Goal: Task Accomplishment & Management: Complete application form

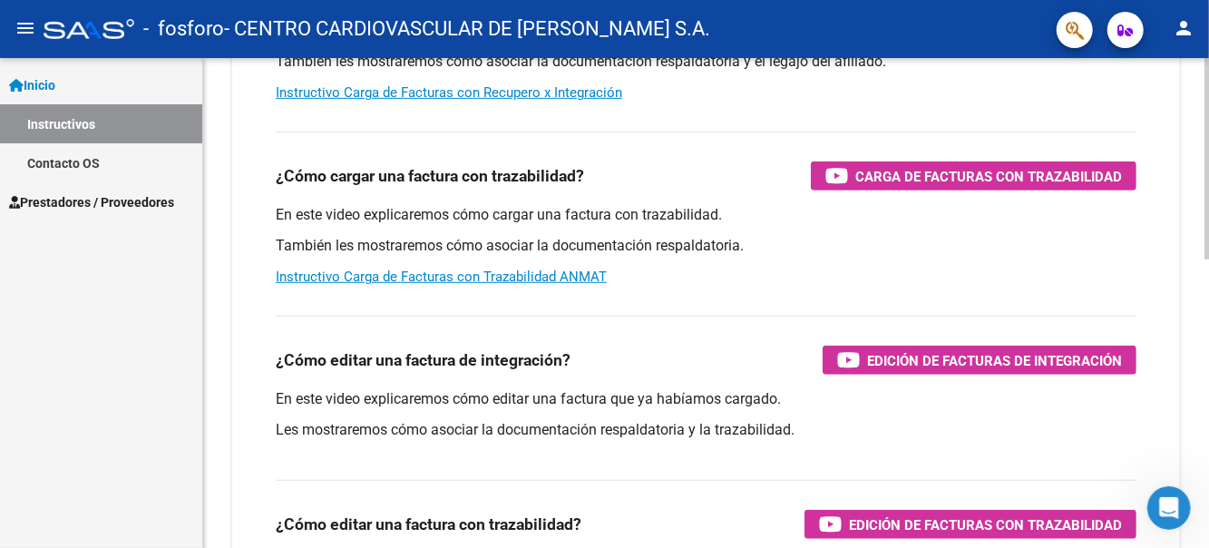
scroll to position [431, 0]
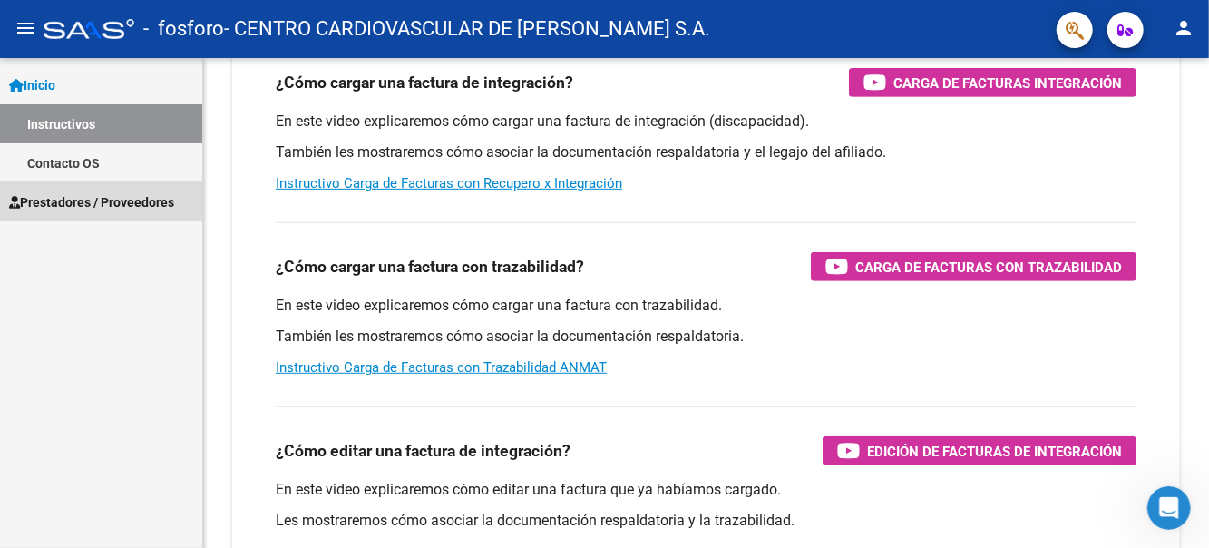
click at [78, 200] on span "Prestadores / Proveedores" at bounding box center [91, 202] width 165 height 20
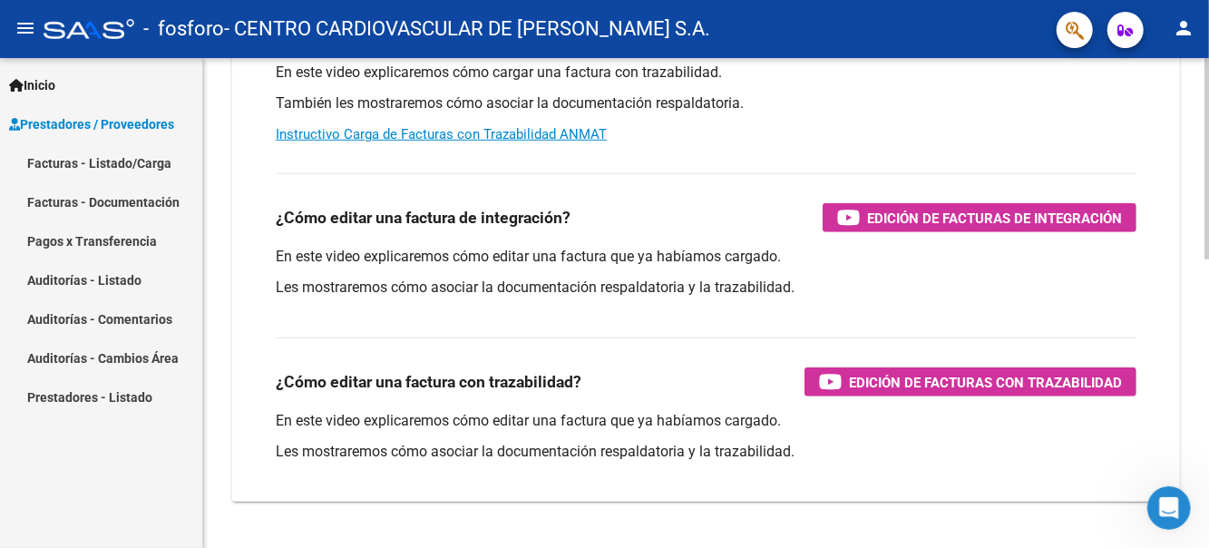
scroll to position [703, 0]
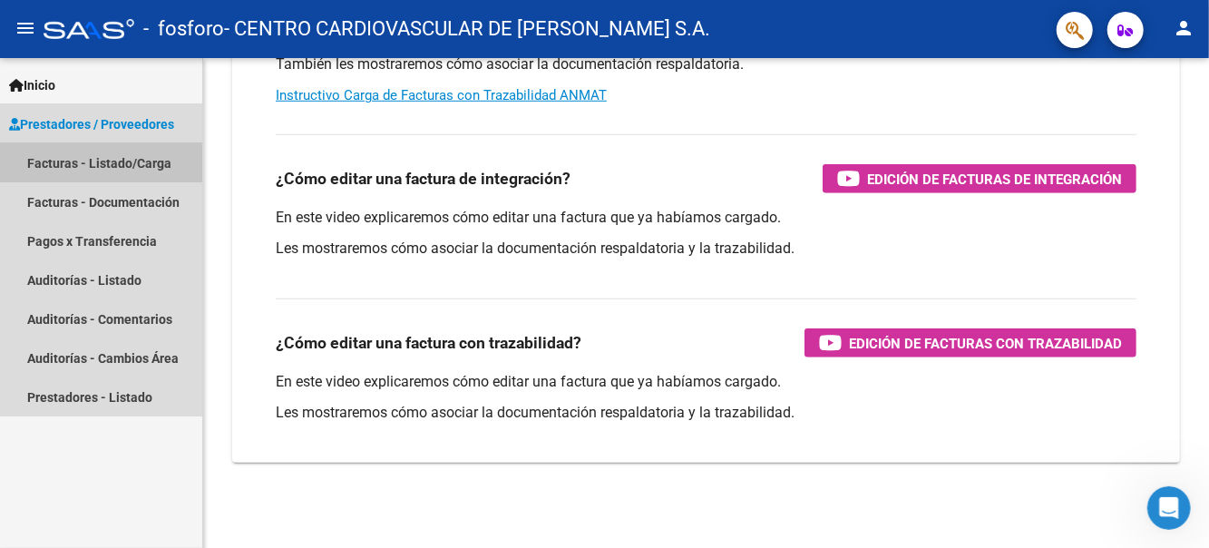
click at [68, 157] on link "Facturas - Listado/Carga" at bounding box center [101, 162] width 202 height 39
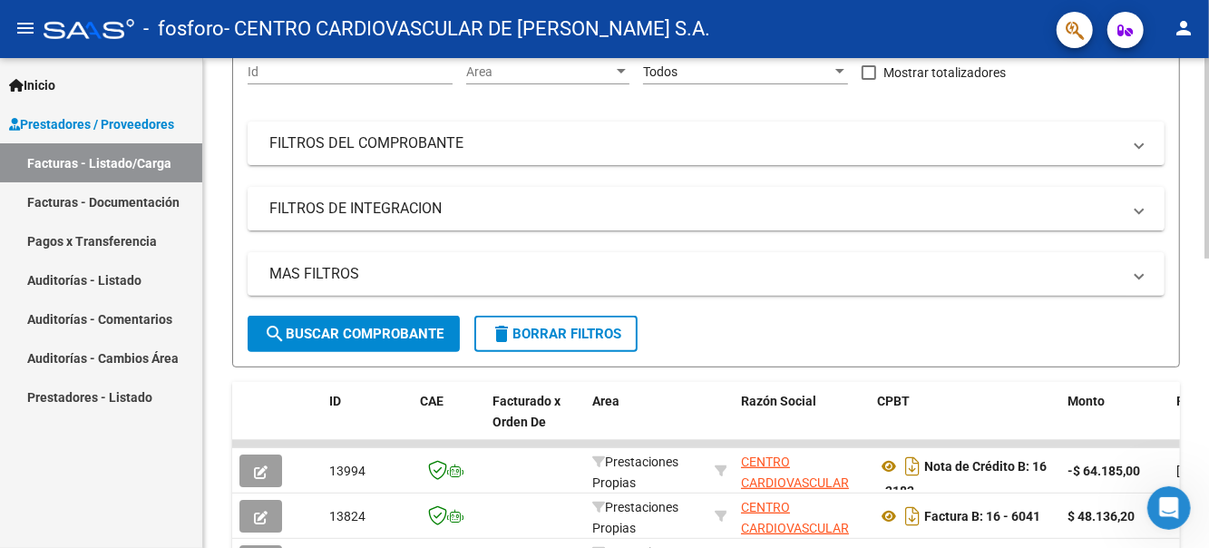
scroll to position [47, 0]
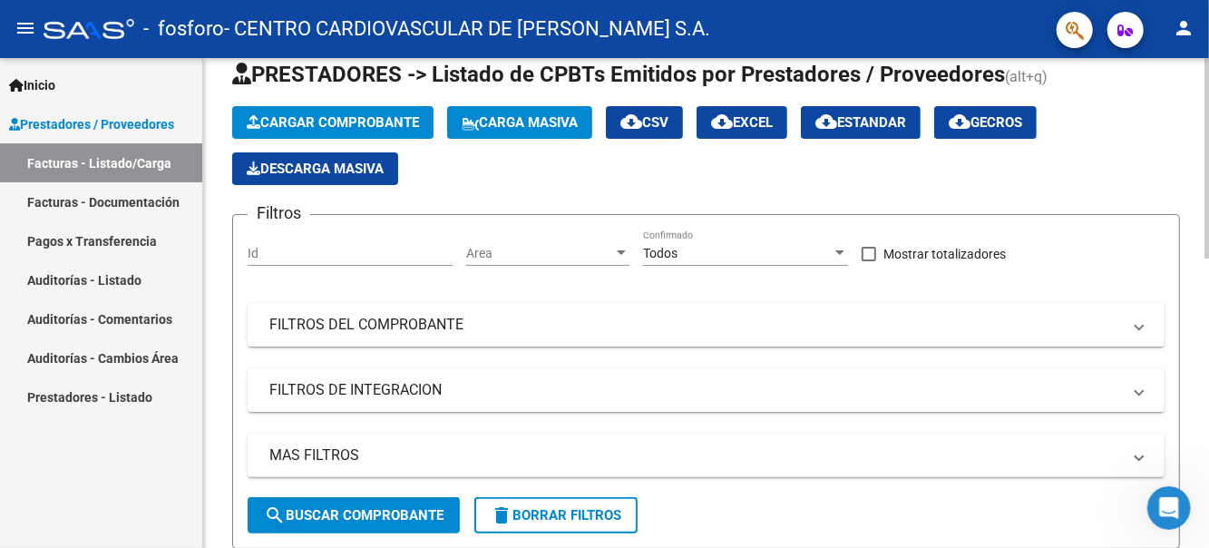
click at [304, 131] on button "Cargar Comprobante" at bounding box center [332, 122] width 201 height 33
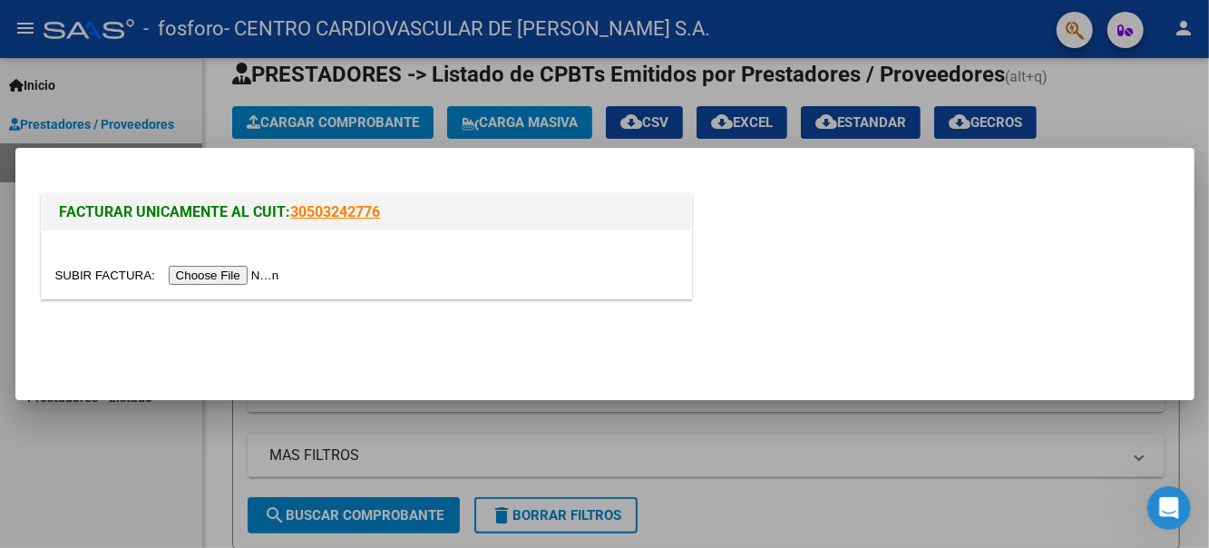
click at [1082, 427] on div at bounding box center [604, 274] width 1209 height 548
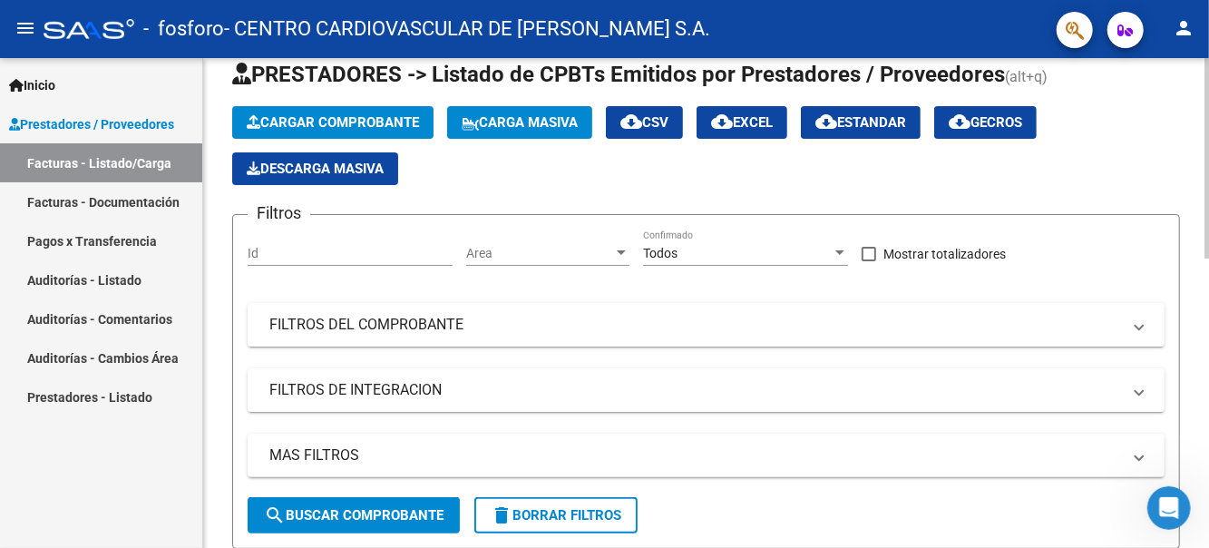
click at [624, 253] on div at bounding box center [621, 252] width 9 height 5
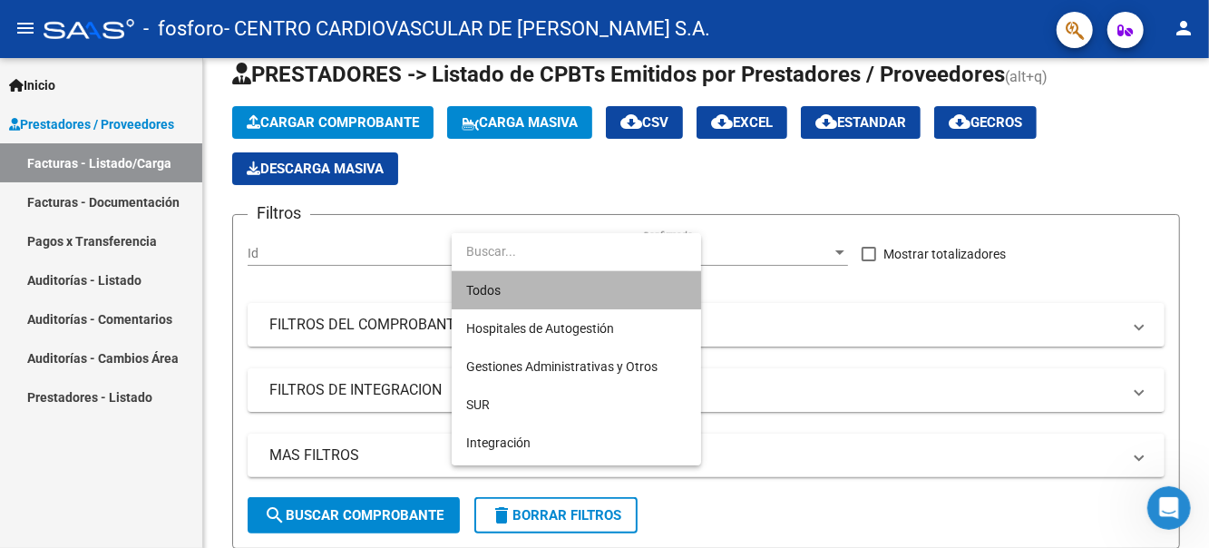
click at [623, 286] on span "Todos" at bounding box center [576, 290] width 220 height 38
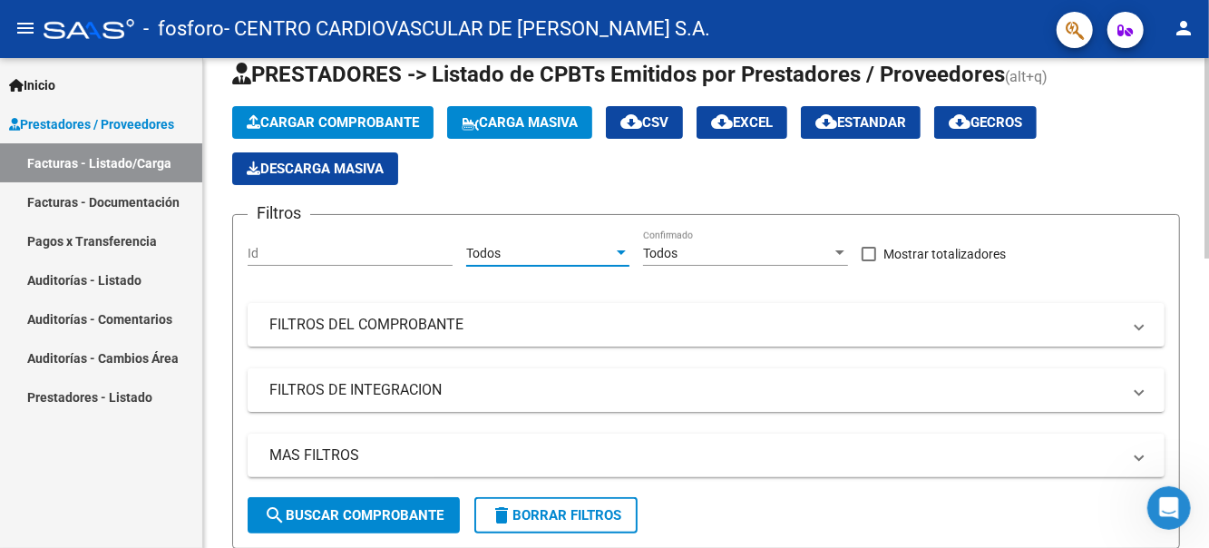
click at [841, 253] on div at bounding box center [840, 252] width 9 height 5
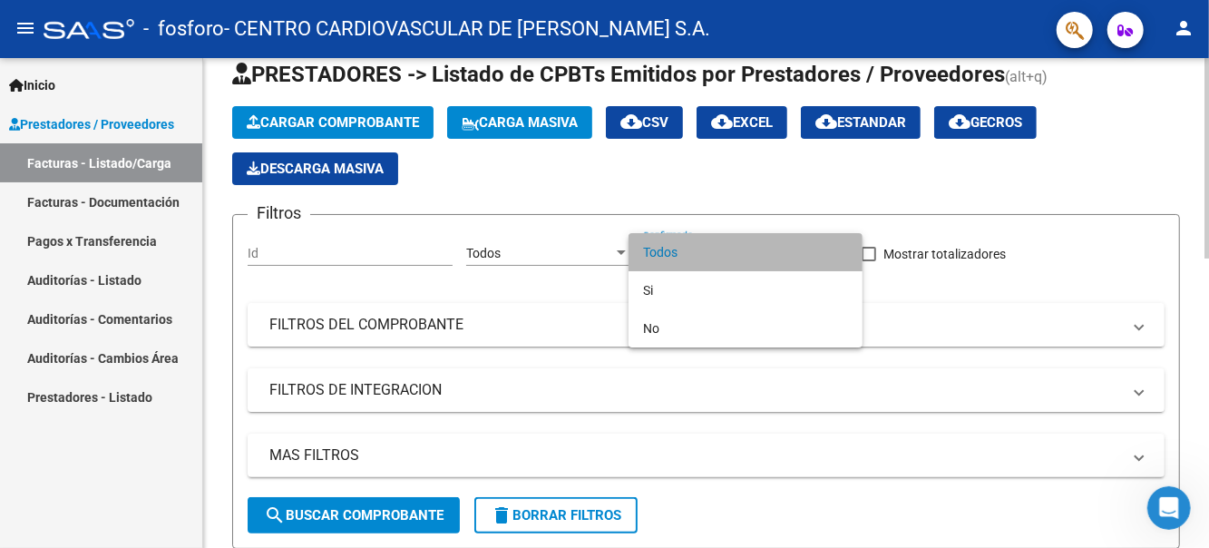
click at [841, 253] on span "Todos" at bounding box center [745, 252] width 205 height 38
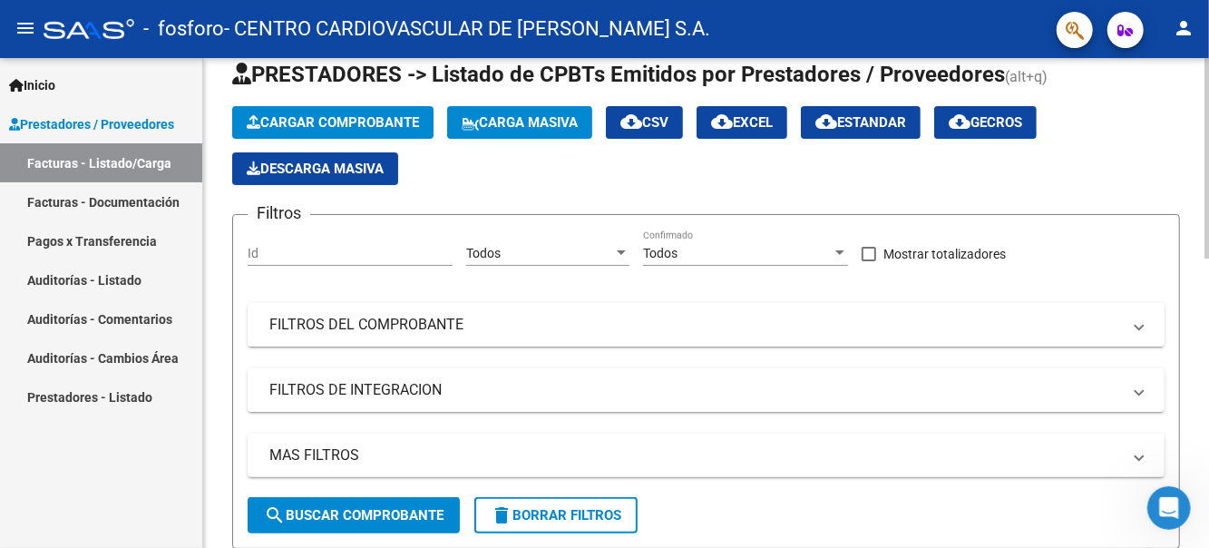
click at [1133, 333] on span "FILTROS DEL COMPROBANTE" at bounding box center [702, 325] width 866 height 20
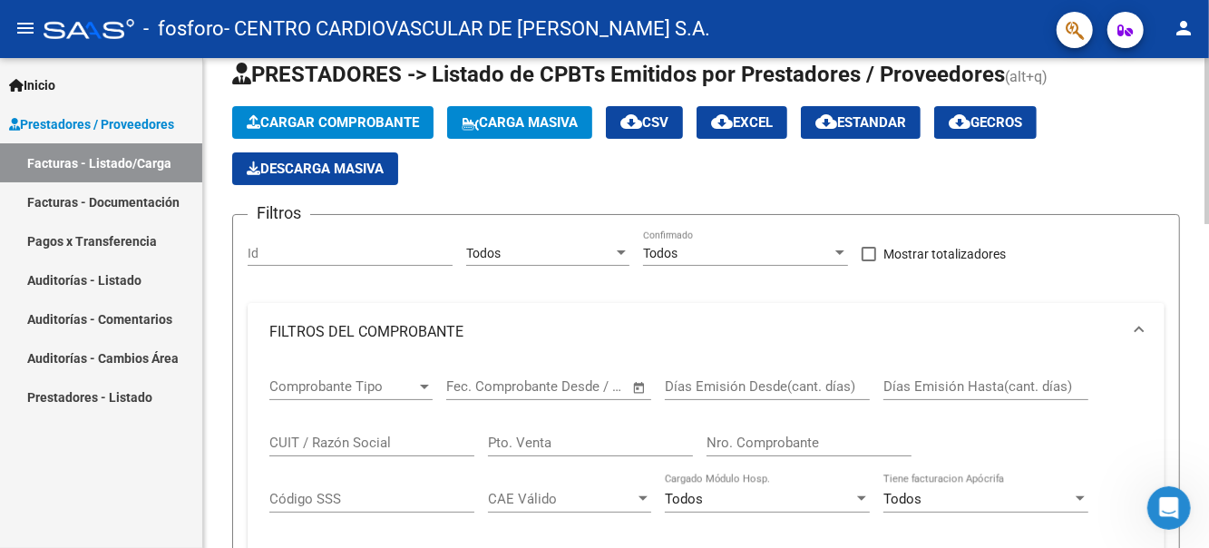
click at [279, 389] on span "Comprobante Tipo" at bounding box center [342, 386] width 147 height 16
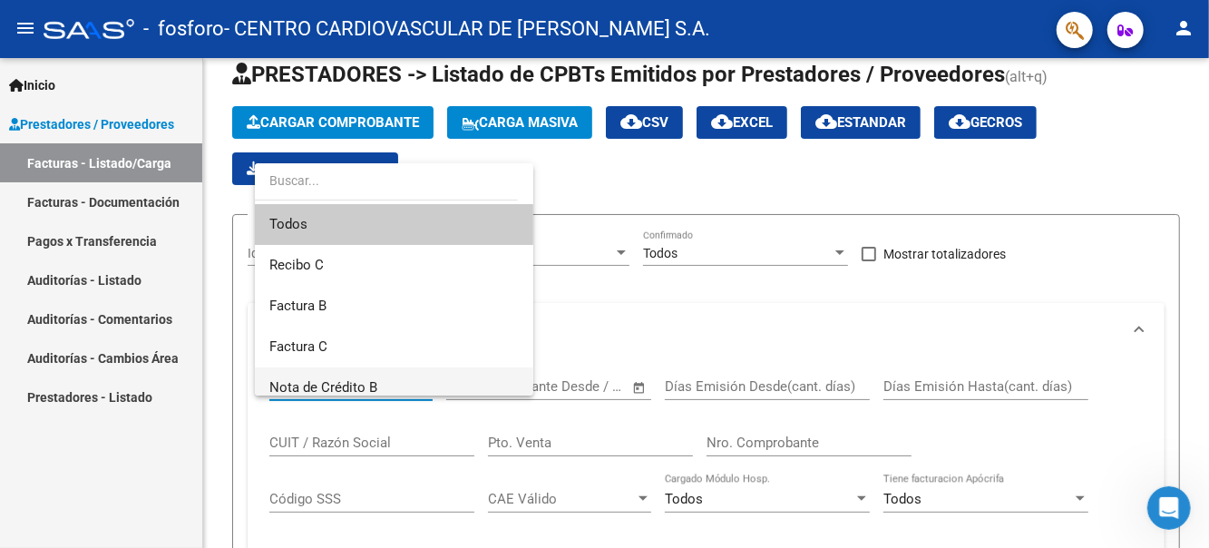
click at [391, 386] on span "Nota de Crédito B" at bounding box center [393, 387] width 249 height 41
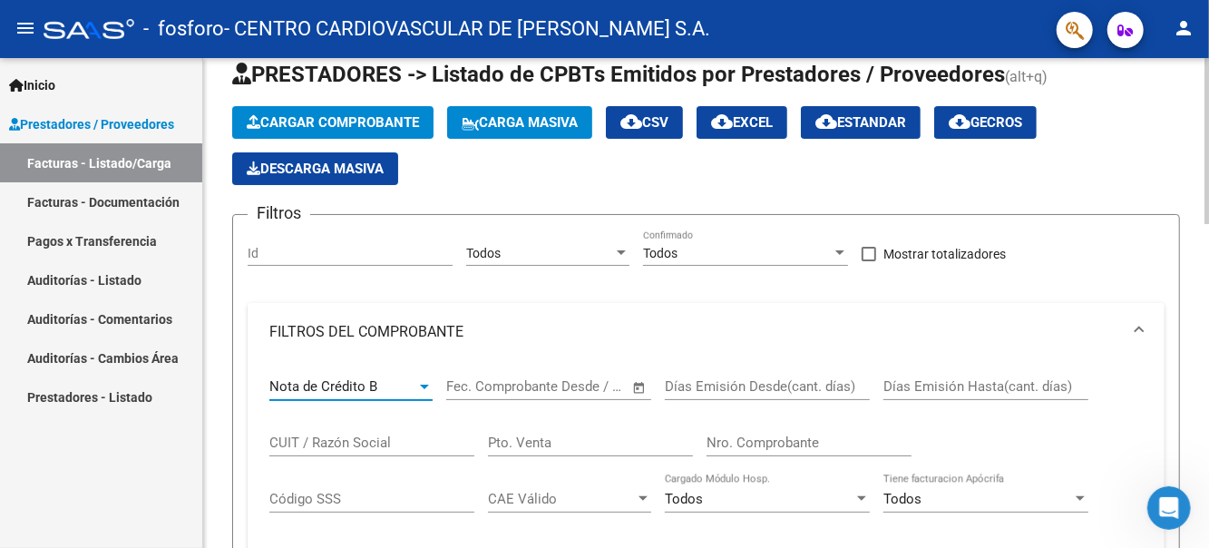
click at [635, 394] on span "Open calendar" at bounding box center [640, 388] width 44 height 44
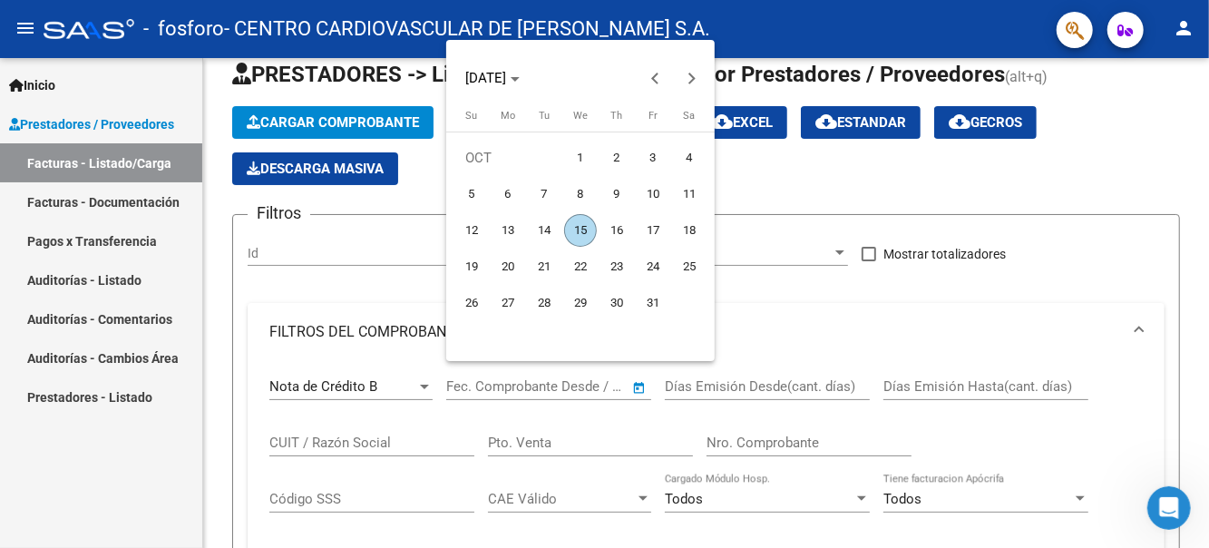
click at [583, 238] on span "15" at bounding box center [580, 230] width 33 height 33
type input "[DATE]"
click at [803, 389] on div at bounding box center [604, 274] width 1209 height 548
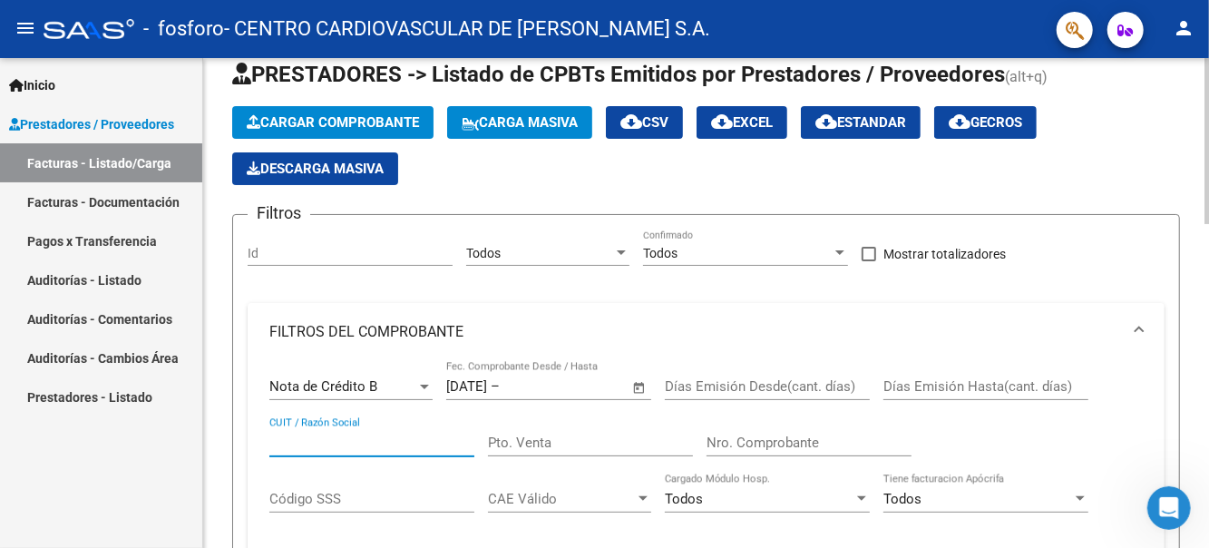
click at [281, 443] on input "CUIT / Razón Social" at bounding box center [371, 443] width 205 height 16
type input "30601744488"
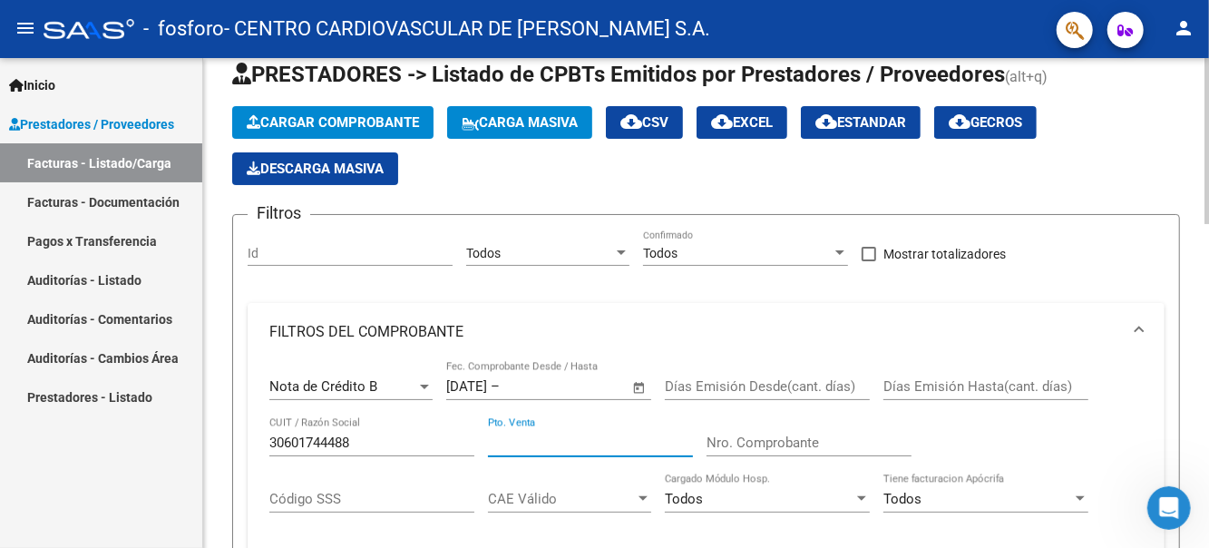
click at [570, 451] on input "Pto. Venta" at bounding box center [590, 443] width 205 height 16
type input "0016"
click at [742, 453] on div "Nro. Comprobante" at bounding box center [809, 436] width 205 height 39
type input "00002184"
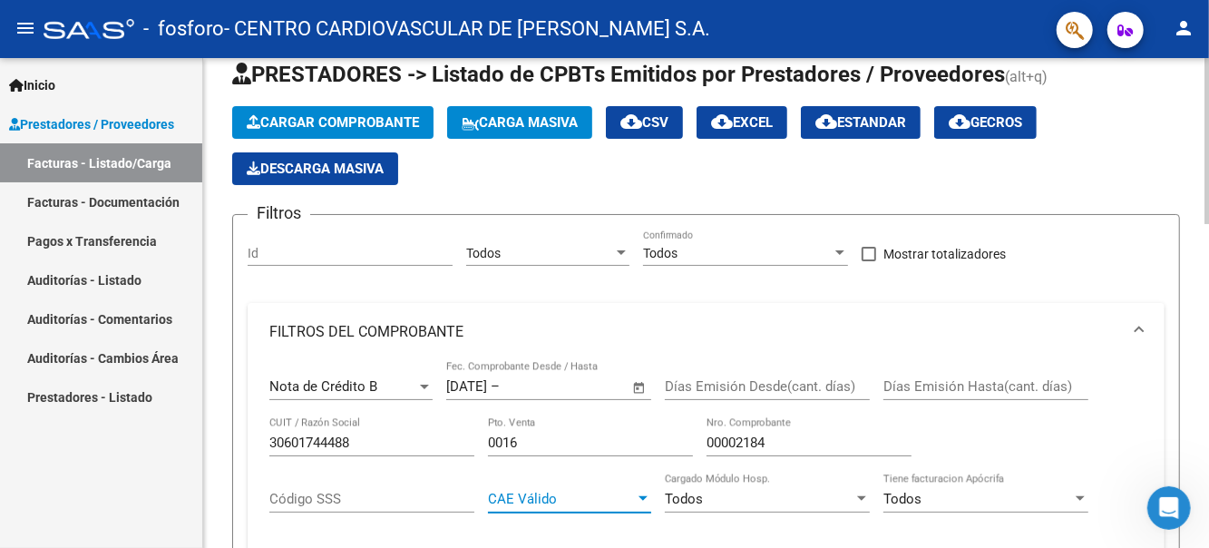
click at [492, 497] on span "CAE Válido" at bounding box center [561, 499] width 147 height 16
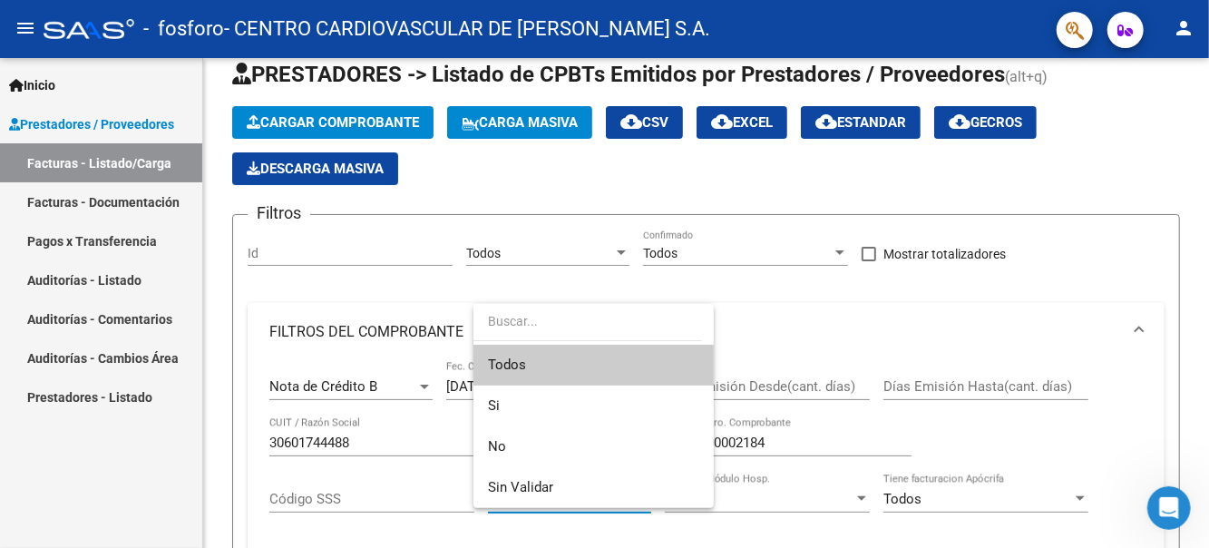
click at [732, 325] on div at bounding box center [604, 274] width 1209 height 548
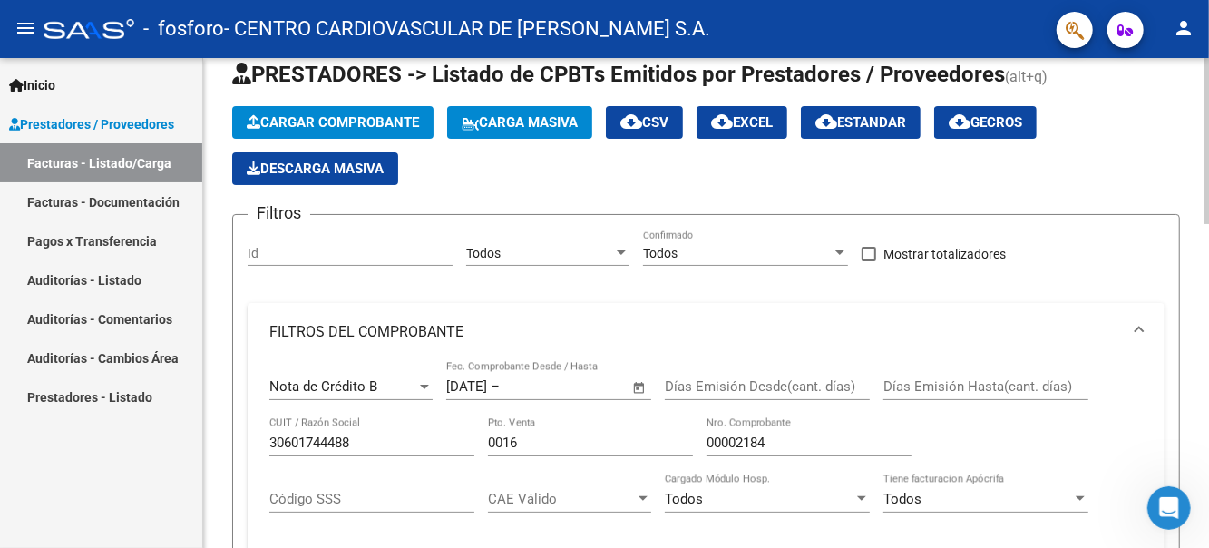
click at [494, 502] on span "CAE Válido" at bounding box center [561, 499] width 147 height 16
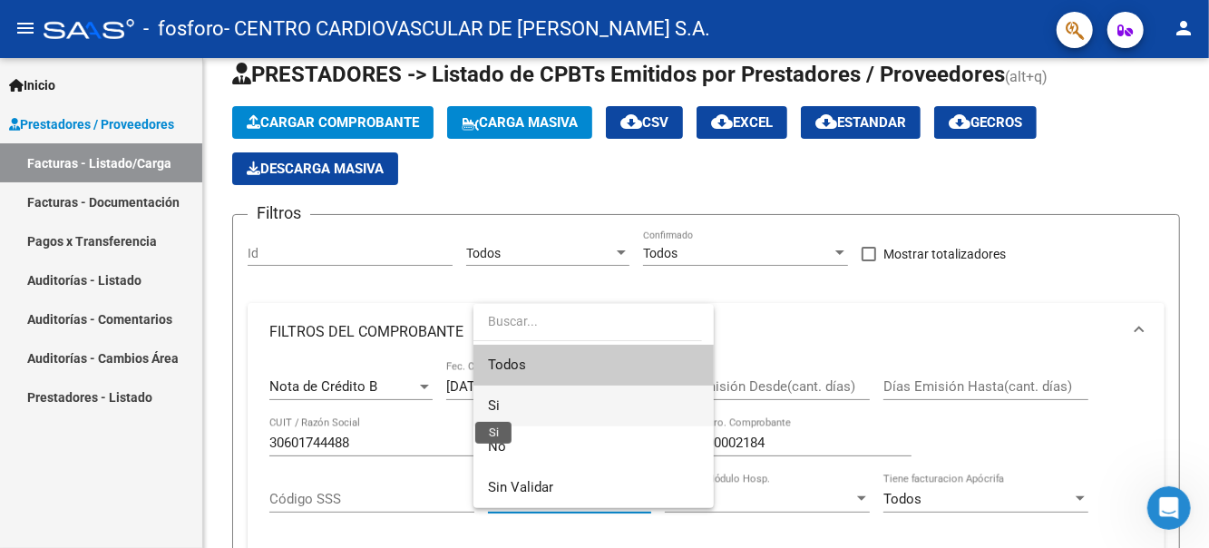
click at [492, 406] on span "Si" at bounding box center [494, 405] width 12 height 16
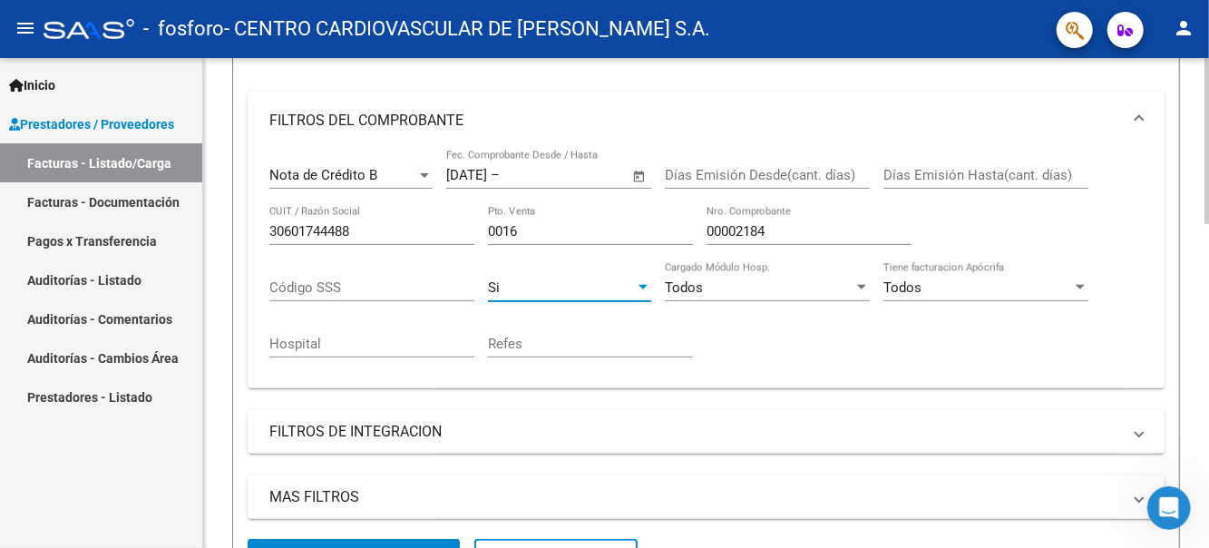
scroll to position [229, 0]
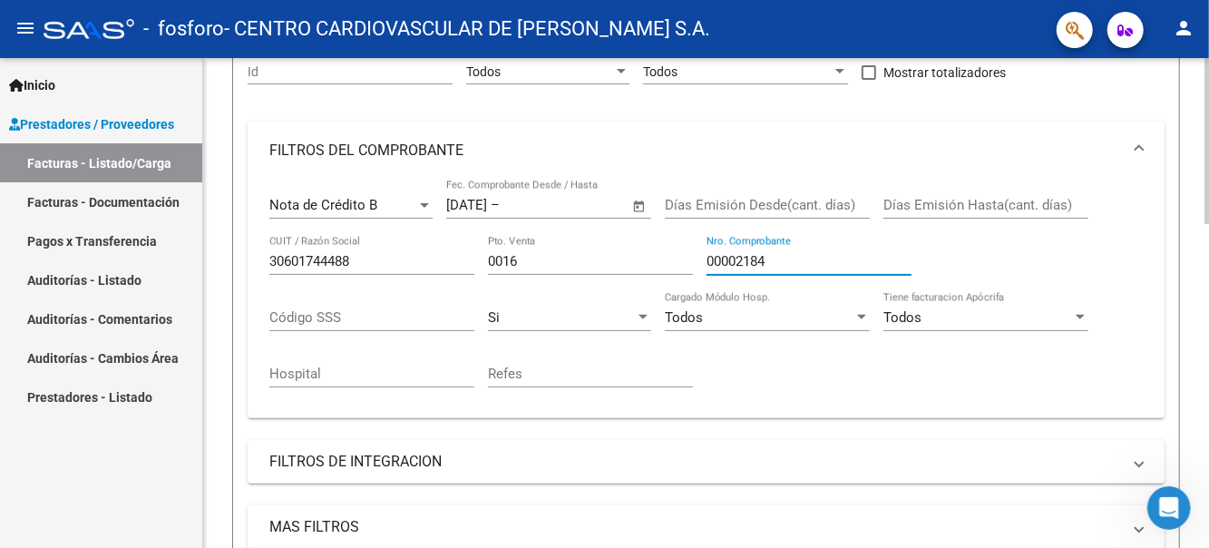
drag, startPoint x: 776, startPoint y: 260, endPoint x: 683, endPoint y: 252, distance: 92.9
click at [707, 253] on input "00002184" at bounding box center [809, 261] width 205 height 16
type input "0006041"
click at [522, 207] on div "[DATE] [DATE] – Fecha fin" at bounding box center [537, 205] width 183 height 16
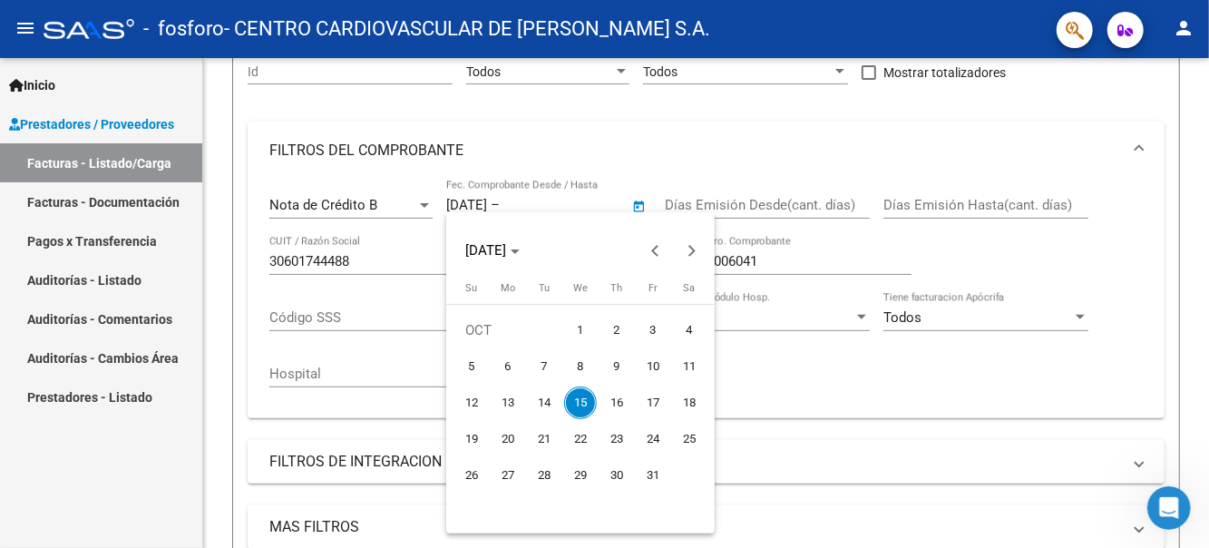
click at [426, 202] on div at bounding box center [604, 274] width 1209 height 548
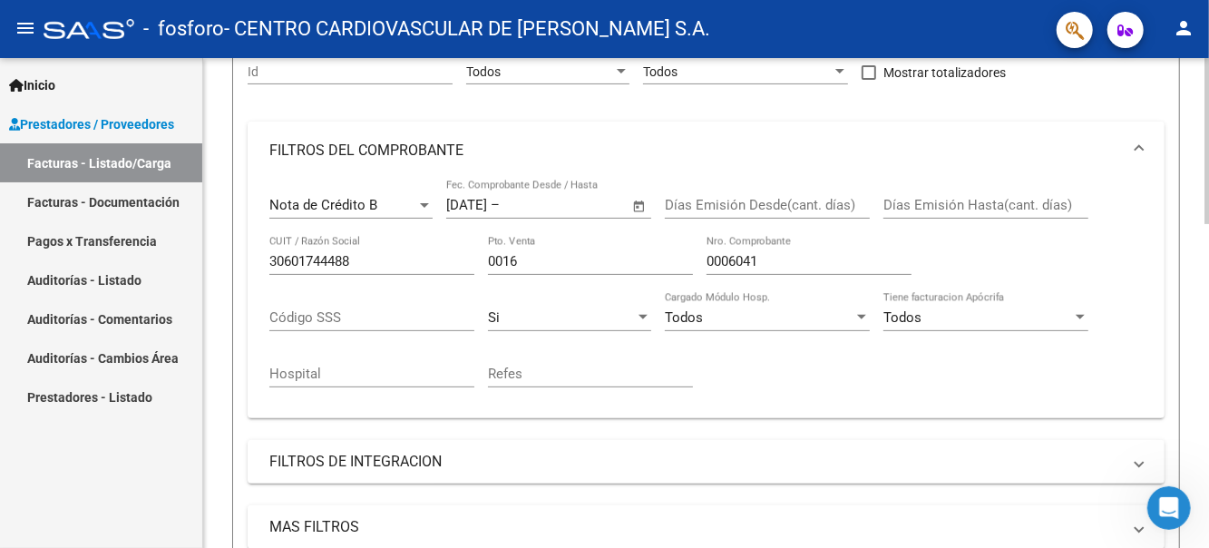
click at [426, 204] on div at bounding box center [424, 205] width 9 height 5
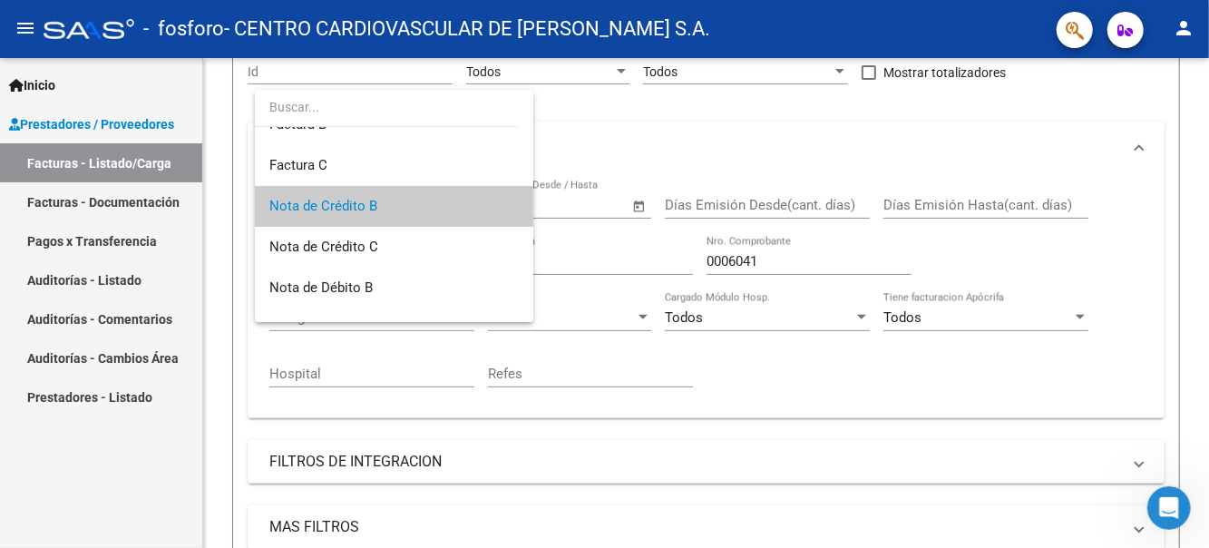
scroll to position [0, 0]
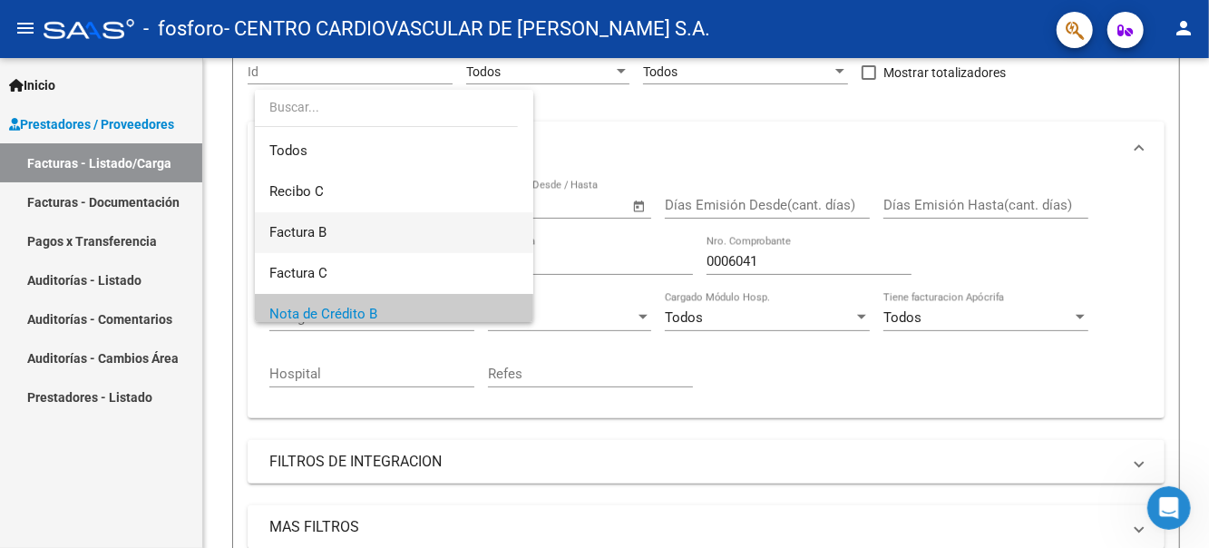
click at [402, 231] on span "Factura B" at bounding box center [393, 232] width 249 height 41
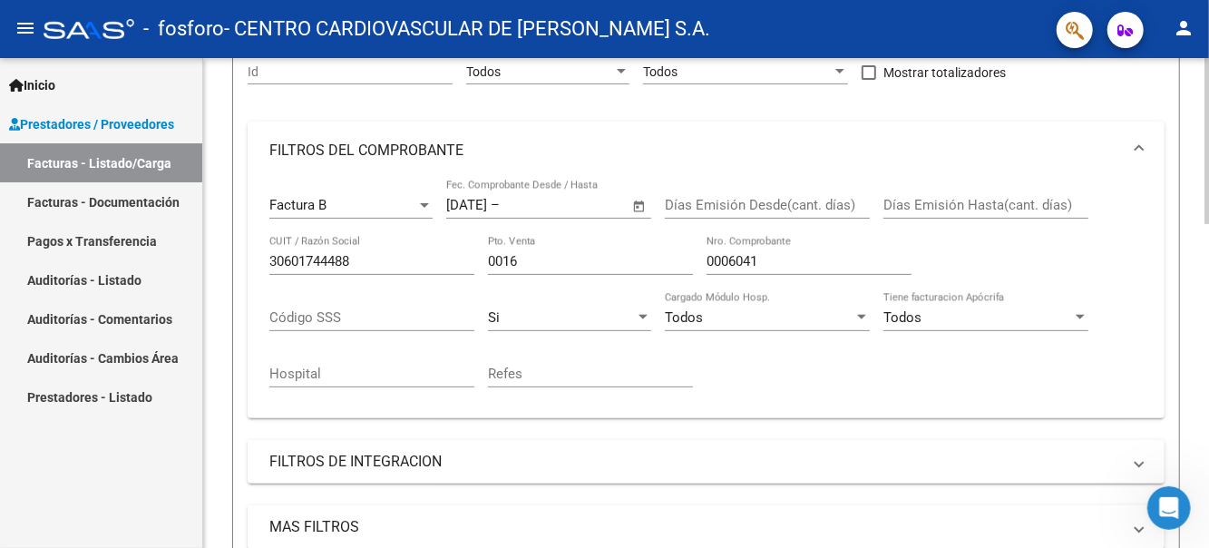
drag, startPoint x: 530, startPoint y: 204, endPoint x: 459, endPoint y: 206, distance: 70.8
click at [459, 206] on div "[DATE] [DATE] – Fecha fin" at bounding box center [537, 205] width 183 height 16
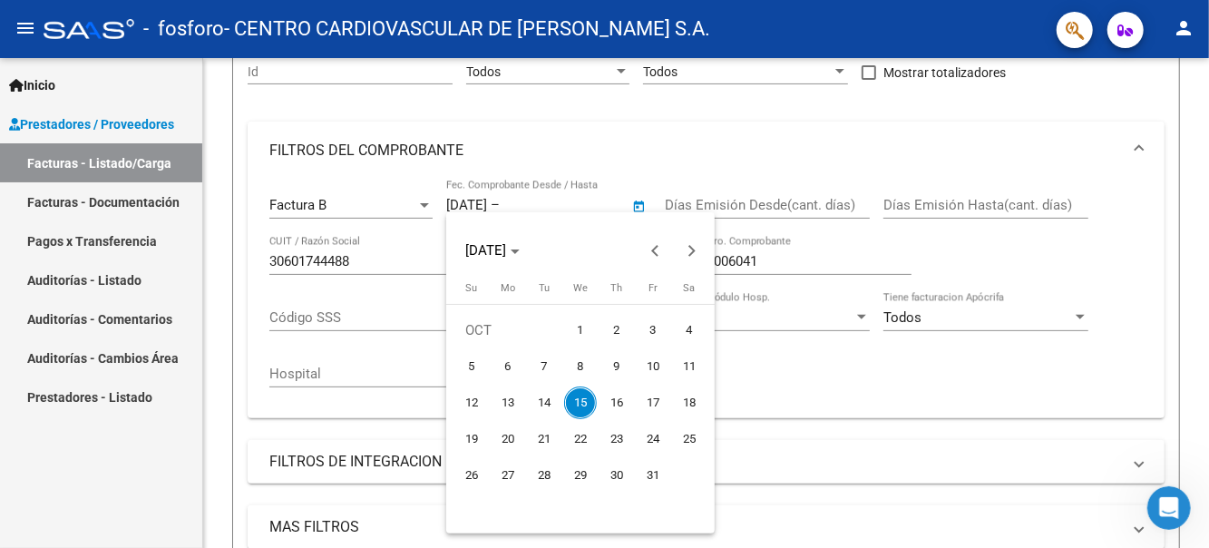
click at [621, 329] on span "2" at bounding box center [617, 330] width 33 height 33
type input "[DATE]"
click at [621, 329] on span "2" at bounding box center [617, 330] width 33 height 33
type input "[DATE]"
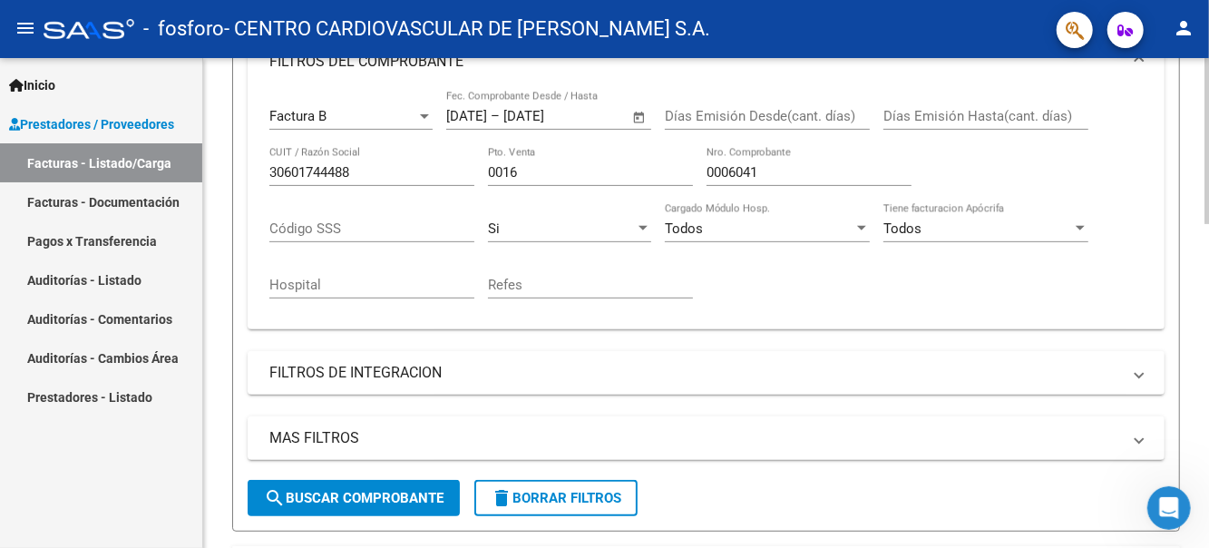
scroll to position [319, 0]
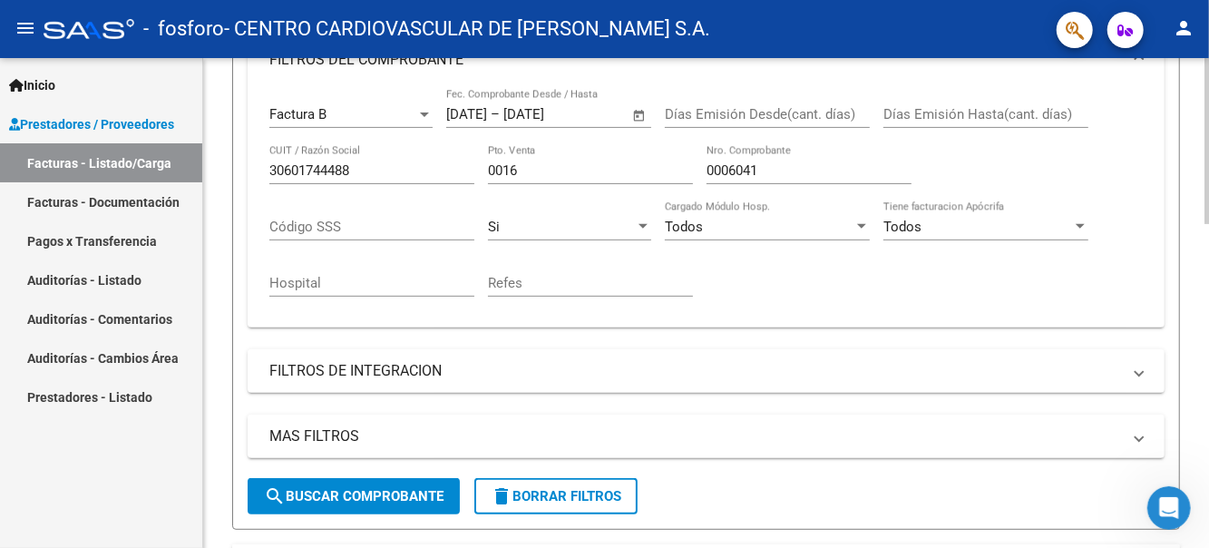
click at [399, 498] on span "search Buscar Comprobante" at bounding box center [354, 496] width 180 height 16
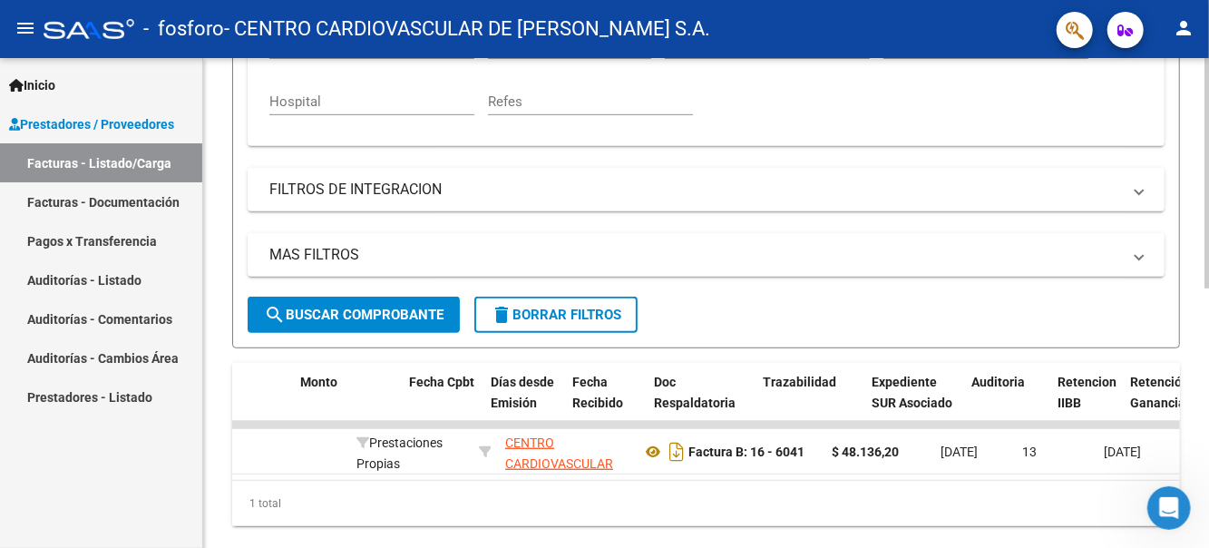
scroll to position [0, 0]
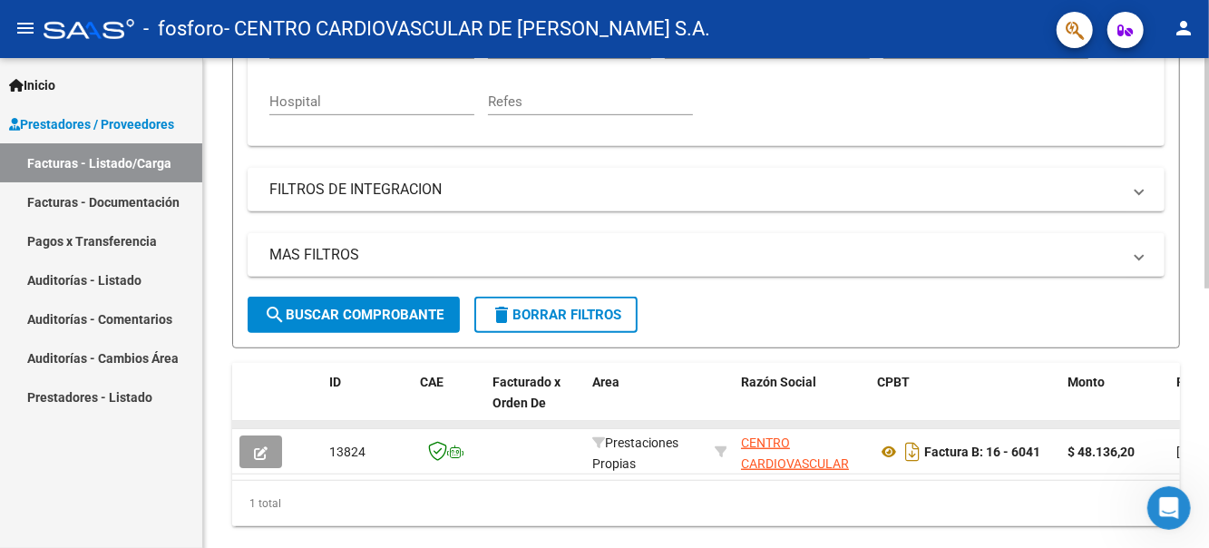
drag, startPoint x: 254, startPoint y: 425, endPoint x: 255, endPoint y: 436, distance: 11.8
click at [255, 428] on datatable-body-cell at bounding box center [264, 424] width 64 height 7
click at [1142, 193] on span at bounding box center [1139, 190] width 7 height 20
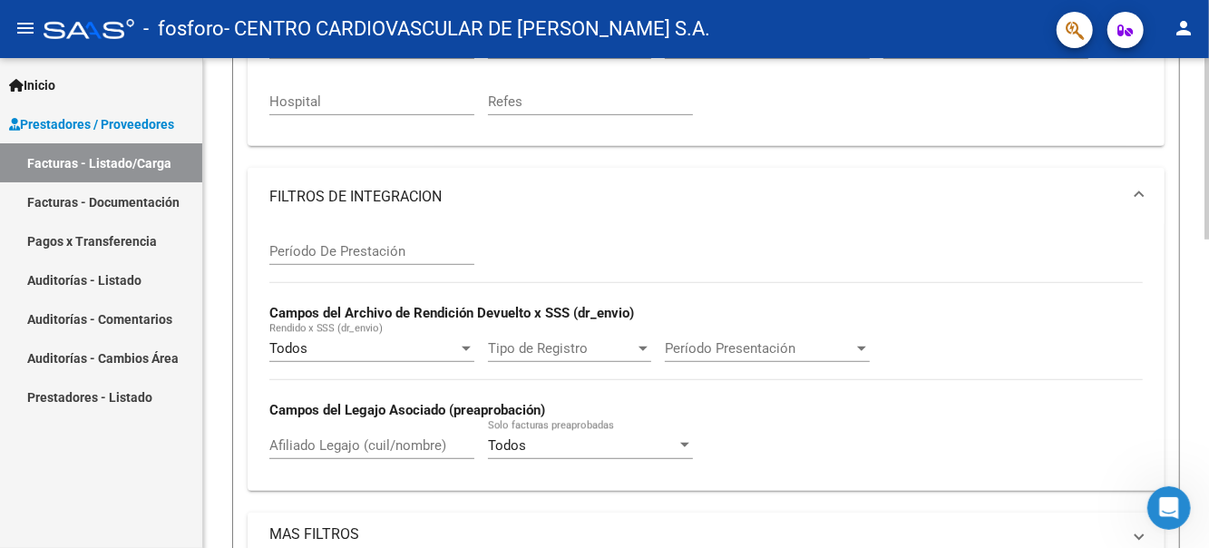
click at [1142, 193] on span at bounding box center [1139, 197] width 7 height 20
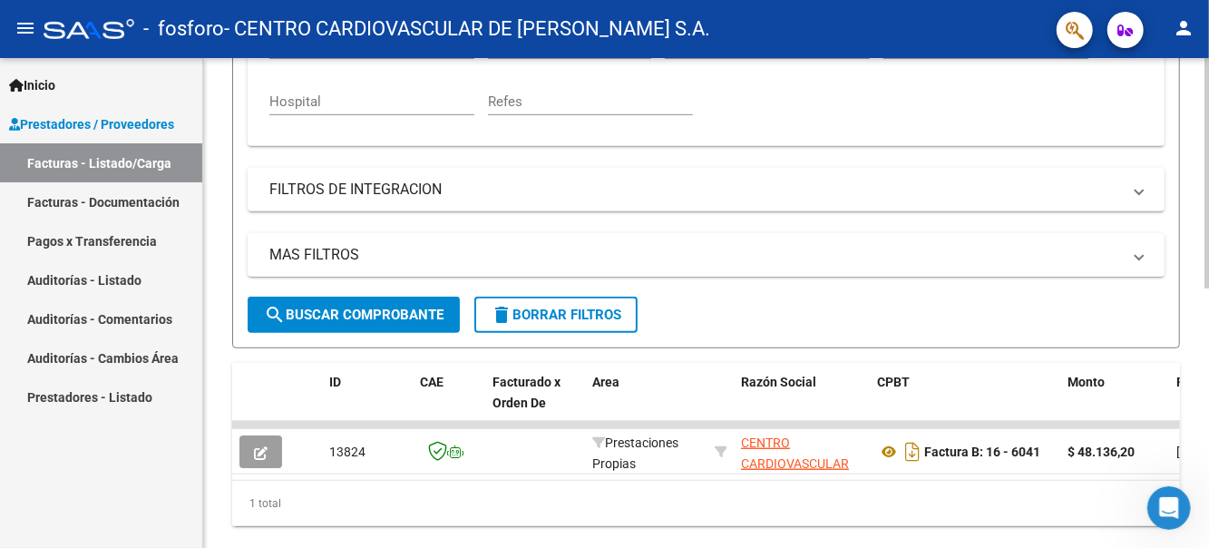
click at [1141, 257] on span at bounding box center [1139, 255] width 7 height 20
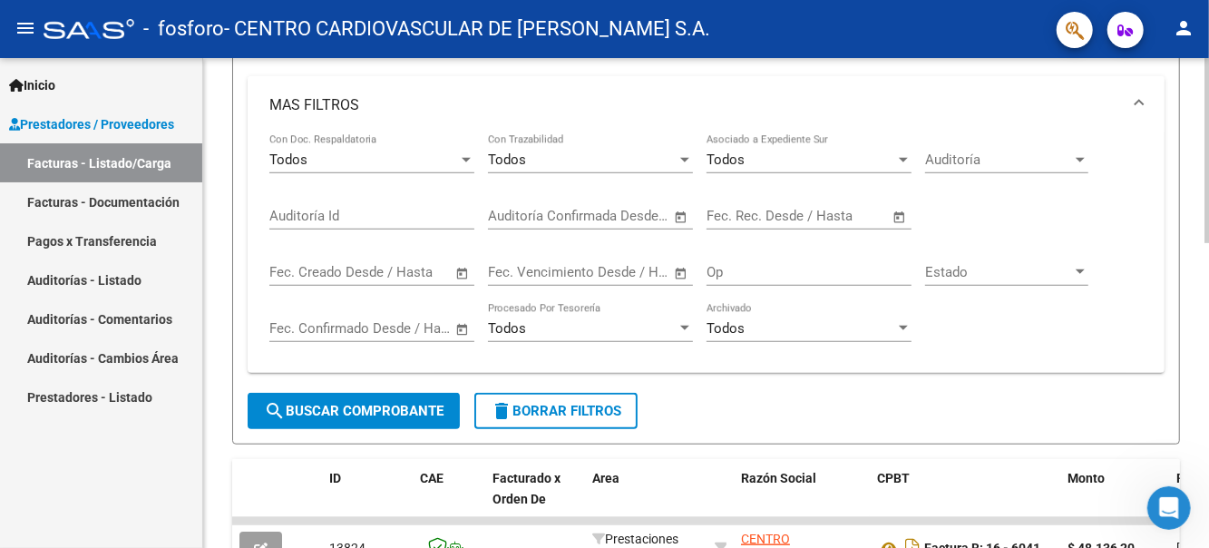
scroll to position [682, 0]
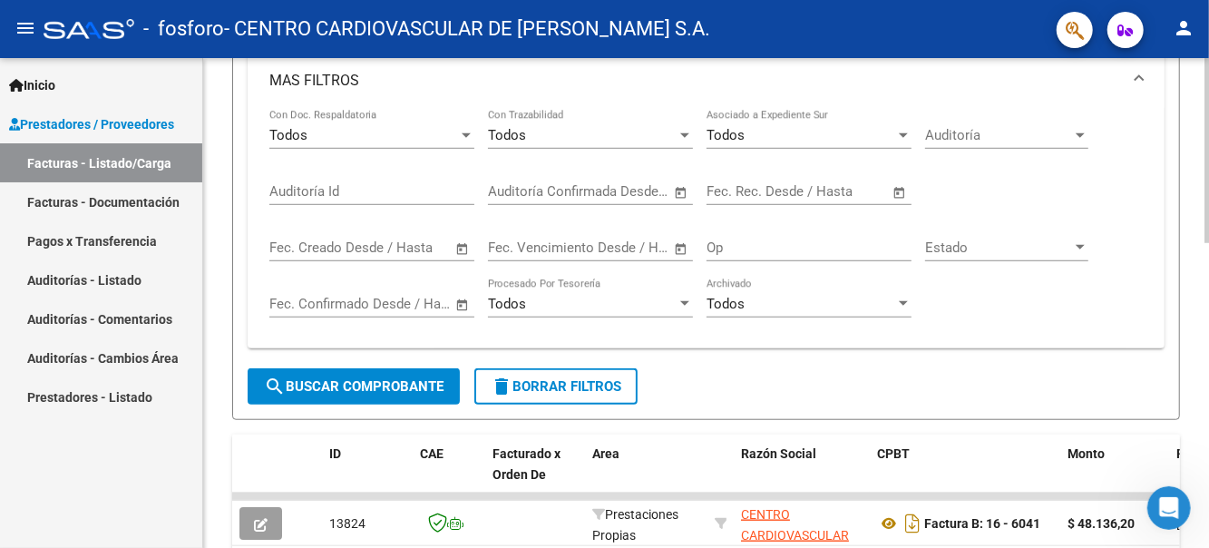
click at [1142, 80] on span at bounding box center [1139, 81] width 7 height 20
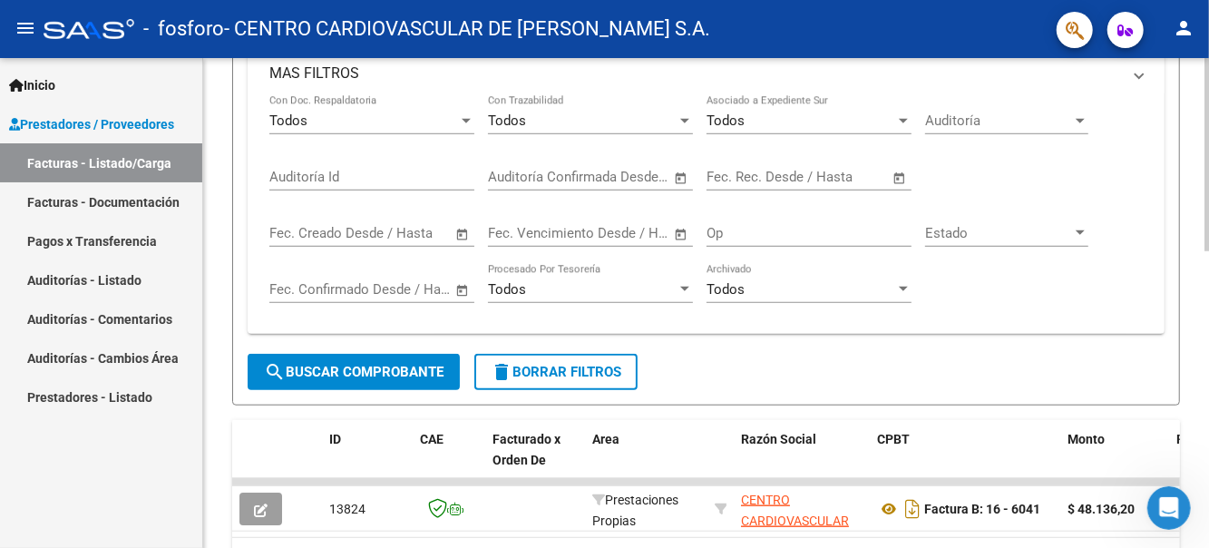
scroll to position [550, 0]
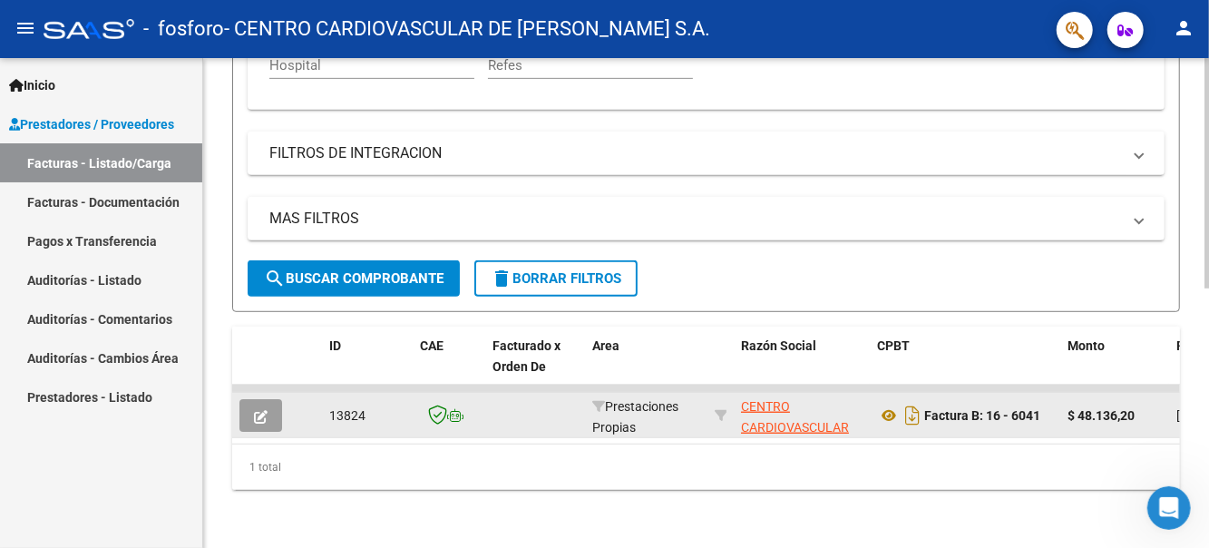
click at [271, 411] on button "button" at bounding box center [260, 415] width 43 height 33
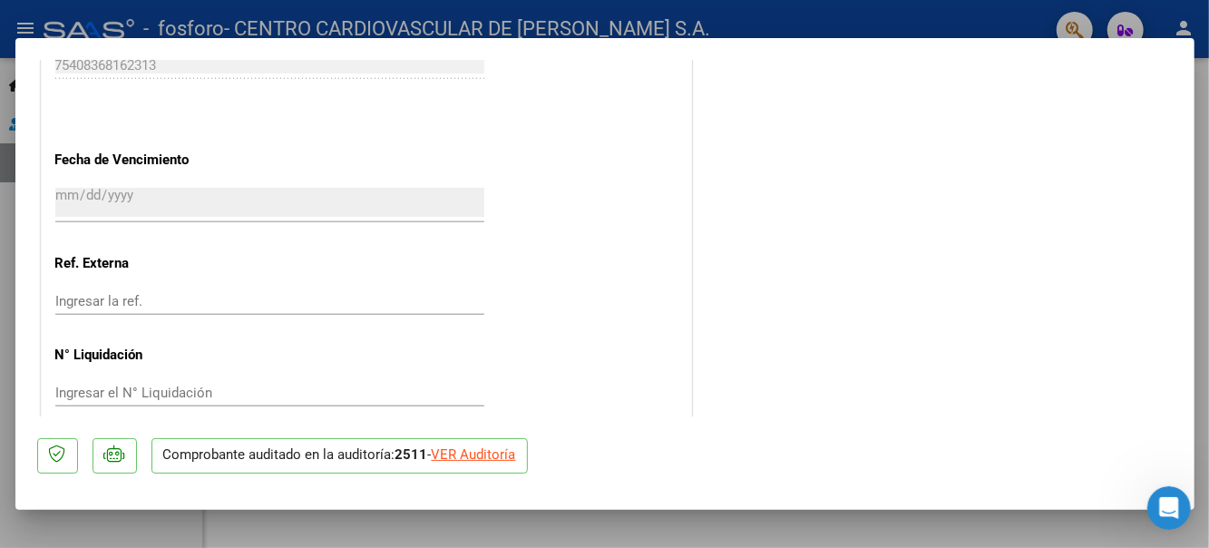
scroll to position [1002, 0]
click at [491, 458] on div "VER Auditoría" at bounding box center [474, 455] width 84 height 21
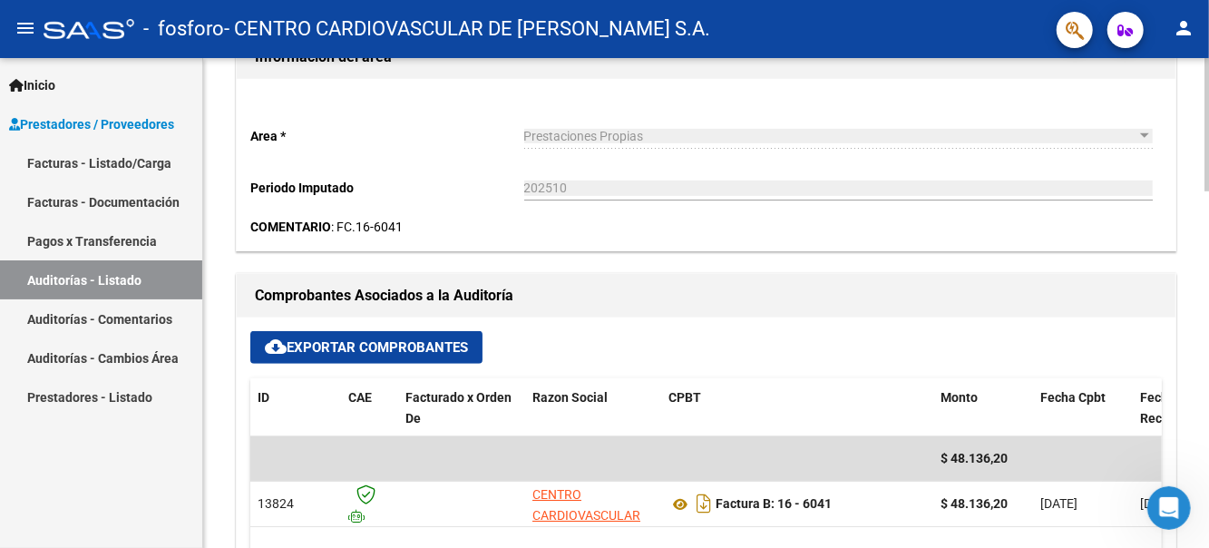
scroll to position [544, 0]
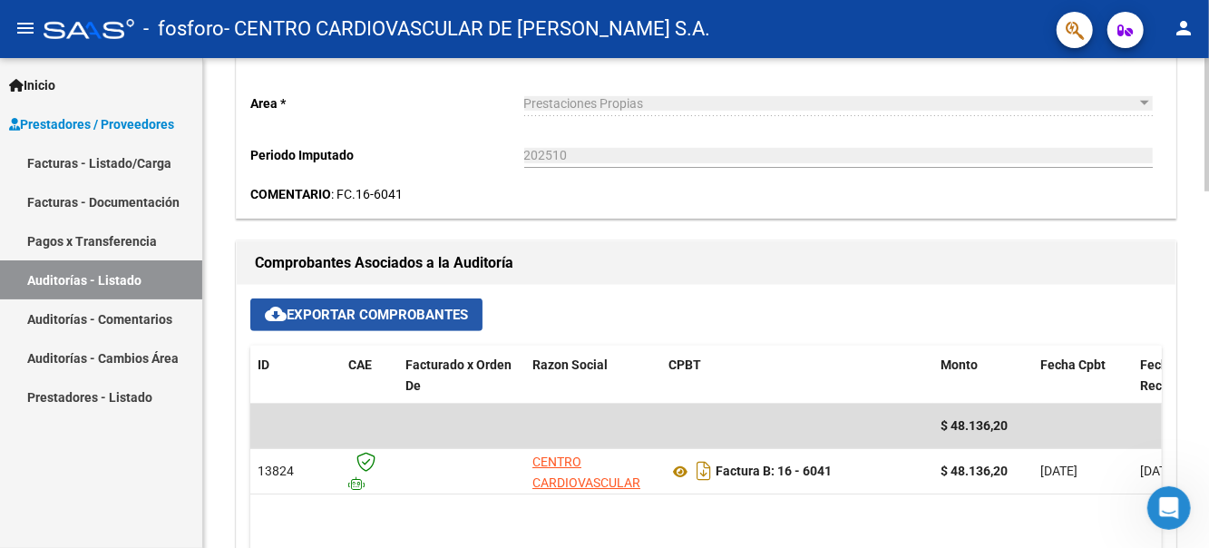
click at [405, 316] on span "cloud_download Exportar Comprobantes" at bounding box center [366, 315] width 203 height 16
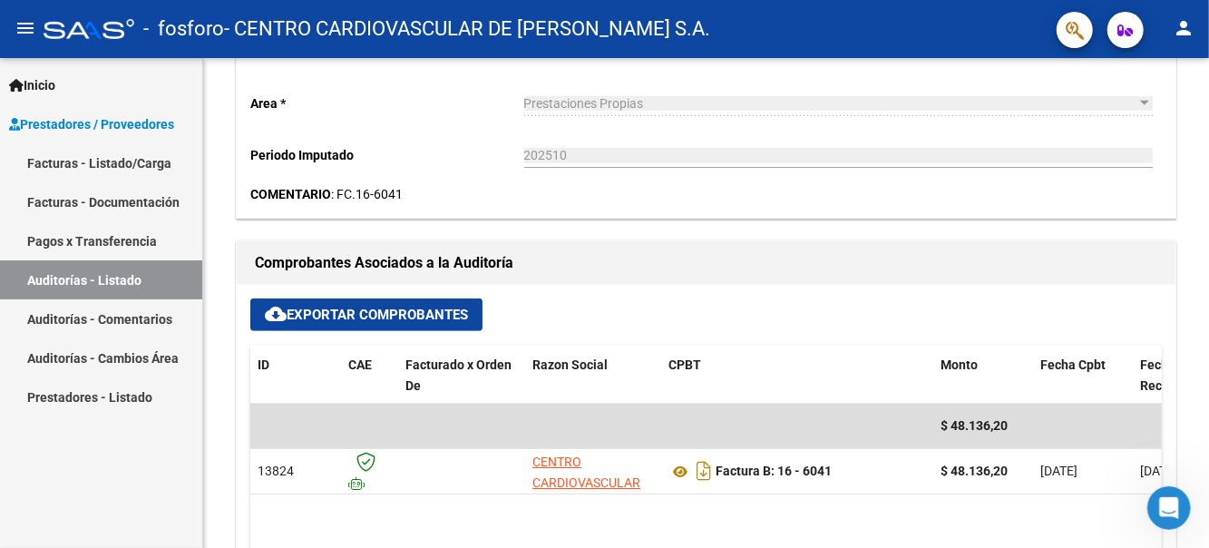
click at [22, 31] on mat-icon "menu" at bounding box center [26, 28] width 22 height 22
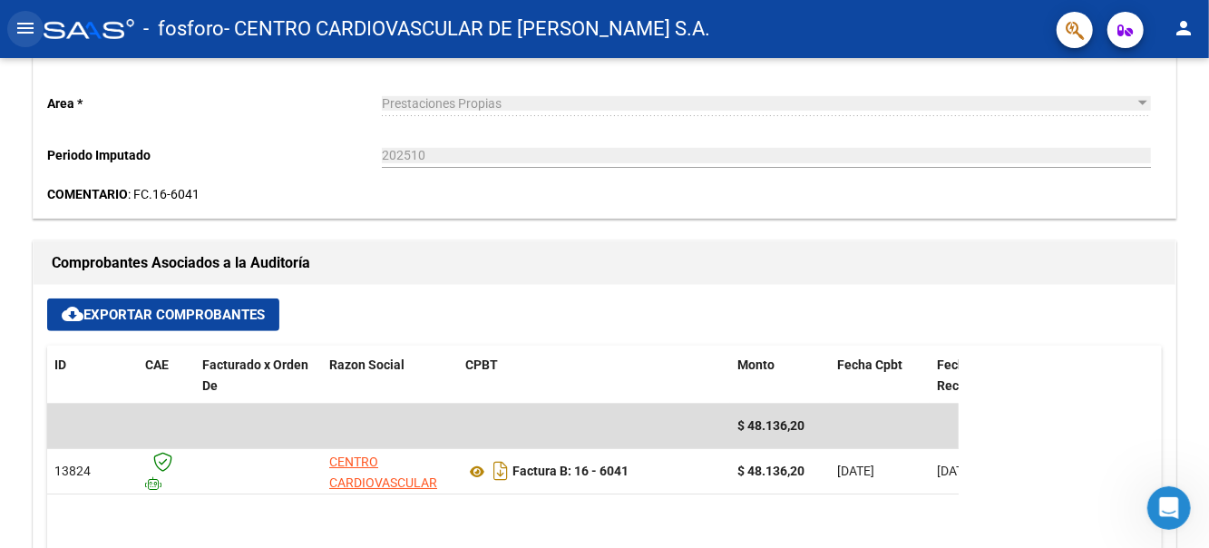
click at [22, 30] on mat-icon "menu" at bounding box center [26, 28] width 22 height 22
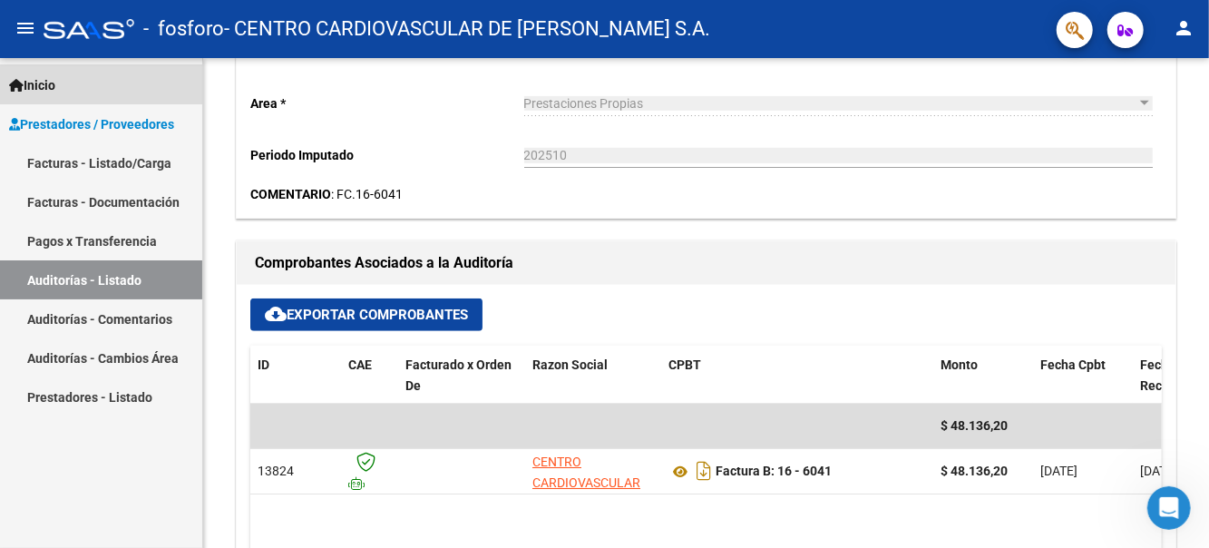
click at [45, 86] on span "Inicio" at bounding box center [32, 85] width 46 height 20
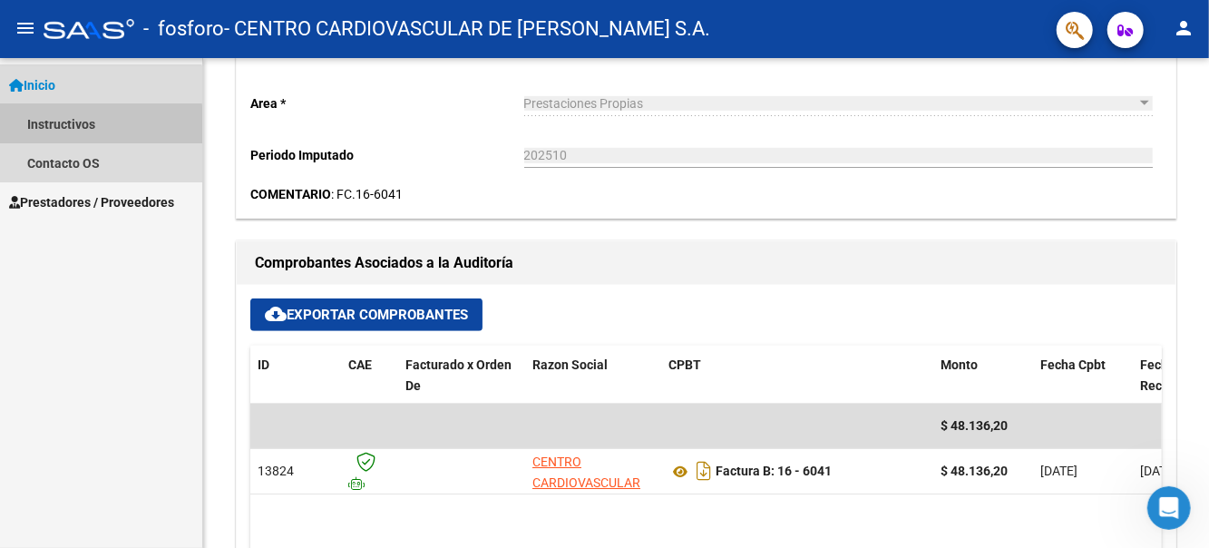
click at [44, 128] on link "Instructivos" at bounding box center [101, 123] width 202 height 39
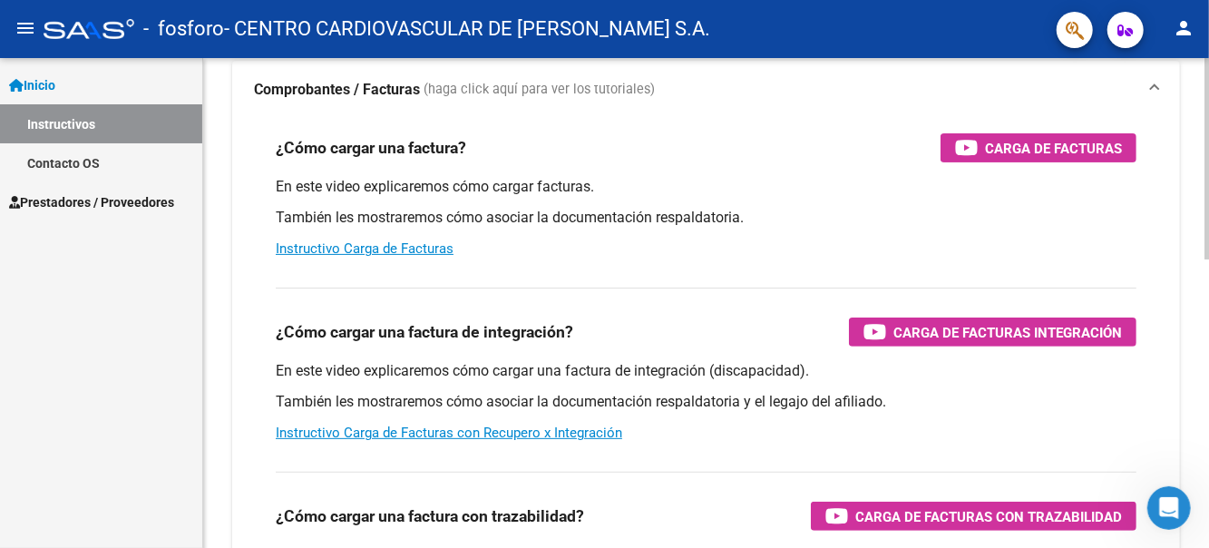
scroll to position [91, 0]
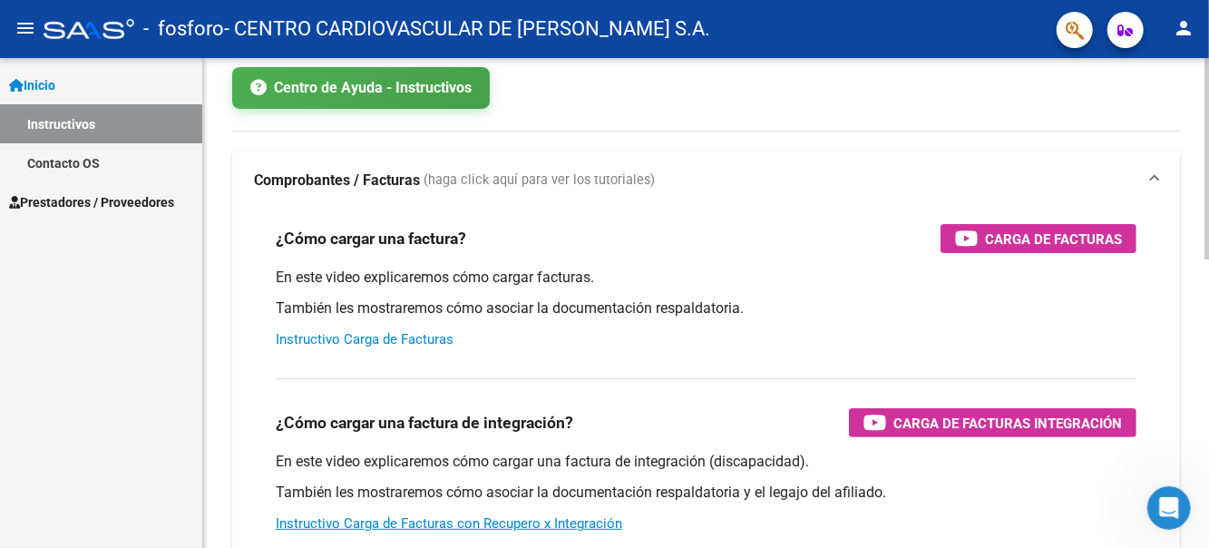
click at [314, 336] on link "Instructivo Carga de Facturas" at bounding box center [365, 339] width 178 height 16
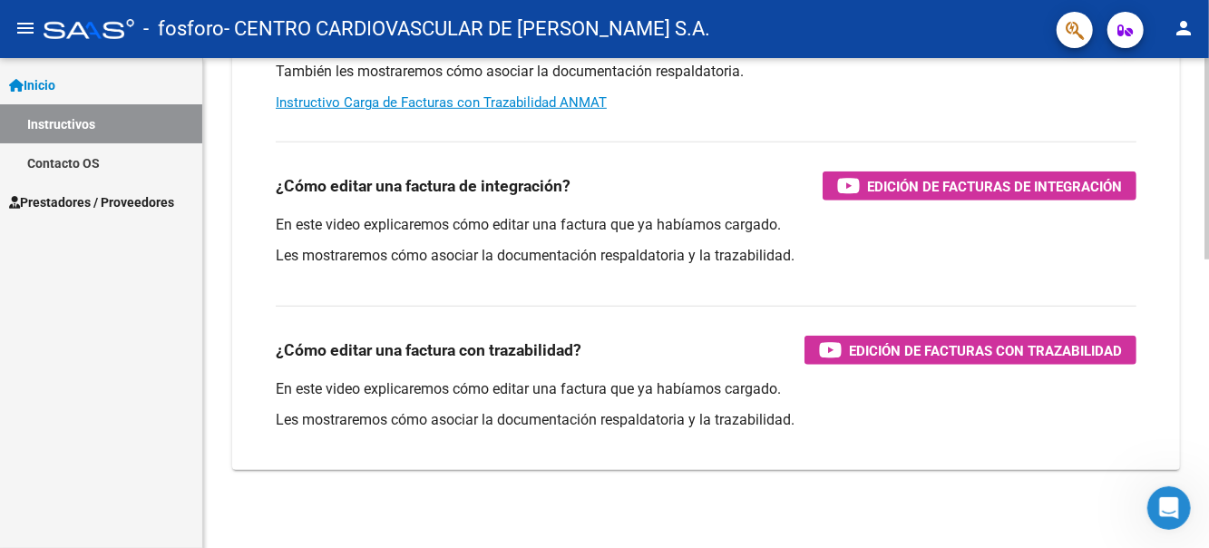
scroll to position [703, 0]
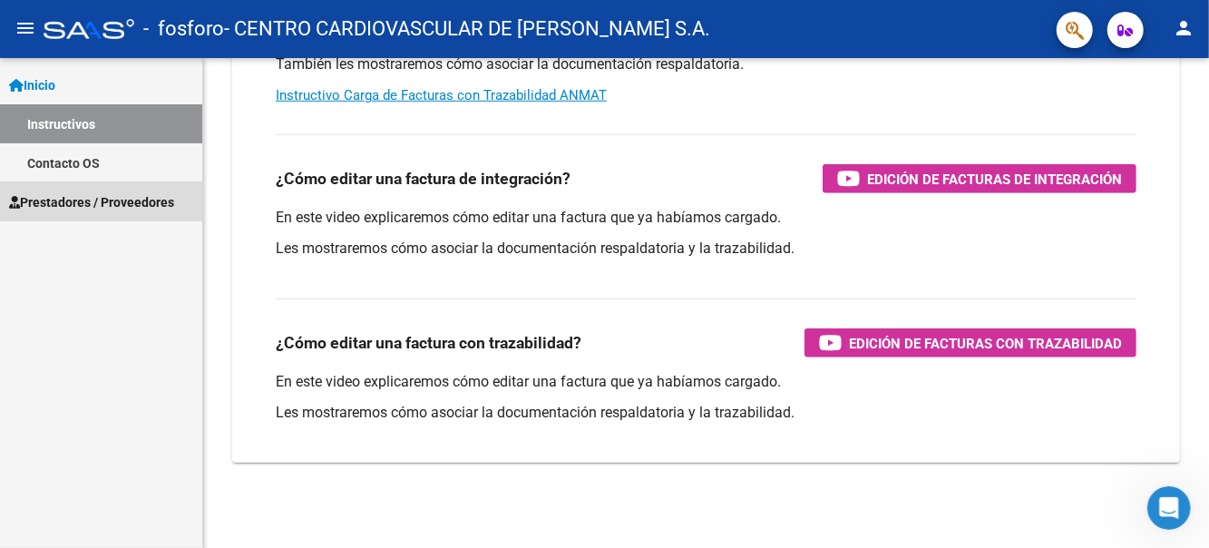
click at [35, 197] on span "Prestadores / Proveedores" at bounding box center [91, 202] width 165 height 20
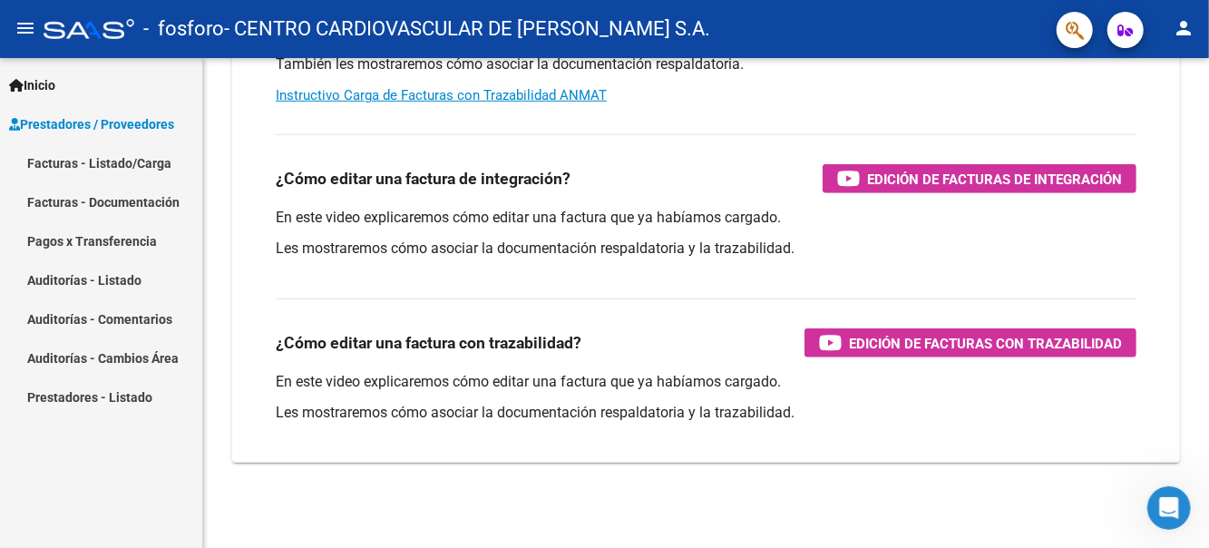
click at [39, 271] on link "Auditorías - Listado" at bounding box center [101, 279] width 202 height 39
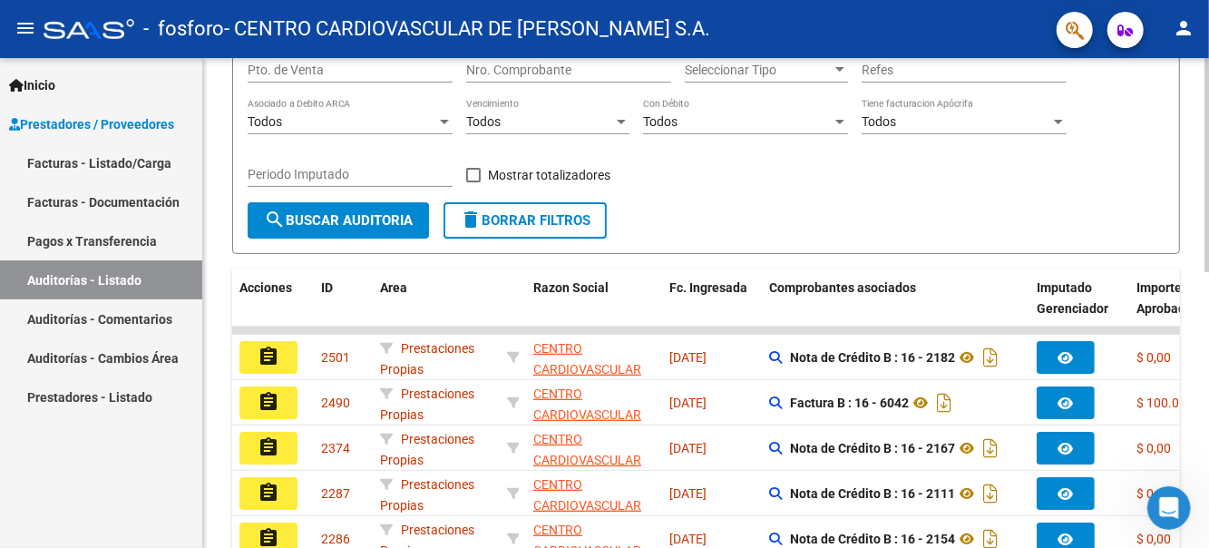
scroll to position [272, 0]
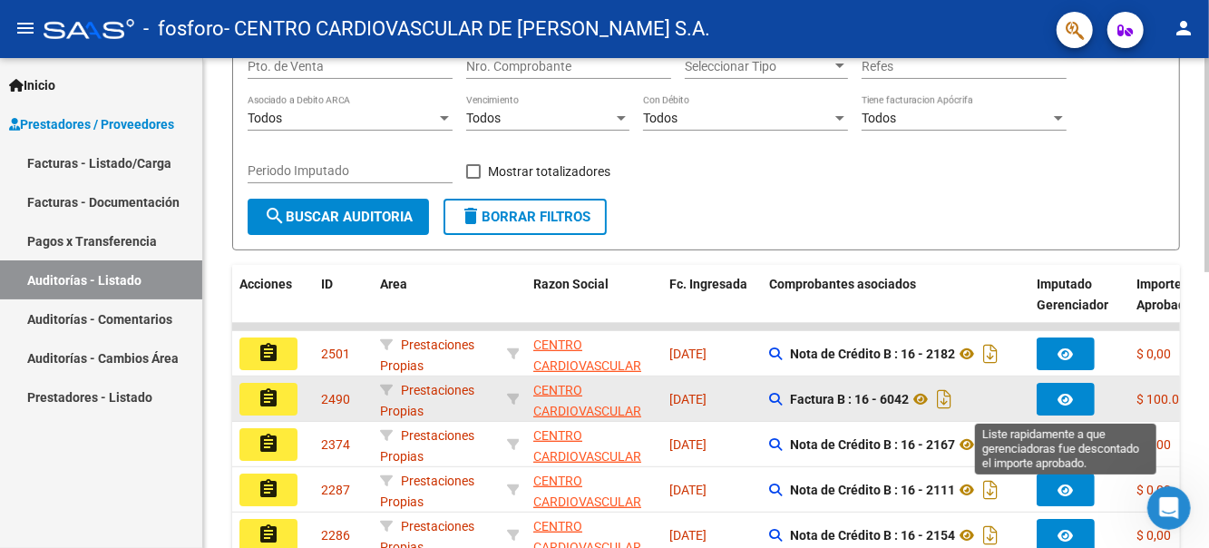
click at [1072, 406] on icon "button" at bounding box center [1066, 400] width 15 height 14
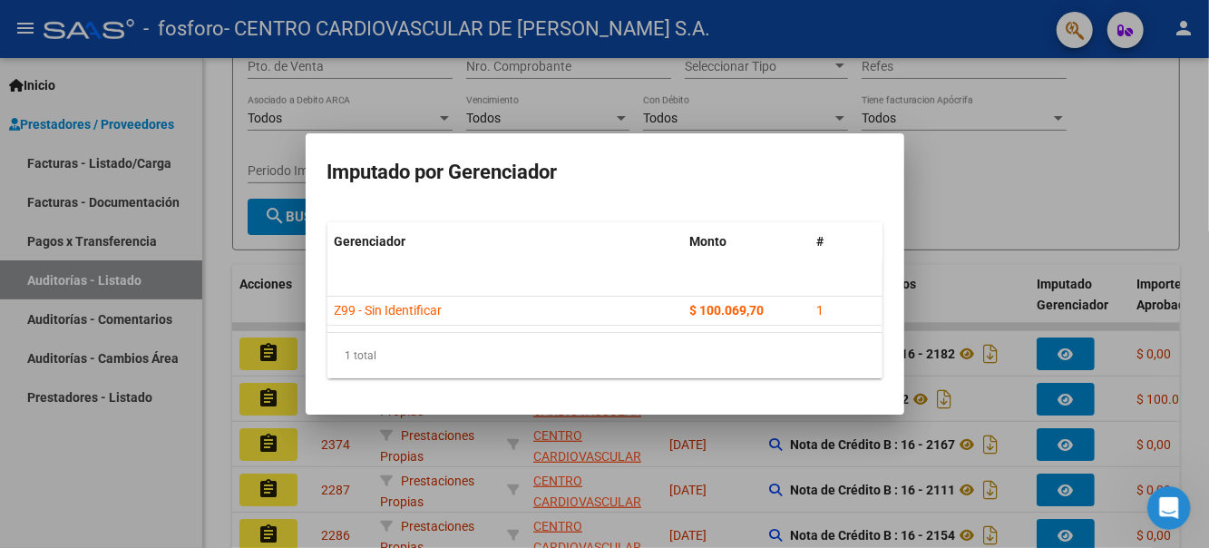
click at [1010, 190] on div at bounding box center [604, 274] width 1209 height 548
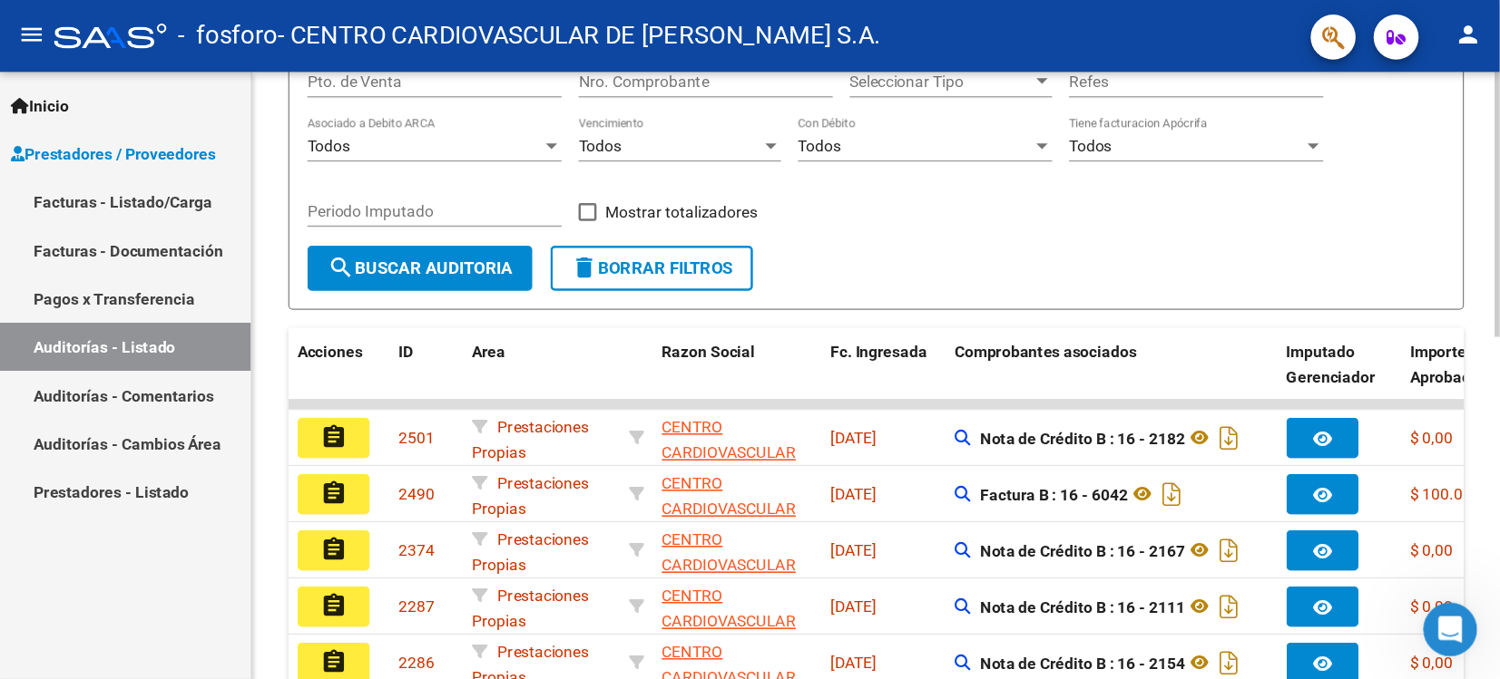
scroll to position [337, 0]
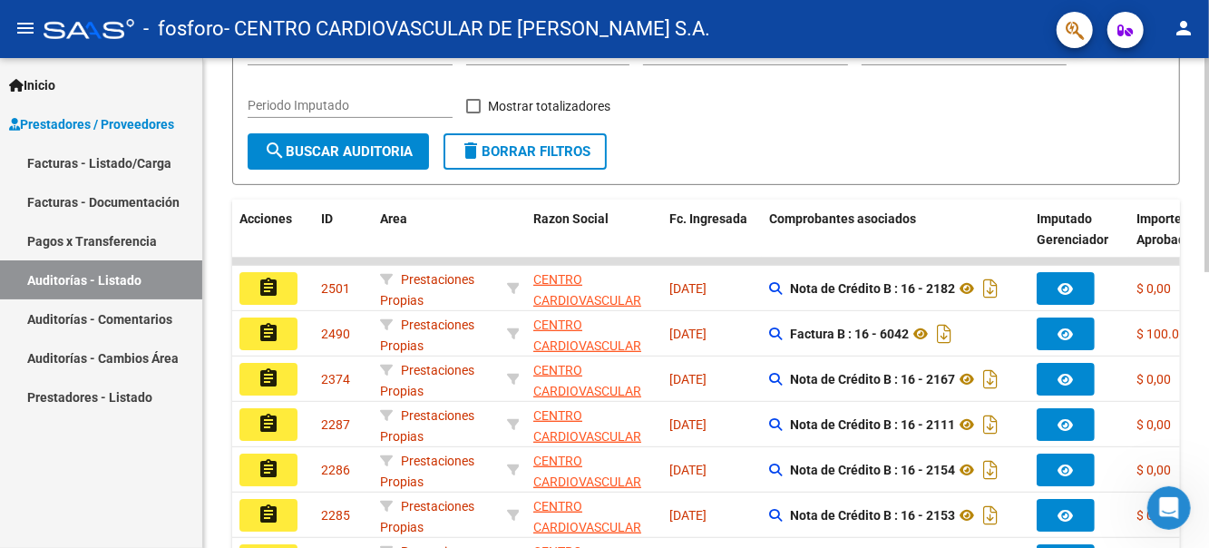
click at [1208, 272] on div at bounding box center [1207, 165] width 5 height 214
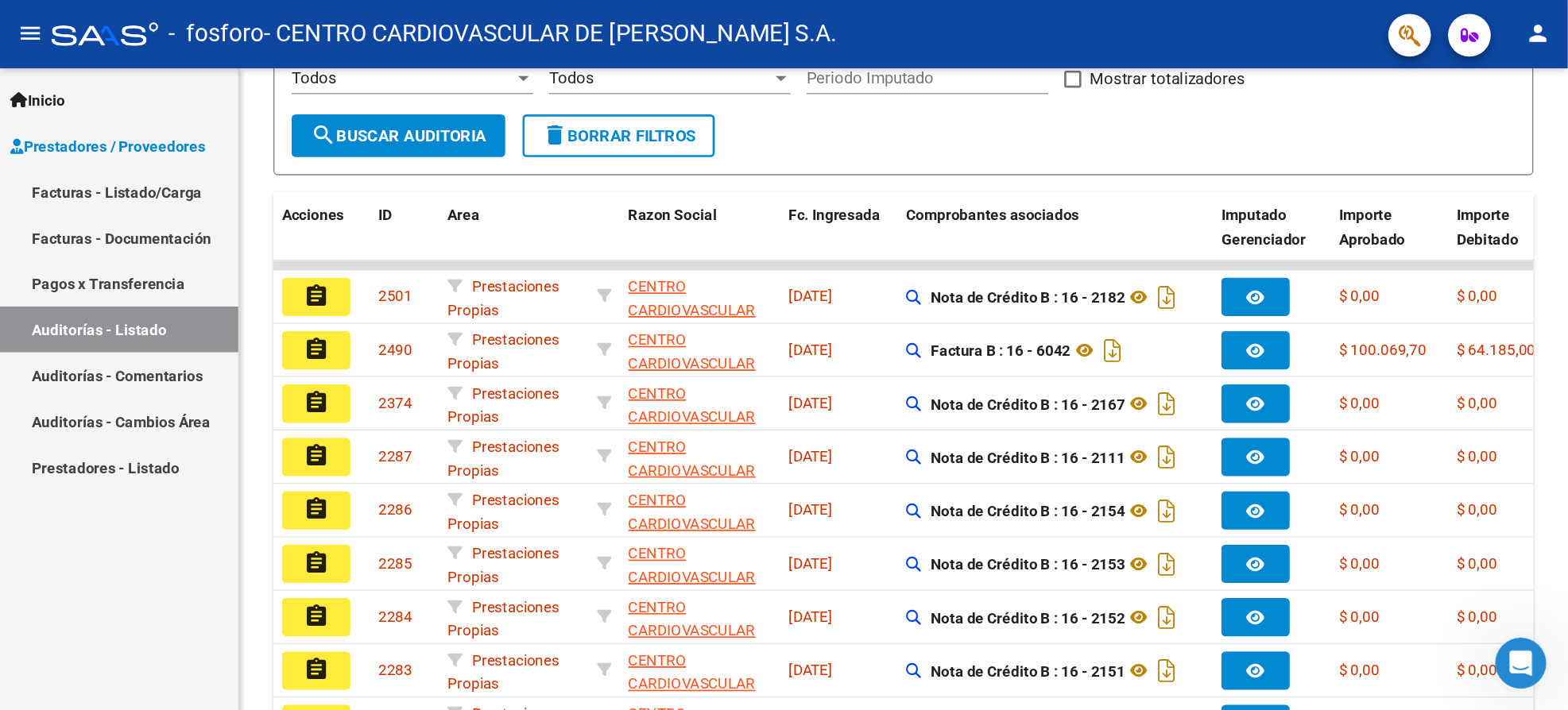
scroll to position [248, 0]
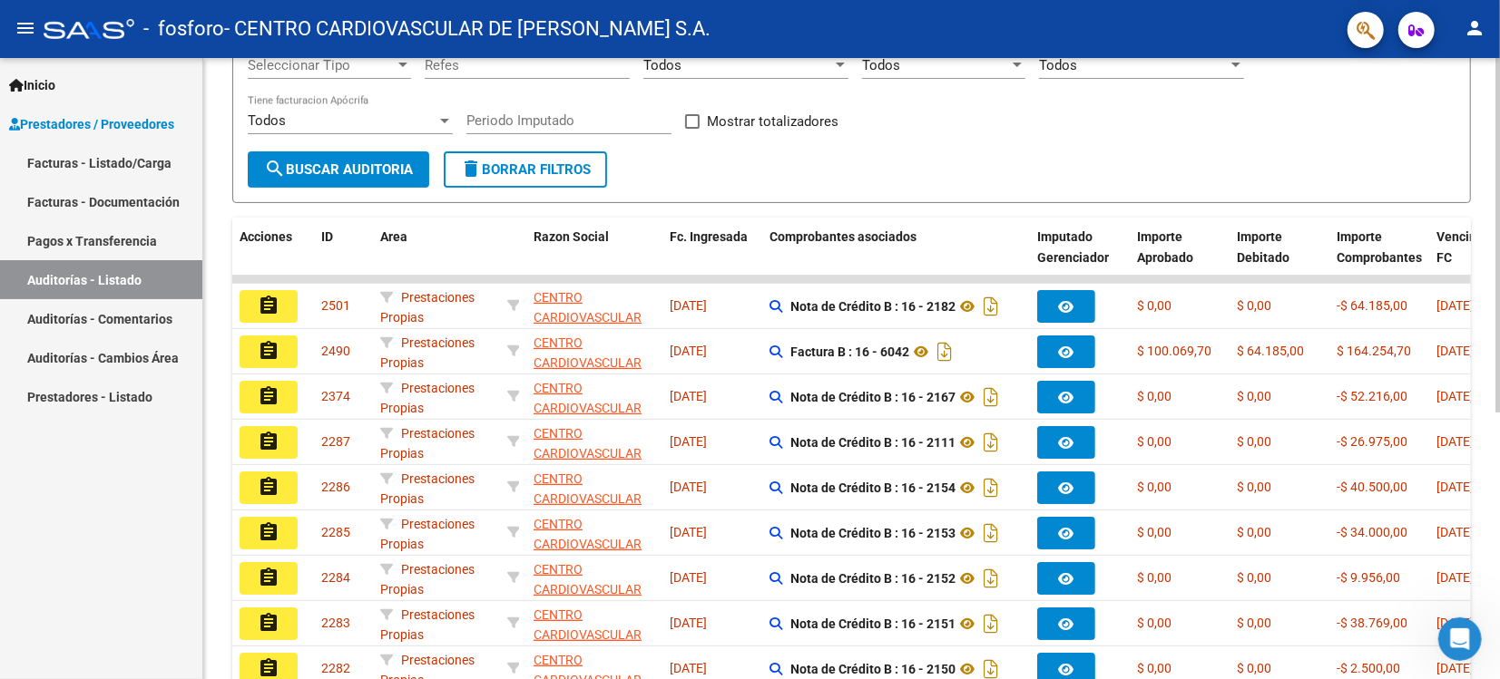
click at [1025, 149] on div "Filtros Id Seleccionar Gerenciador Seleccionar Gerenciador Hospital Seleccionar…" at bounding box center [851, 39] width 1207 height 224
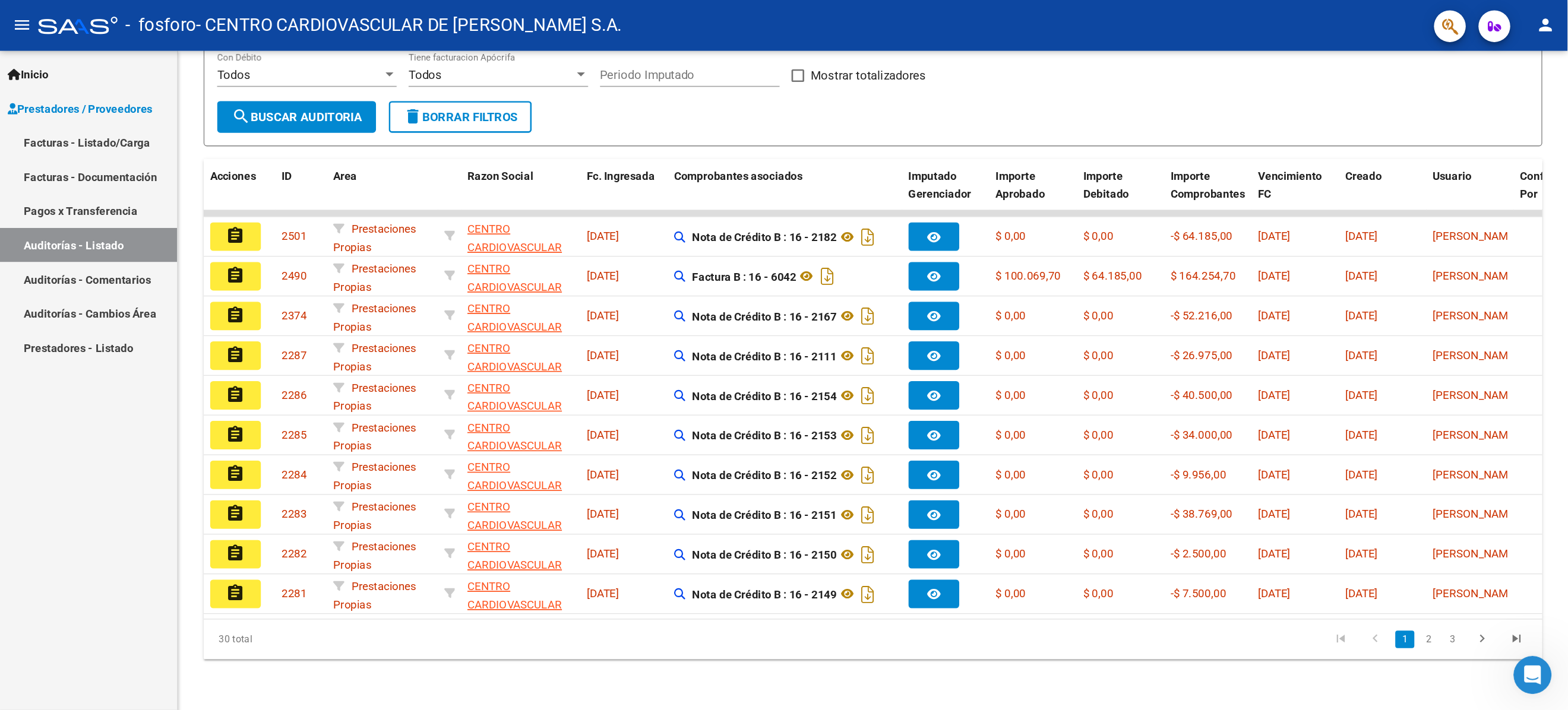
scroll to position [0, 0]
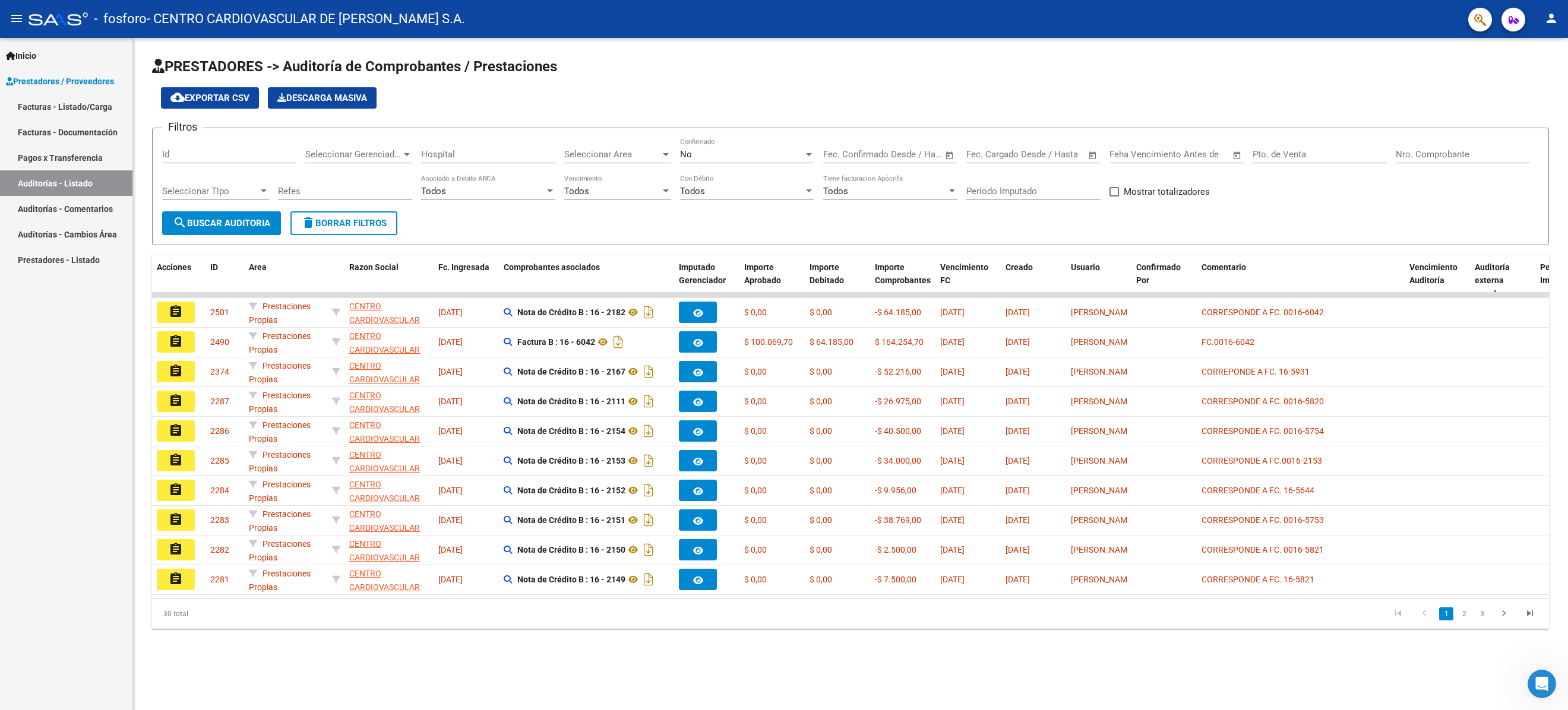
click at [791, 358] on div "30 total 1 2 3" at bounding box center [850, 613] width 1397 height 29
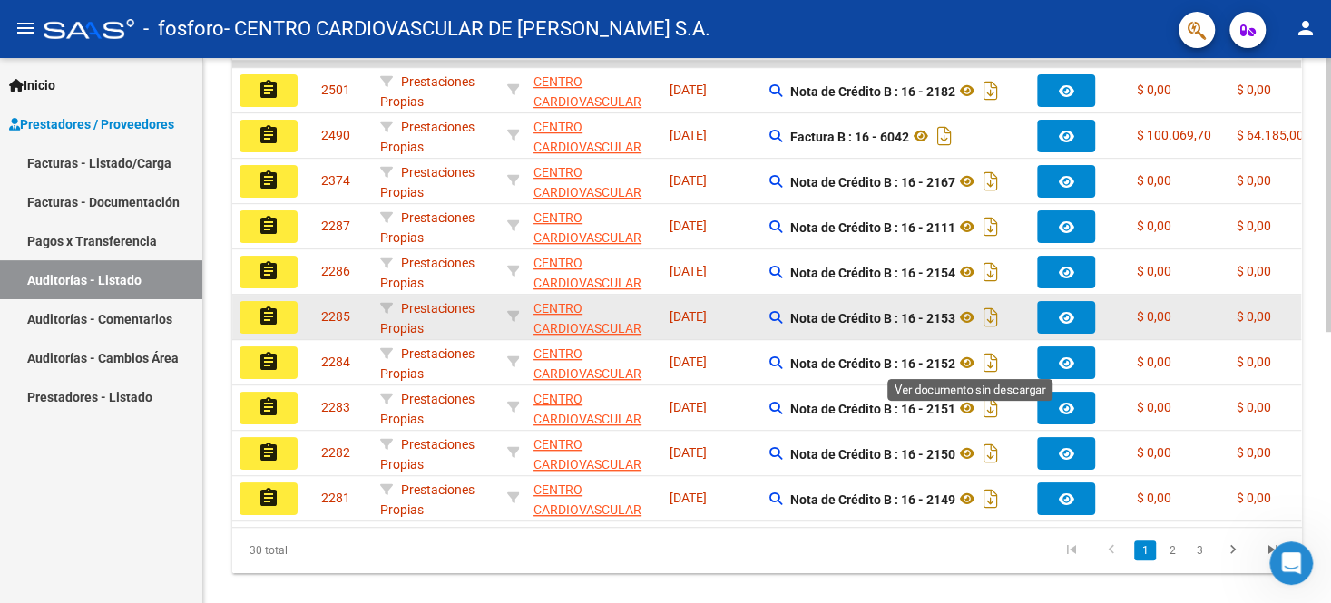
scroll to position [399, 0]
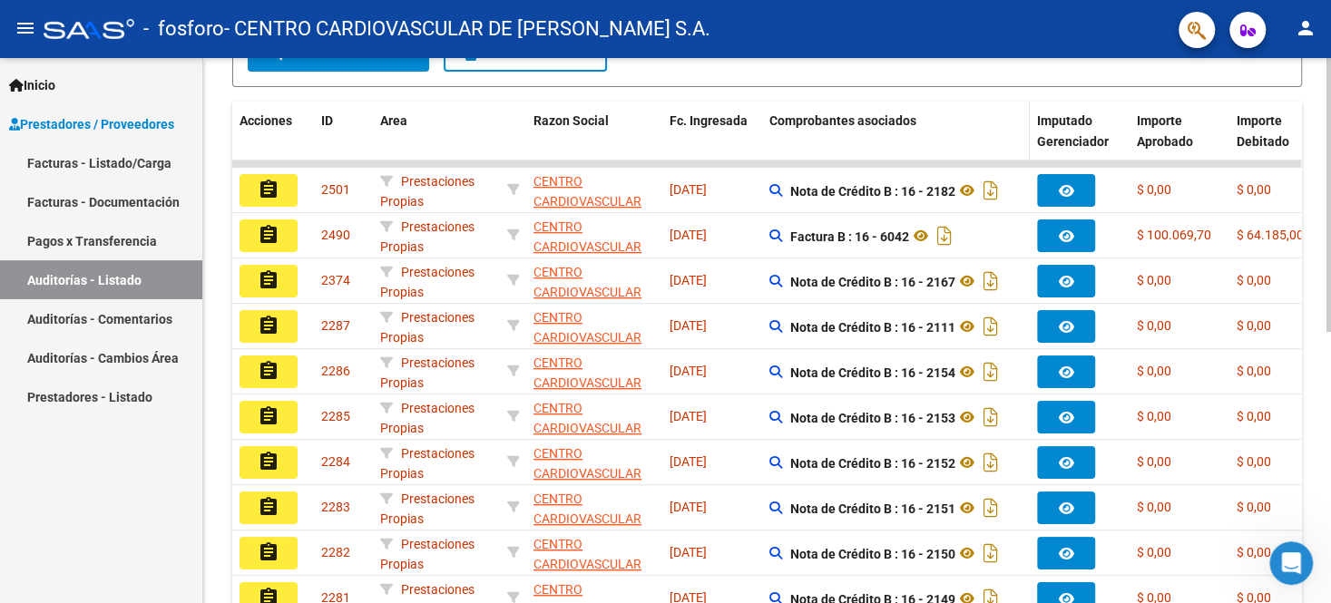
click at [932, 102] on datatable-header-cell "Comprobantes asociados" at bounding box center [896, 142] width 268 height 80
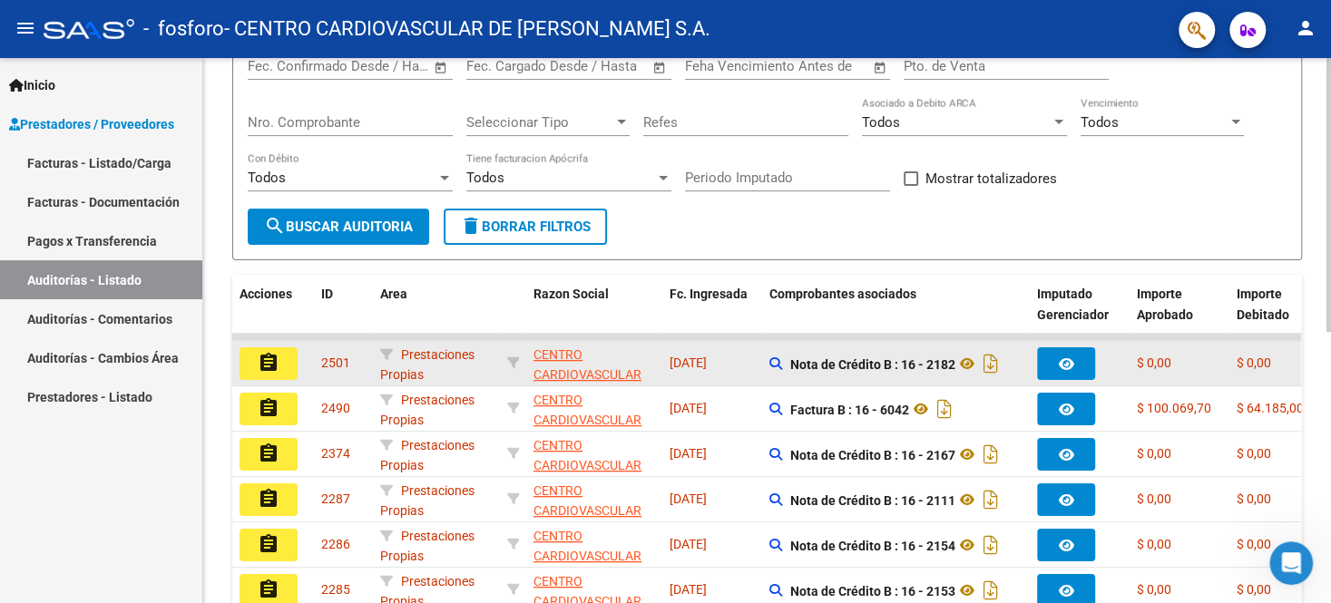
scroll to position [100, 0]
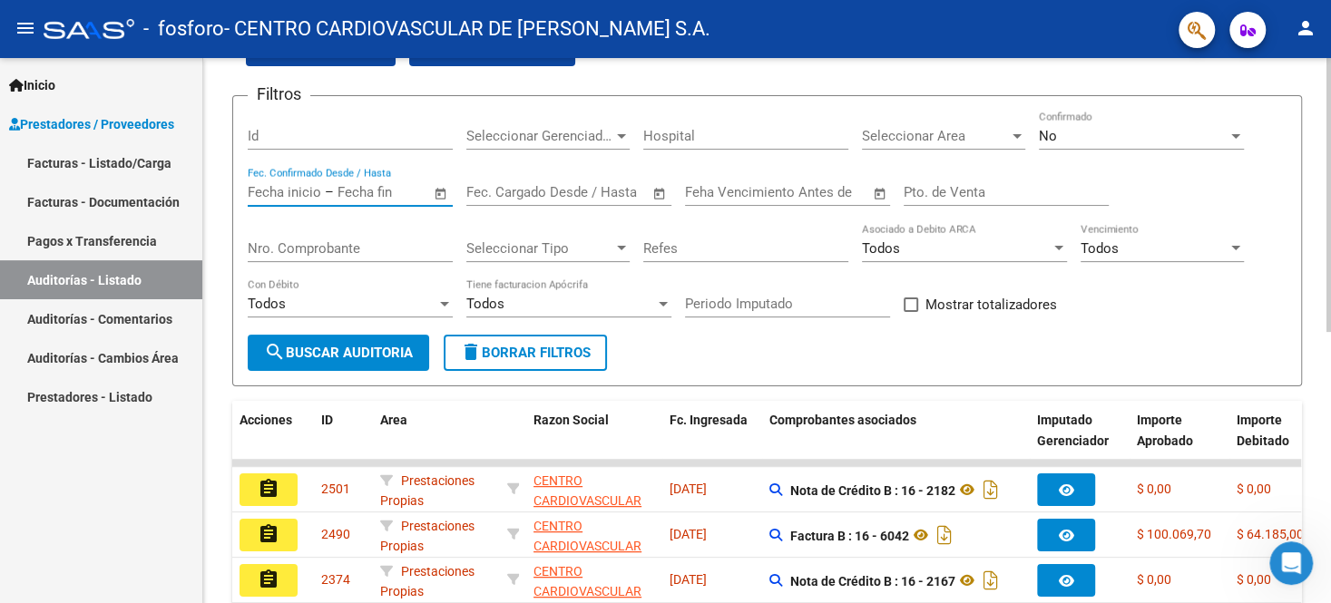
click at [370, 196] on input "text" at bounding box center [381, 192] width 88 height 16
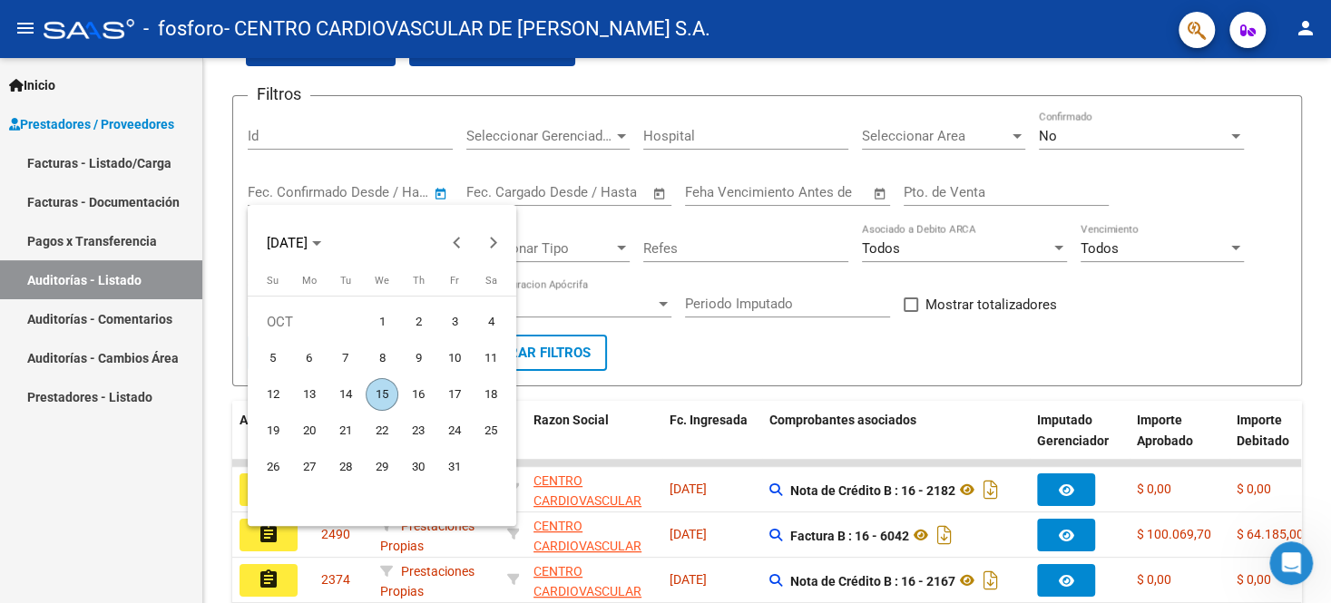
drag, startPoint x: 387, startPoint y: 395, endPoint x: 390, endPoint y: 377, distance: 17.4
click at [389, 392] on span "15" at bounding box center [382, 394] width 33 height 33
type input "[DATE]"
click at [514, 189] on div at bounding box center [665, 301] width 1331 height 603
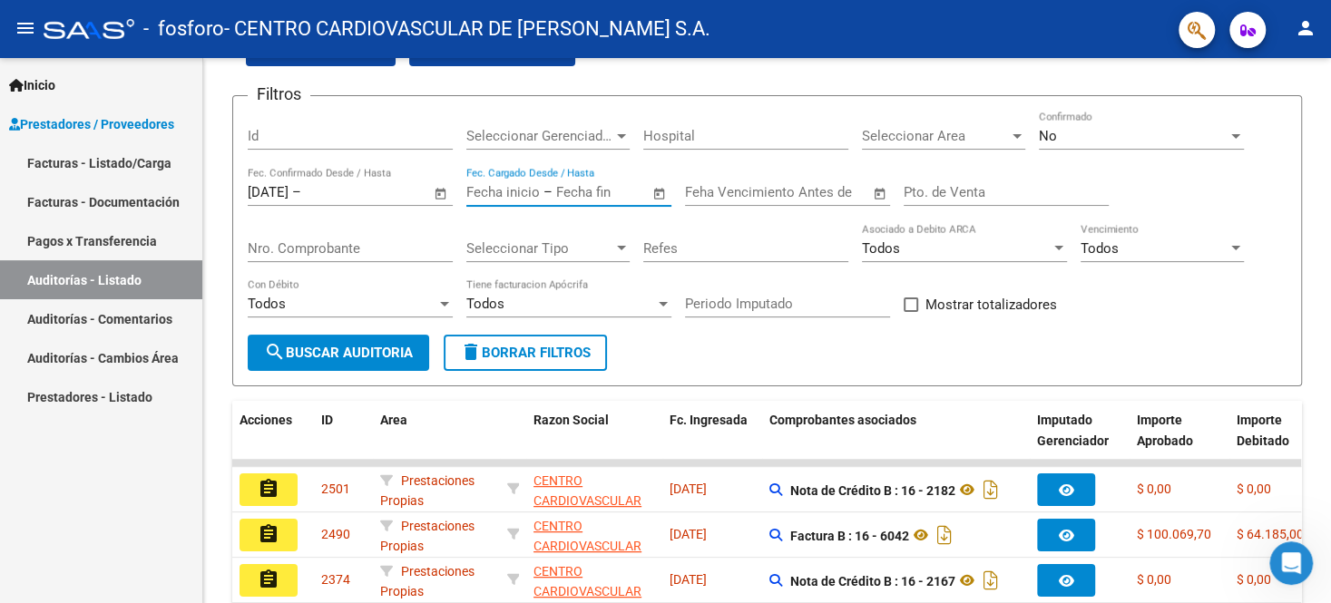
click at [514, 189] on input "text" at bounding box center [502, 192] width 73 height 16
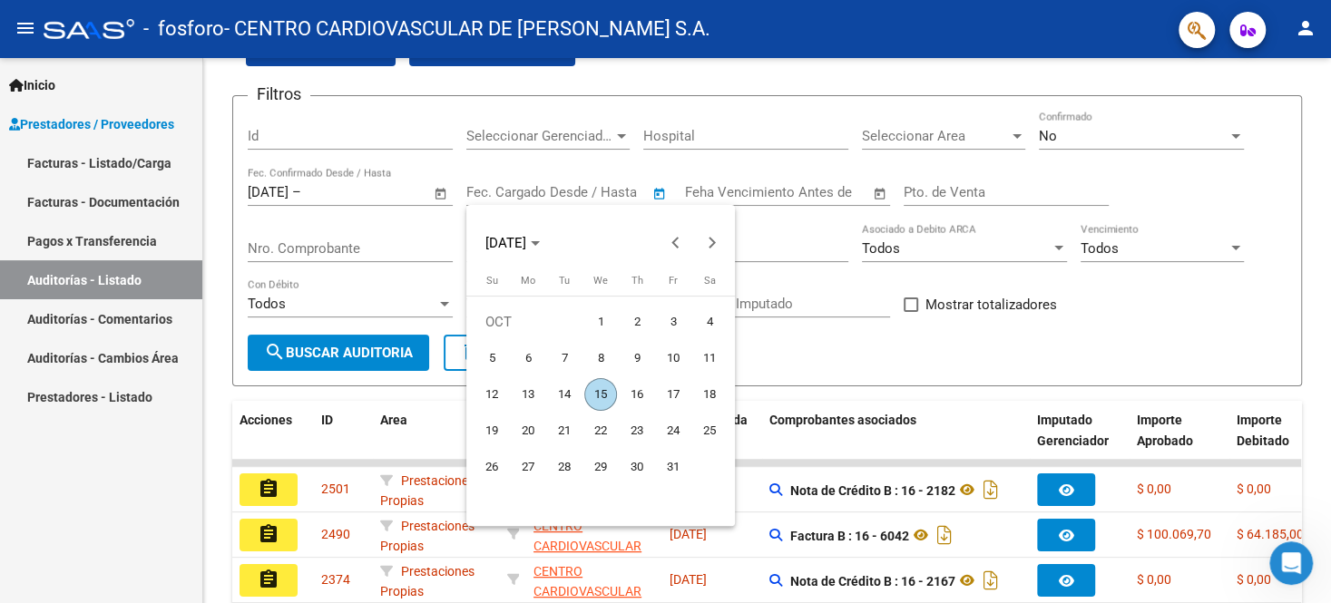
click at [597, 392] on span "15" at bounding box center [600, 394] width 33 height 33
type input "[DATE]"
click at [793, 195] on div at bounding box center [665, 301] width 1331 height 603
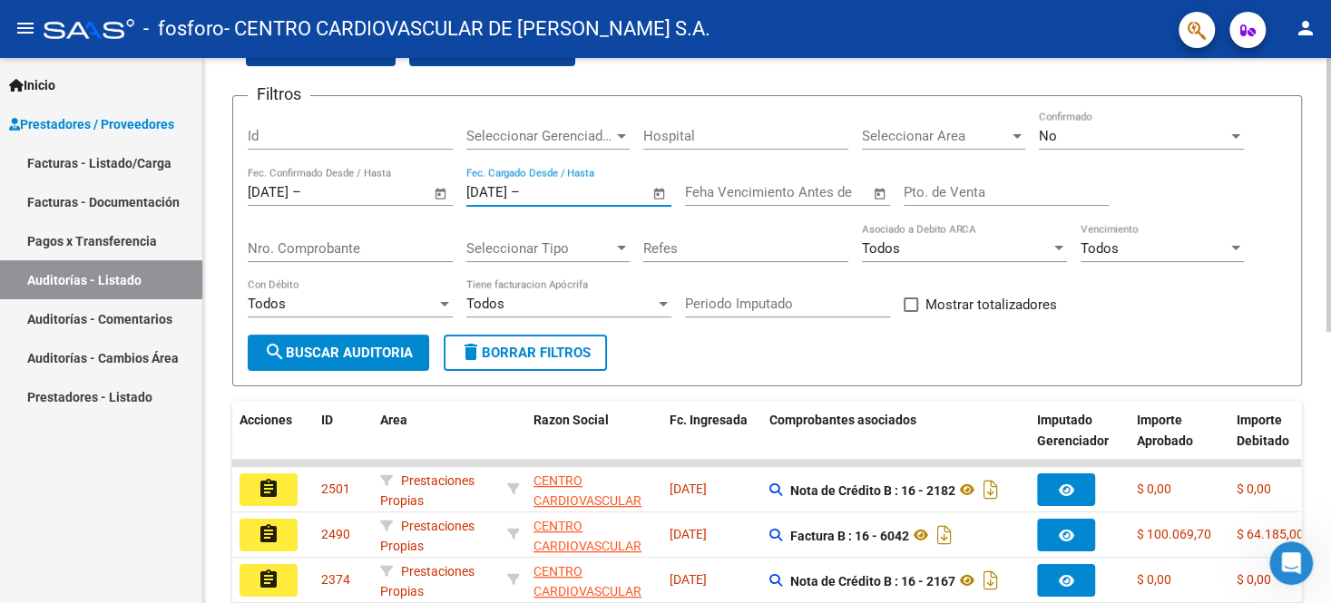
click at [959, 194] on input "Pto. de Venta" at bounding box center [1006, 192] width 205 height 16
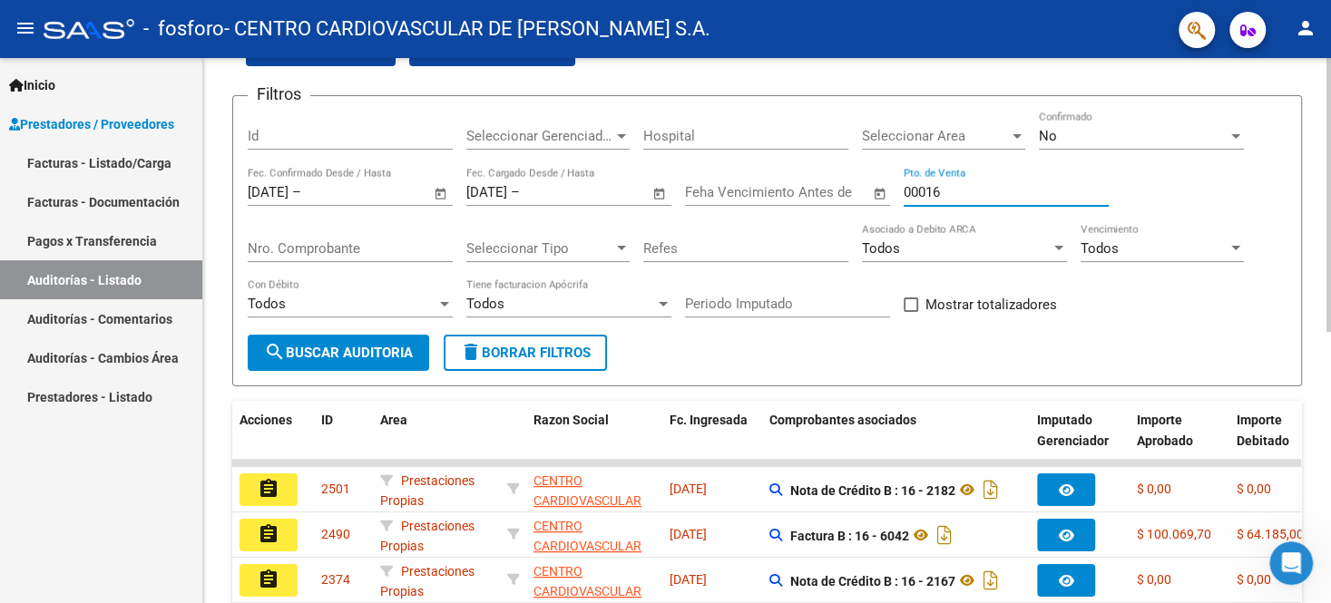
type input "0001"
type input "0016"
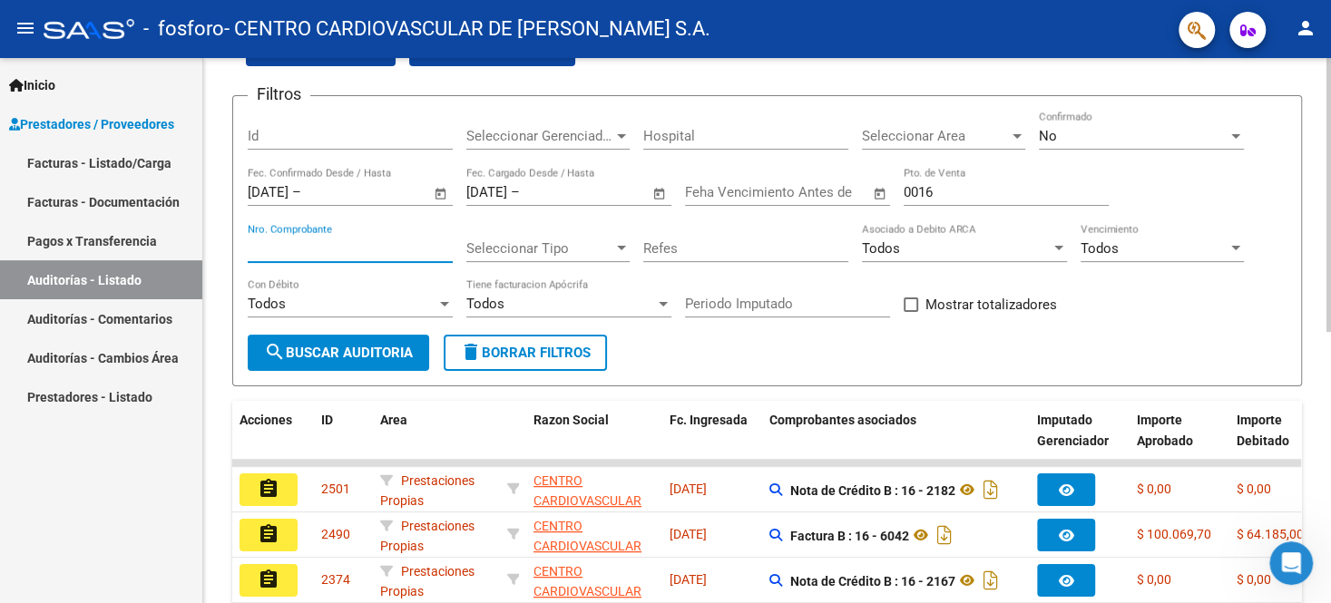
click at [264, 242] on input "Nro. Comprobante" at bounding box center [350, 248] width 205 height 16
type input "00002184"
click at [531, 250] on span "Seleccionar Tipo" at bounding box center [539, 248] width 147 height 16
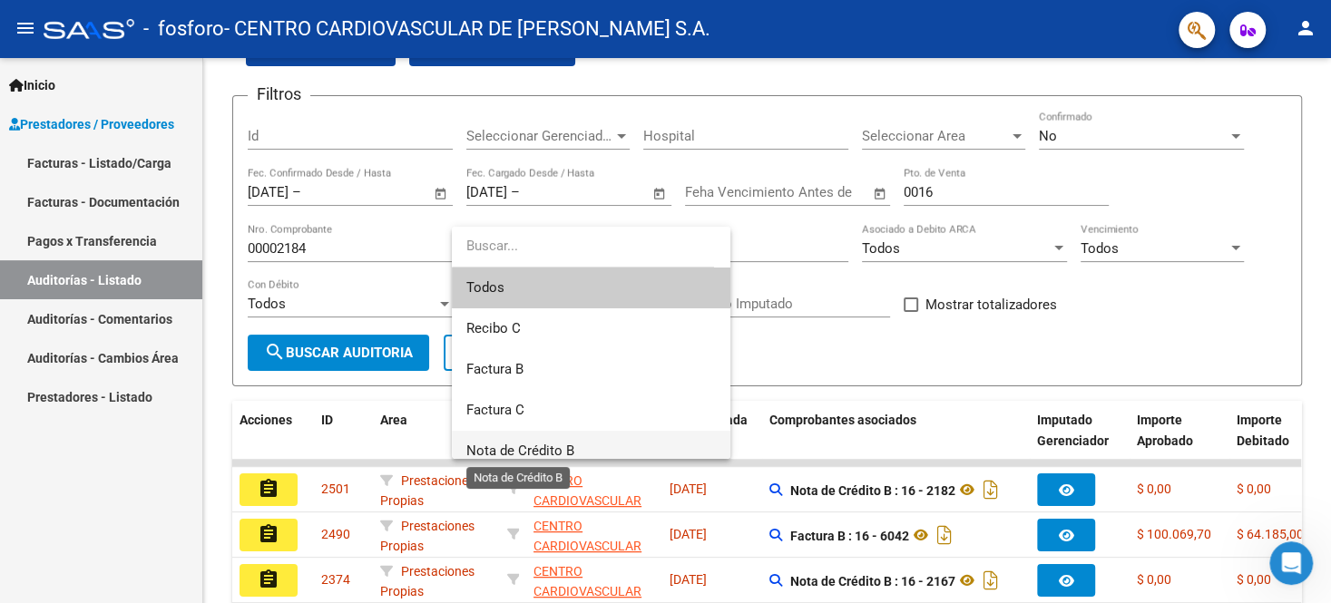
click at [560, 452] on span "Nota de Crédito B" at bounding box center [520, 451] width 108 height 16
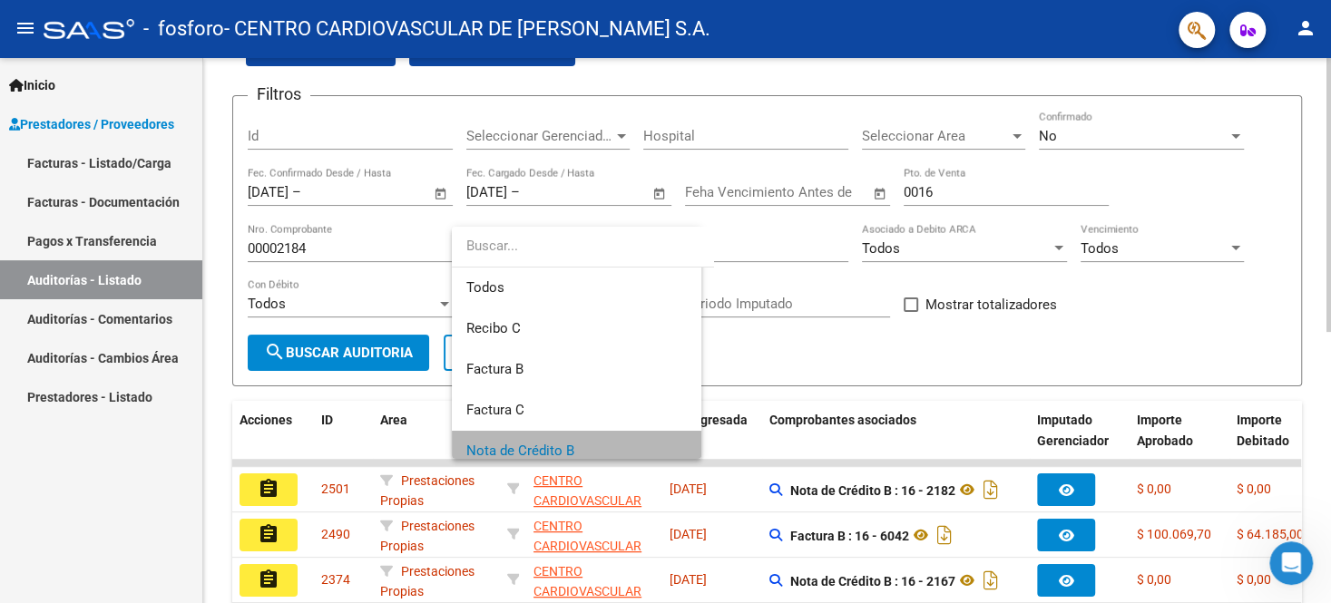
scroll to position [11, 0]
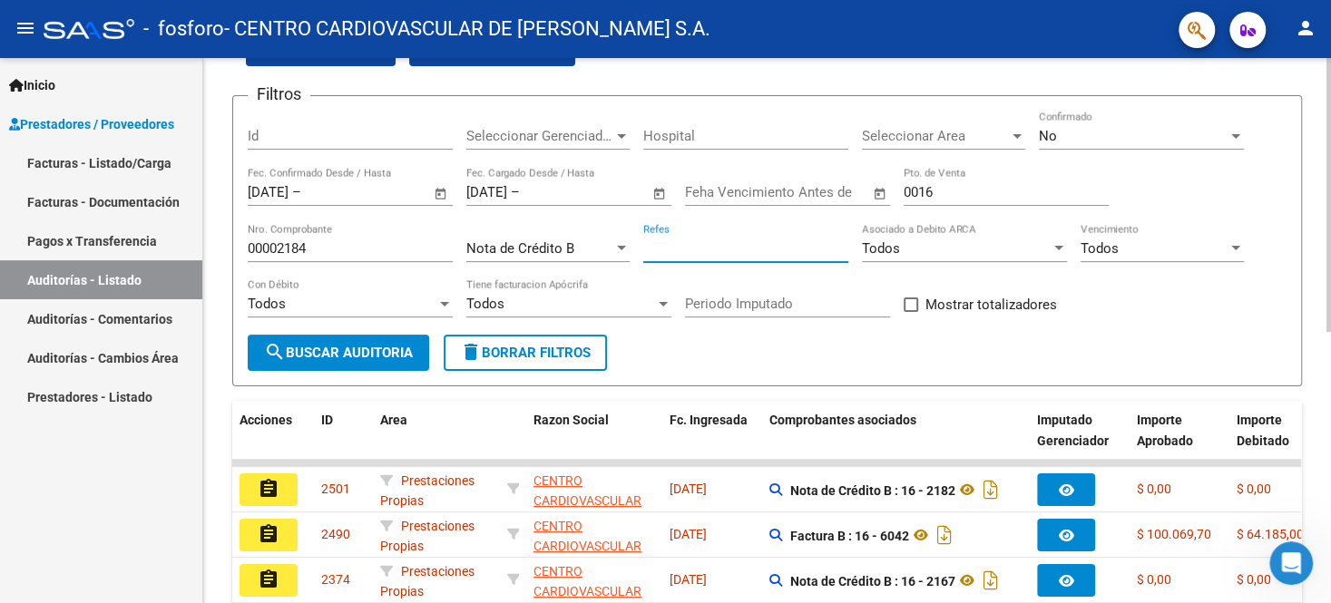
click at [690, 249] on input "Refes" at bounding box center [745, 248] width 205 height 16
click at [1057, 247] on div at bounding box center [1058, 248] width 9 height 5
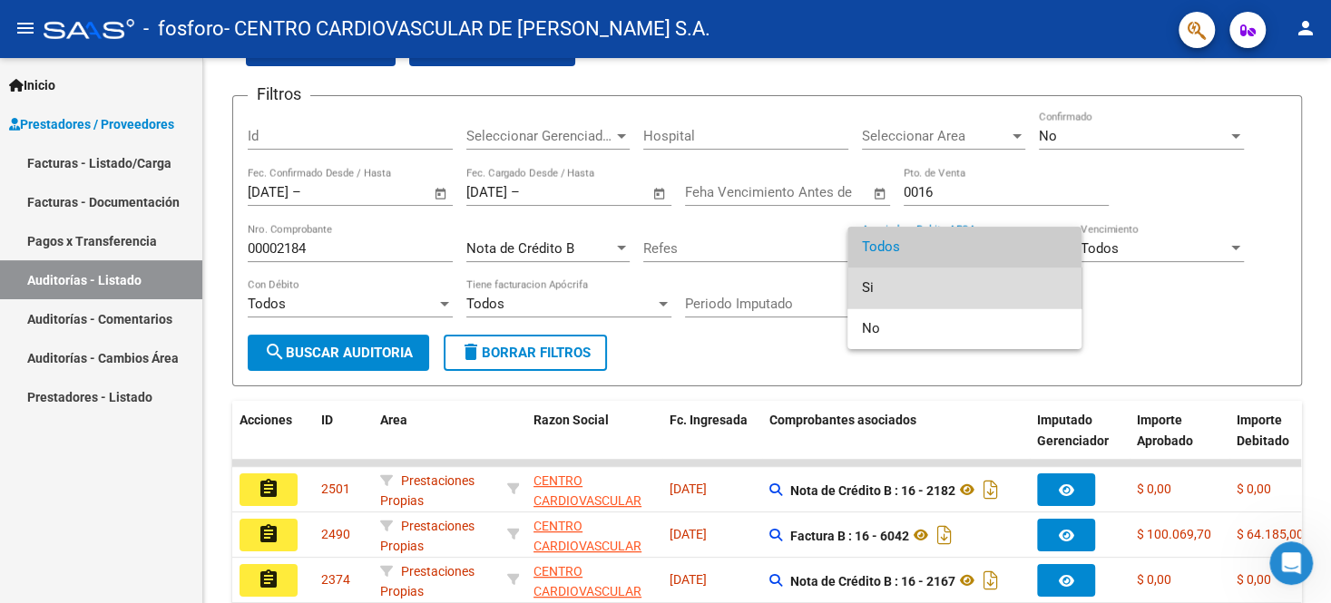
click at [1051, 294] on span "Si" at bounding box center [964, 288] width 205 height 41
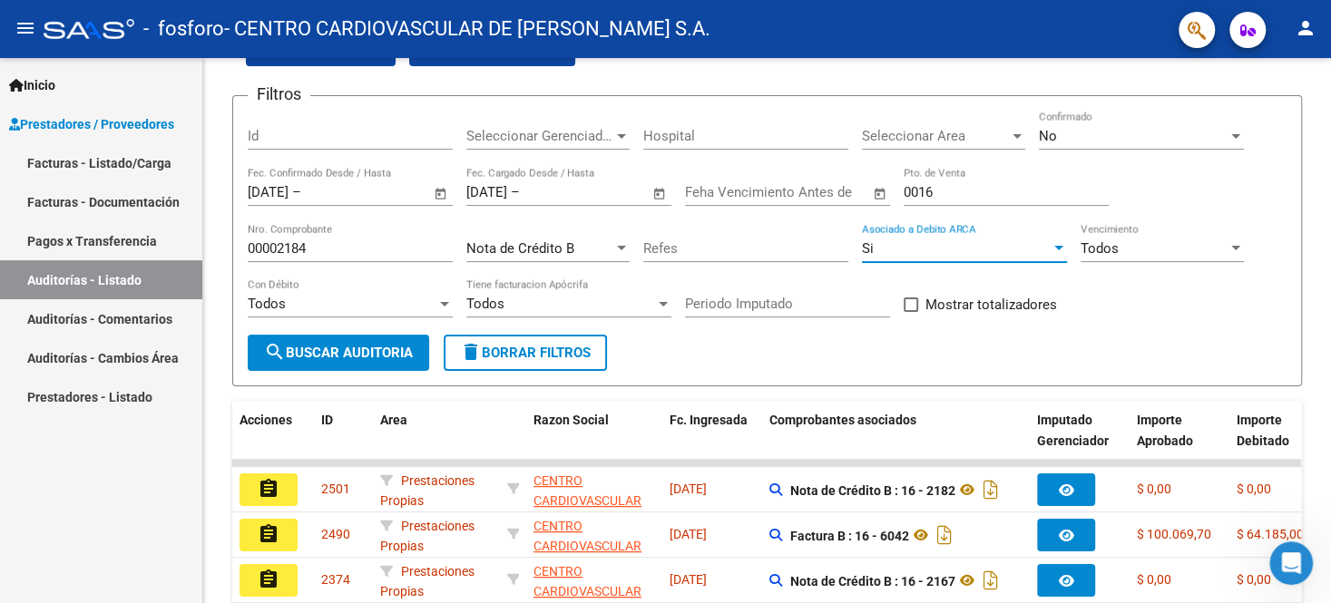
click at [80, 161] on link "Facturas - Listado/Carga" at bounding box center [101, 162] width 202 height 39
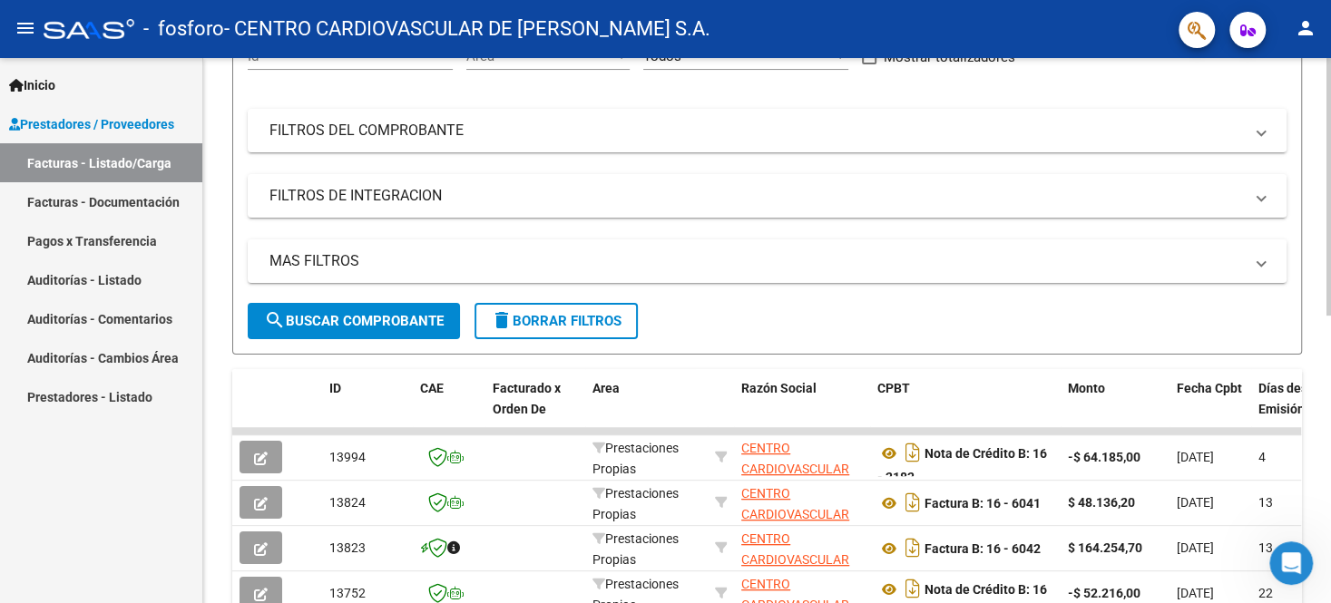
scroll to position [100, 0]
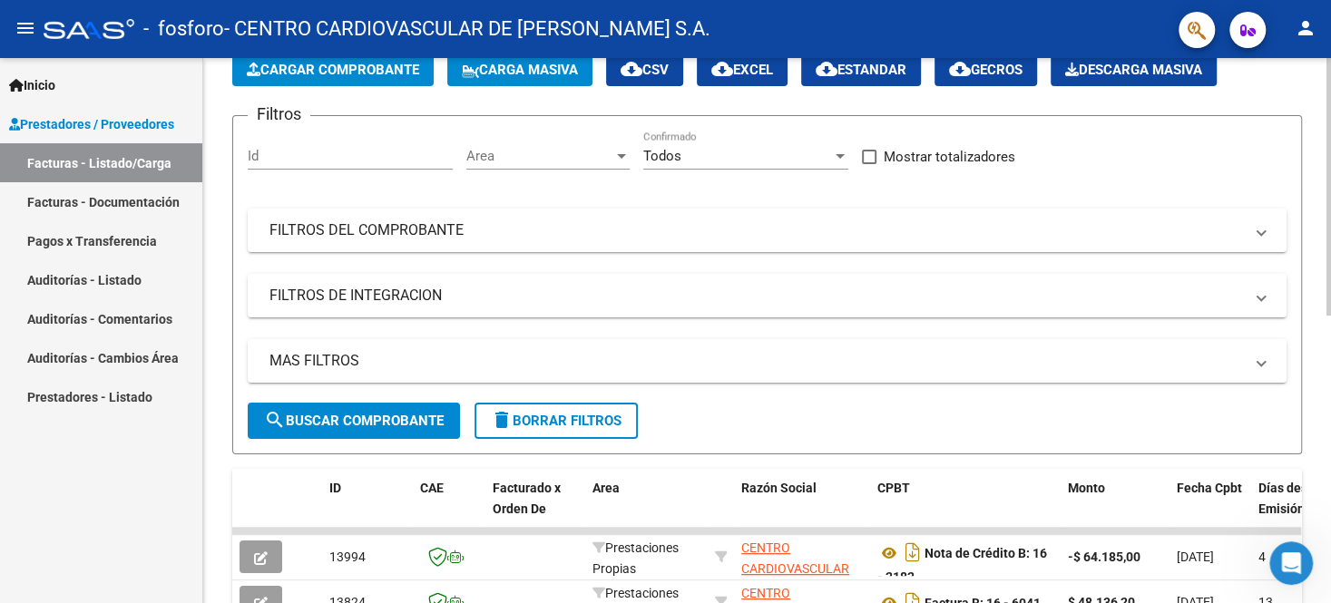
click at [306, 66] on span "Cargar Comprobante" at bounding box center [333, 70] width 172 height 16
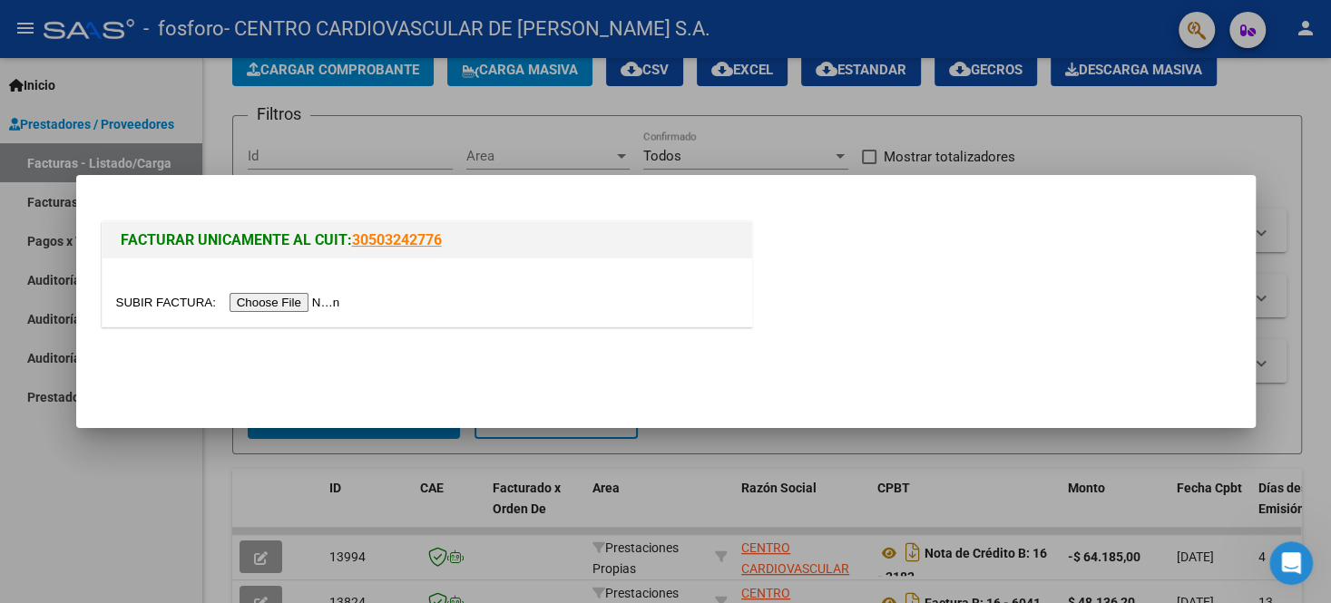
click at [1087, 141] on div at bounding box center [665, 301] width 1331 height 603
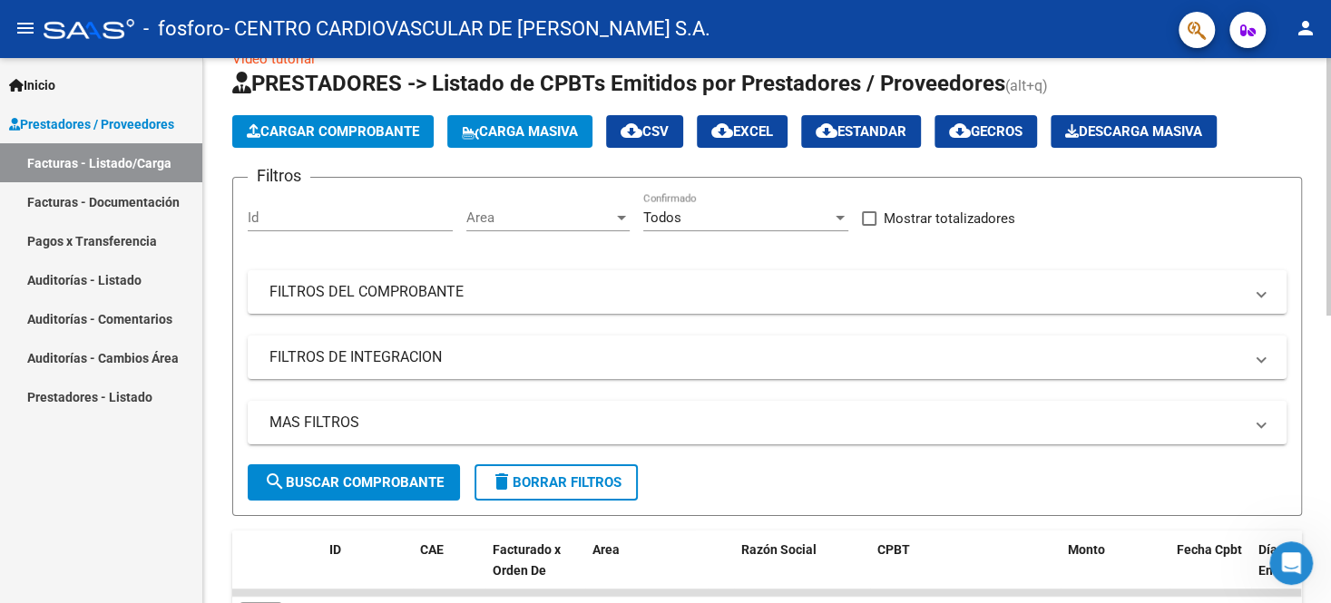
scroll to position [0, 0]
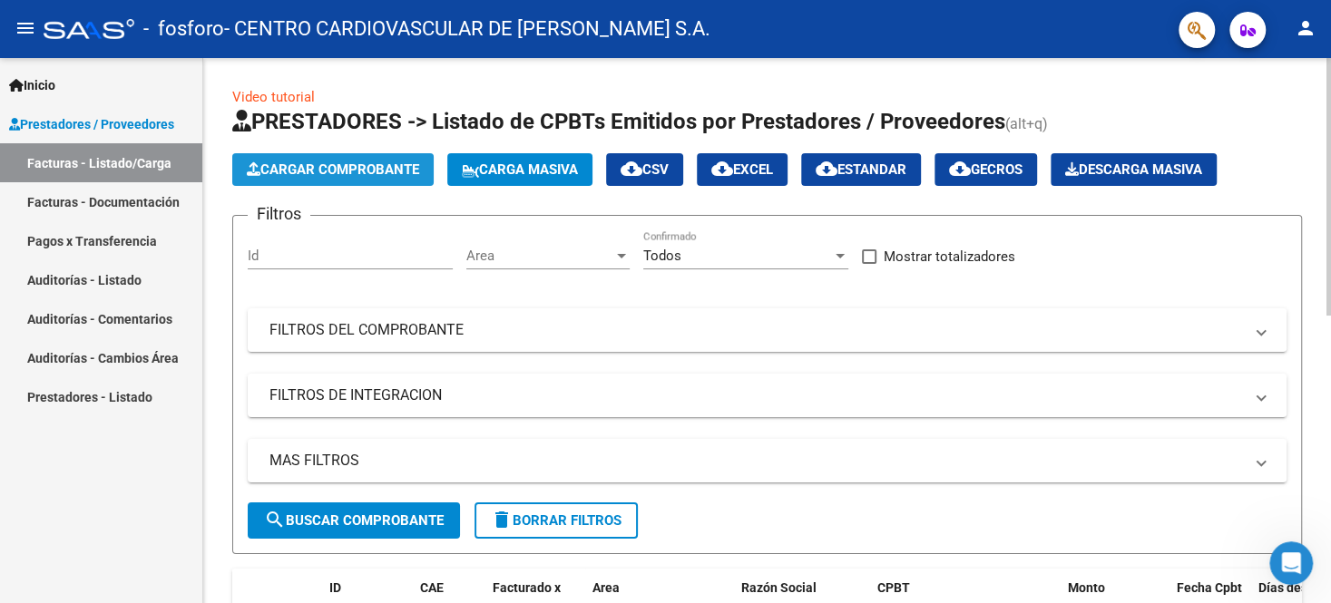
click at [391, 173] on span "Cargar Comprobante" at bounding box center [333, 169] width 172 height 16
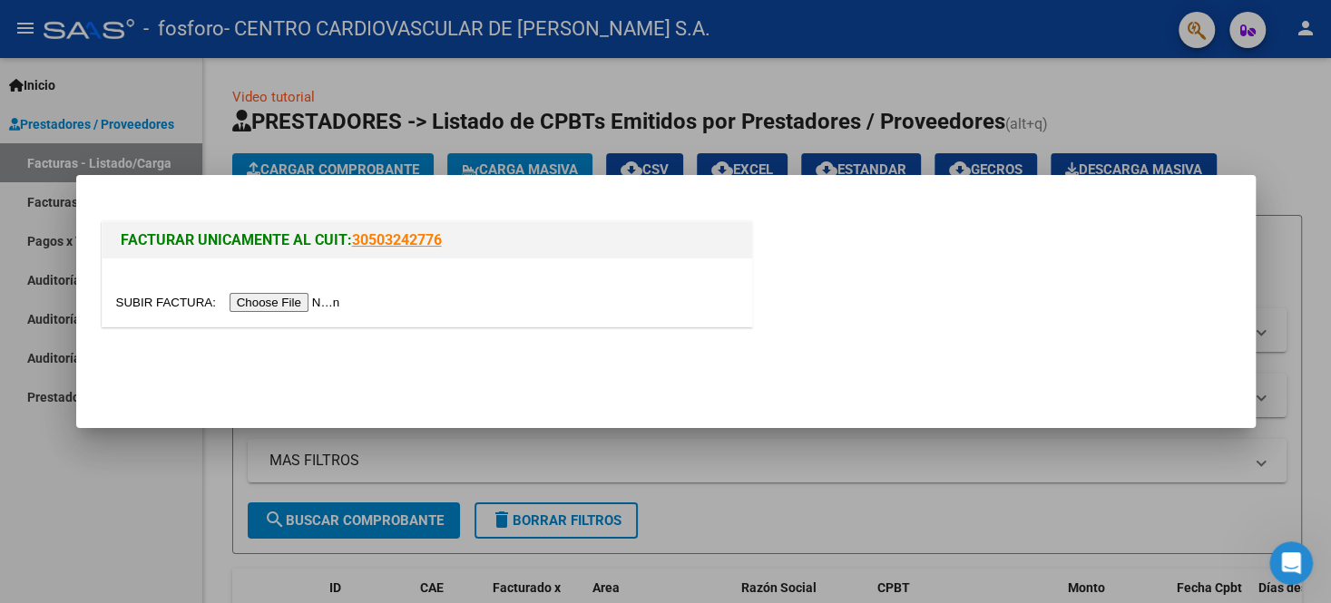
click at [152, 301] on input "file" at bounding box center [231, 302] width 230 height 19
click at [1163, 100] on div at bounding box center [665, 301] width 1331 height 603
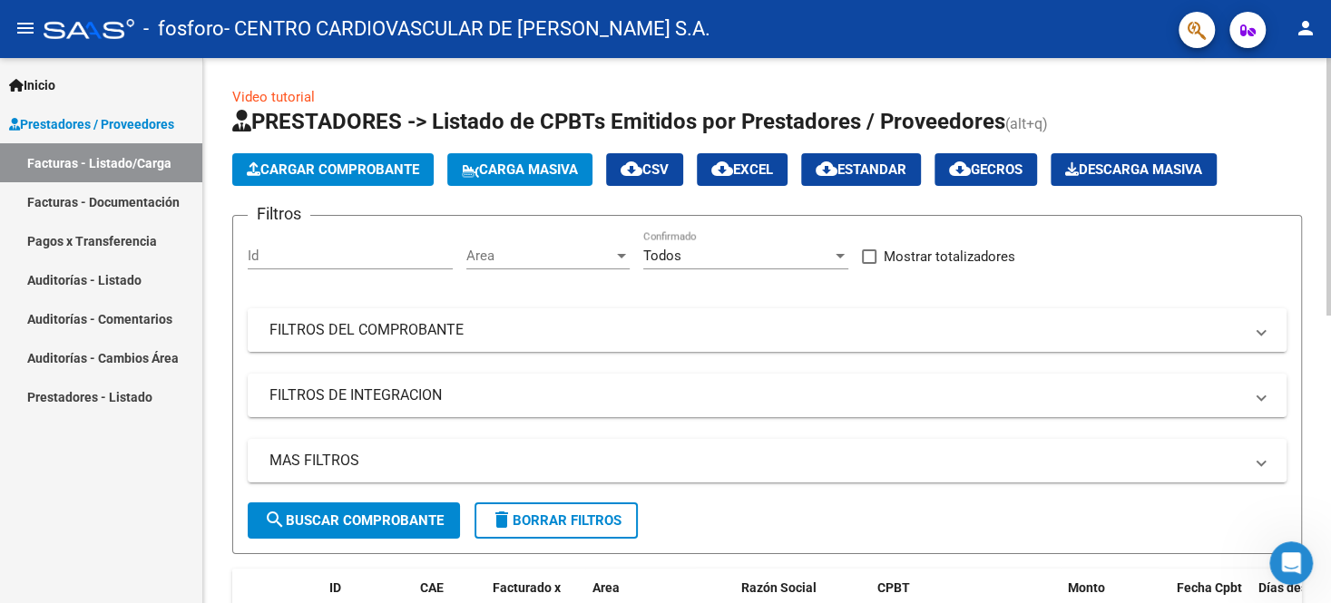
click at [1208, 334] on mat-expansion-panel-header "FILTROS DEL COMPROBANTE" at bounding box center [767, 330] width 1039 height 44
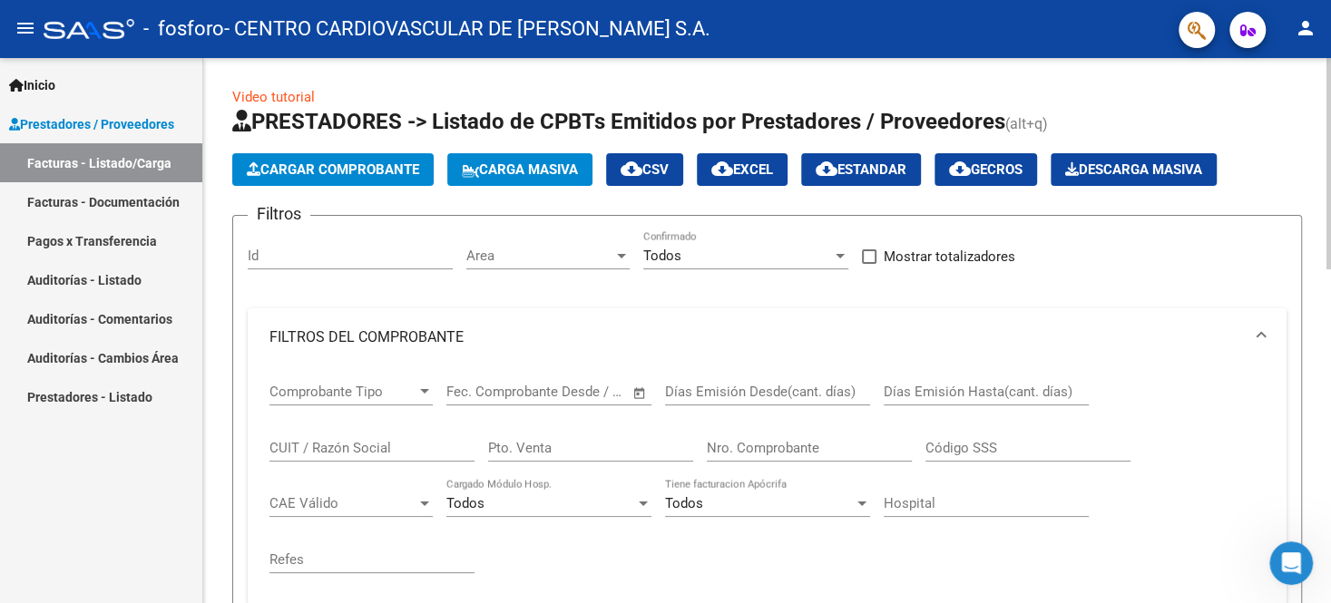
click at [427, 395] on div at bounding box center [424, 392] width 16 height 15
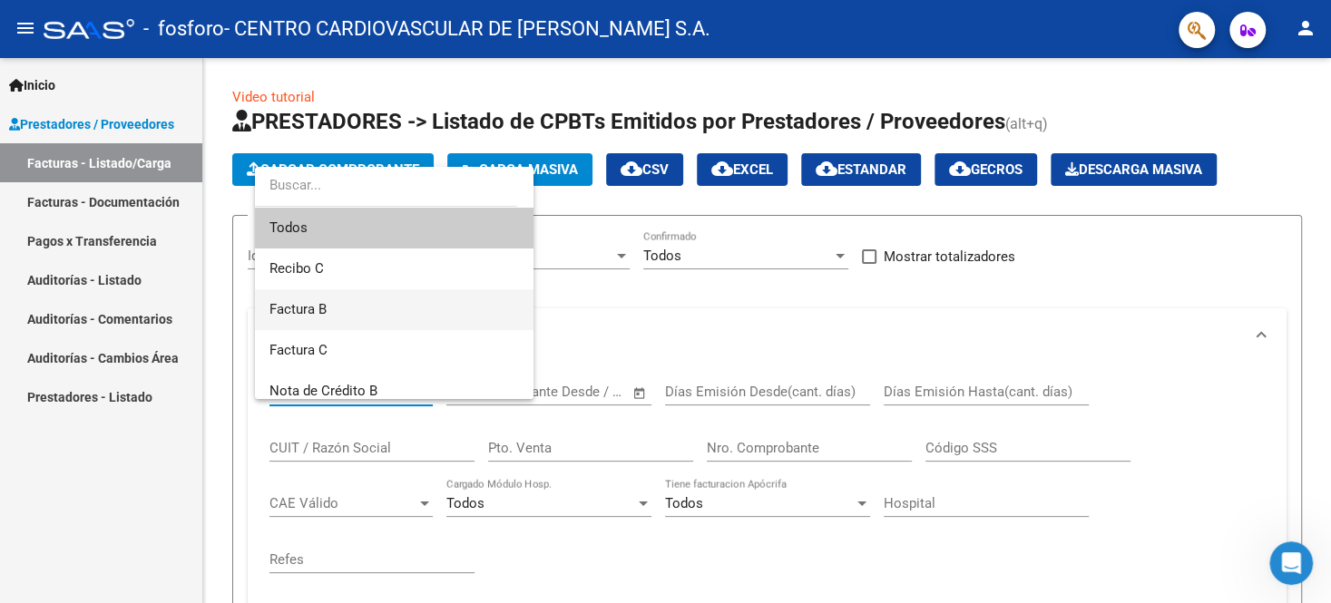
click at [348, 304] on span "Factura B" at bounding box center [393, 309] width 249 height 41
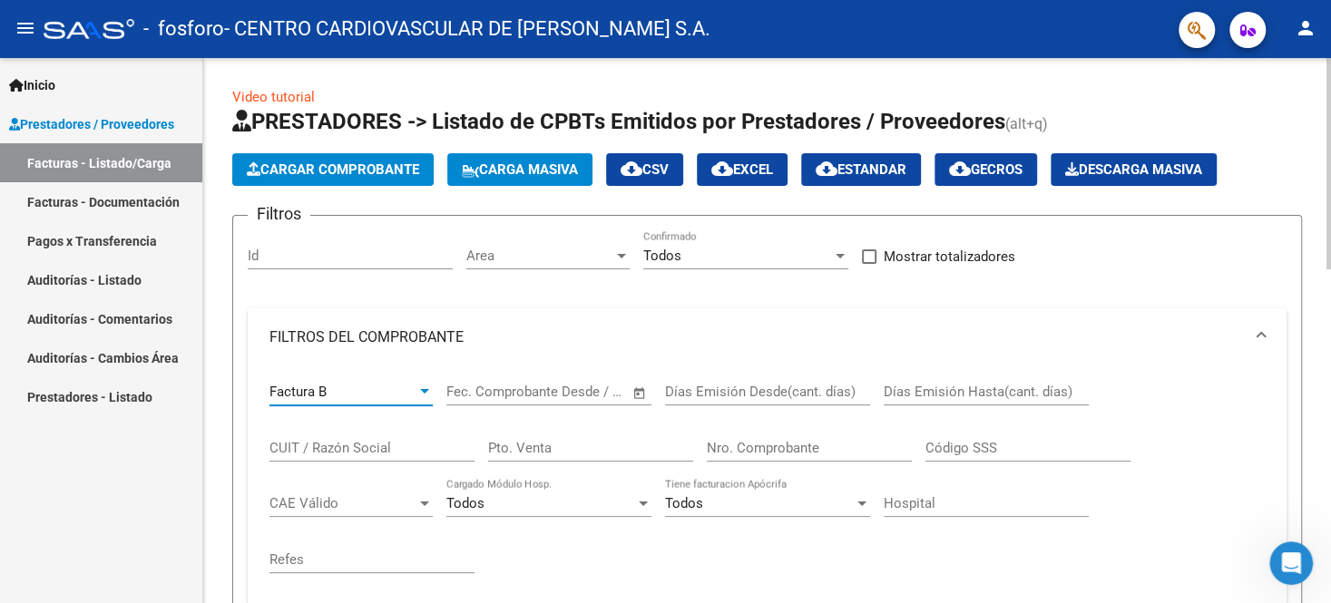
click at [532, 391] on div "Fecha inicio – Fecha fin" at bounding box center [537, 392] width 183 height 16
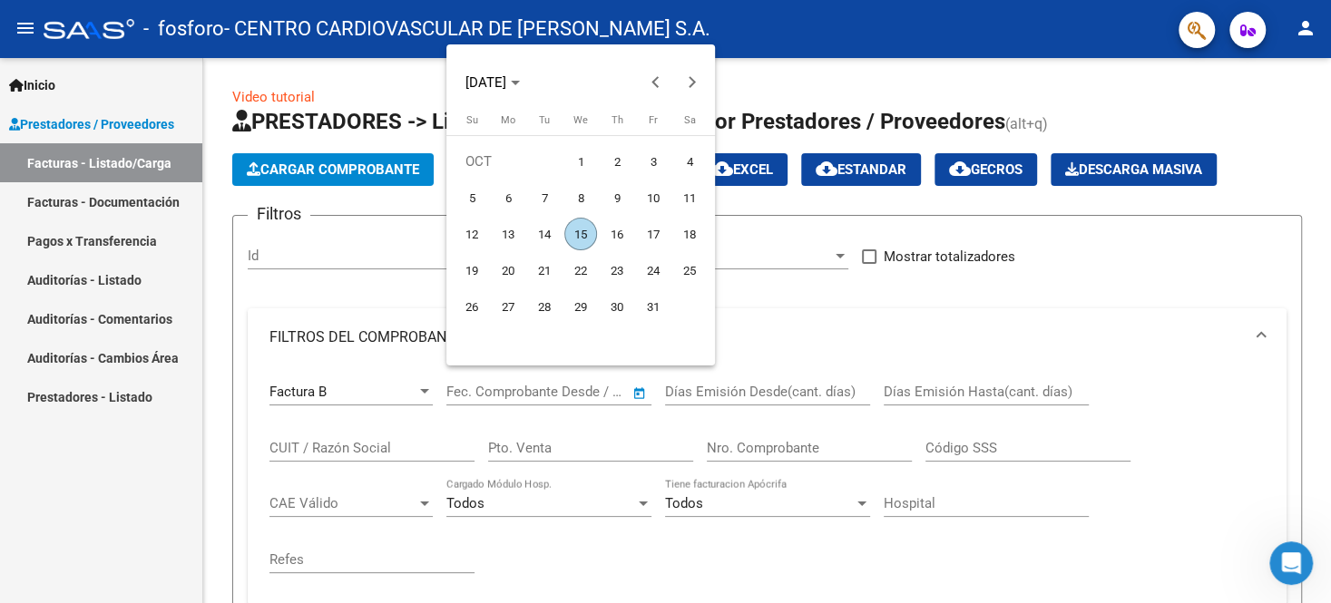
click at [584, 237] on span "15" at bounding box center [580, 234] width 33 height 33
type input "[DATE]"
click at [725, 394] on div at bounding box center [665, 301] width 1331 height 603
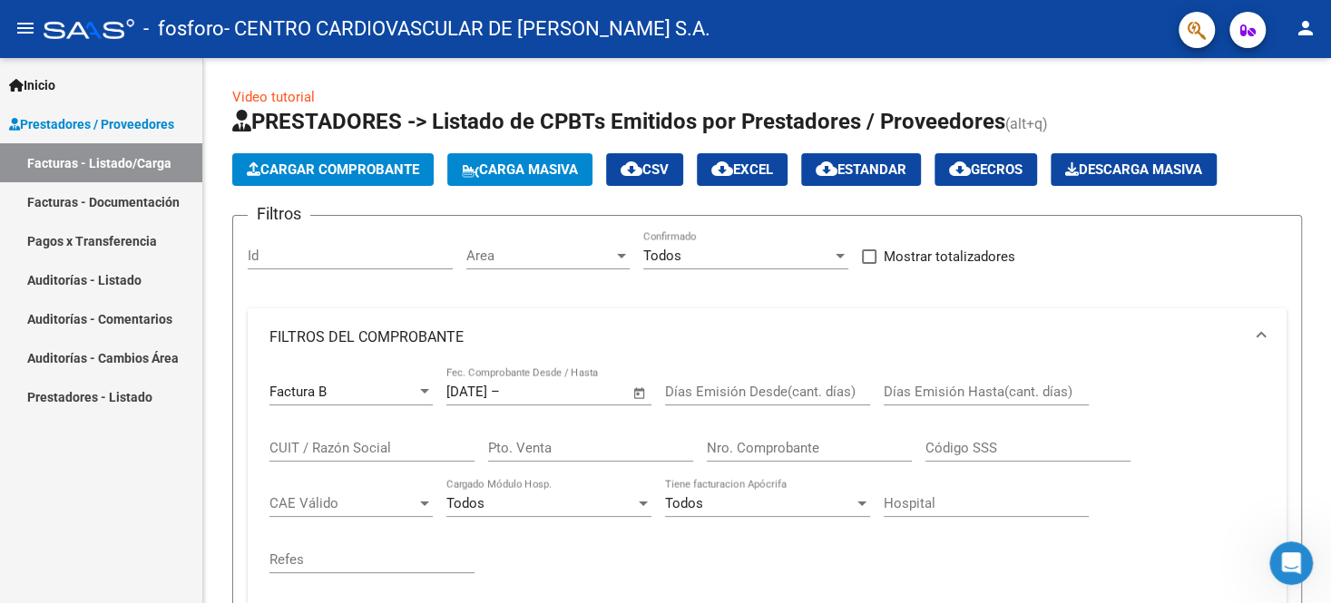
click at [725, 389] on input "Días Emisión Desde(cant. días)" at bounding box center [767, 392] width 205 height 16
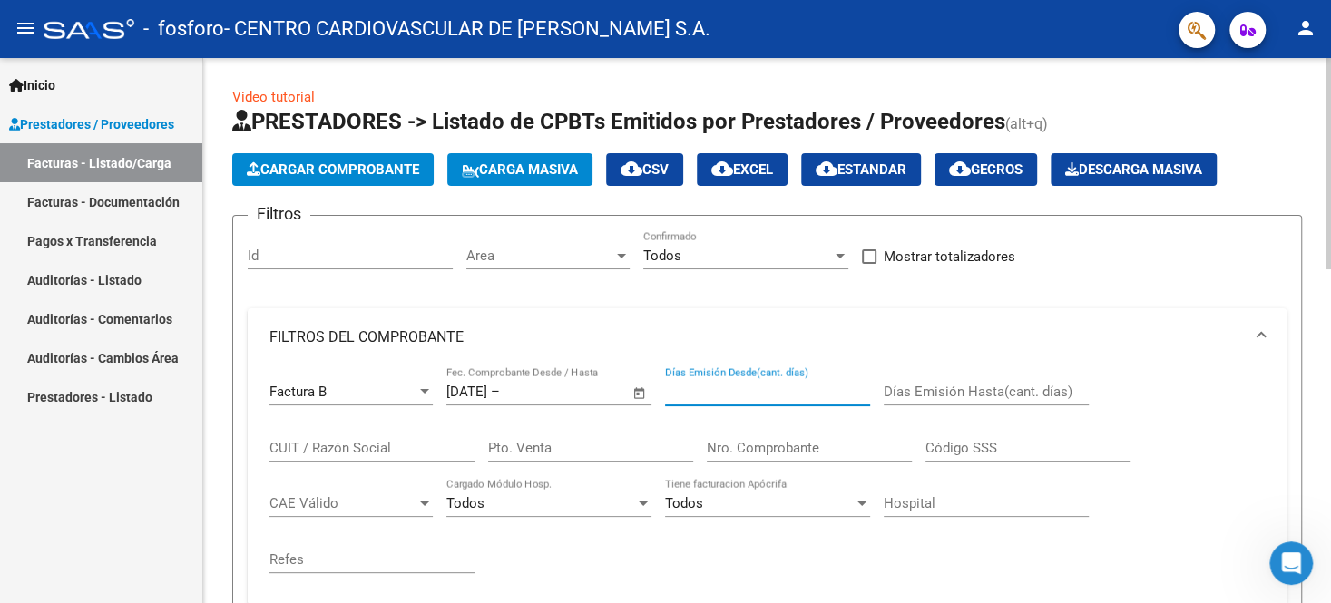
click at [725, 392] on input "Días Emisión Desde(cant. días)" at bounding box center [767, 392] width 205 height 16
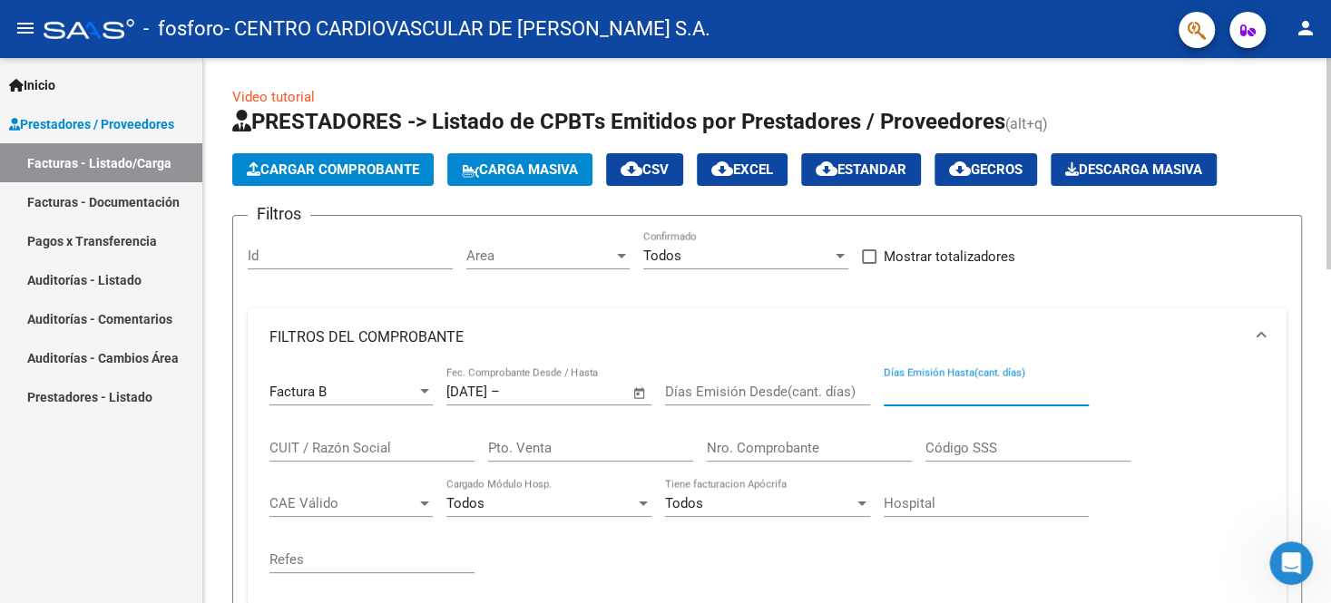
click at [924, 395] on input "Días Emisión Hasta(cant. días)" at bounding box center [986, 392] width 205 height 16
click at [366, 445] on input "CUIT / Razón Social" at bounding box center [371, 448] width 205 height 16
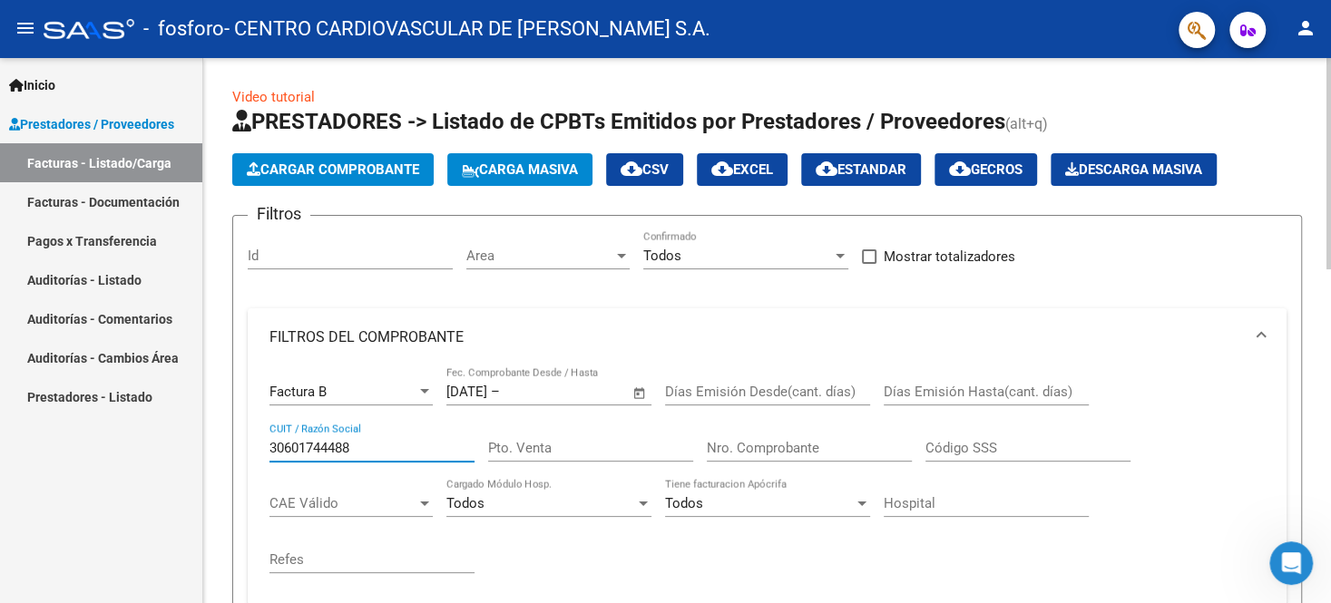
type input "30601744488"
click at [510, 440] on input "Pto. Venta" at bounding box center [590, 448] width 205 height 16
type input "0016"
click at [724, 454] on input "Nro. Comprobante" at bounding box center [809, 448] width 205 height 16
type input "00002184"
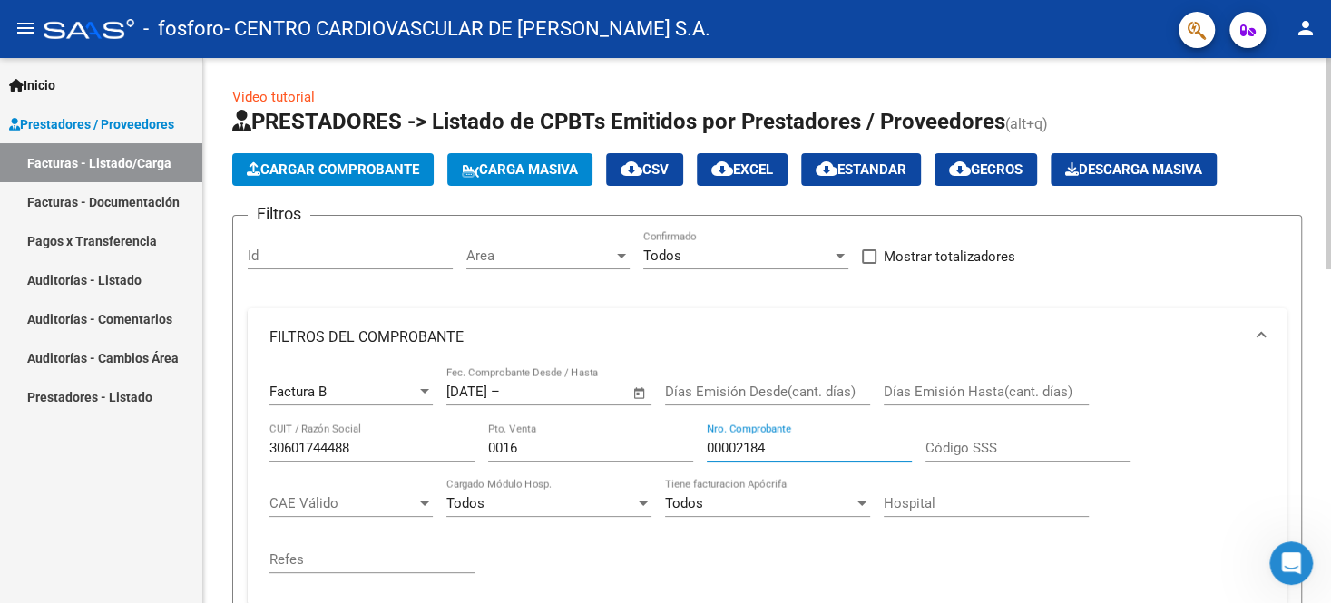
click at [425, 504] on div at bounding box center [424, 503] width 16 height 15
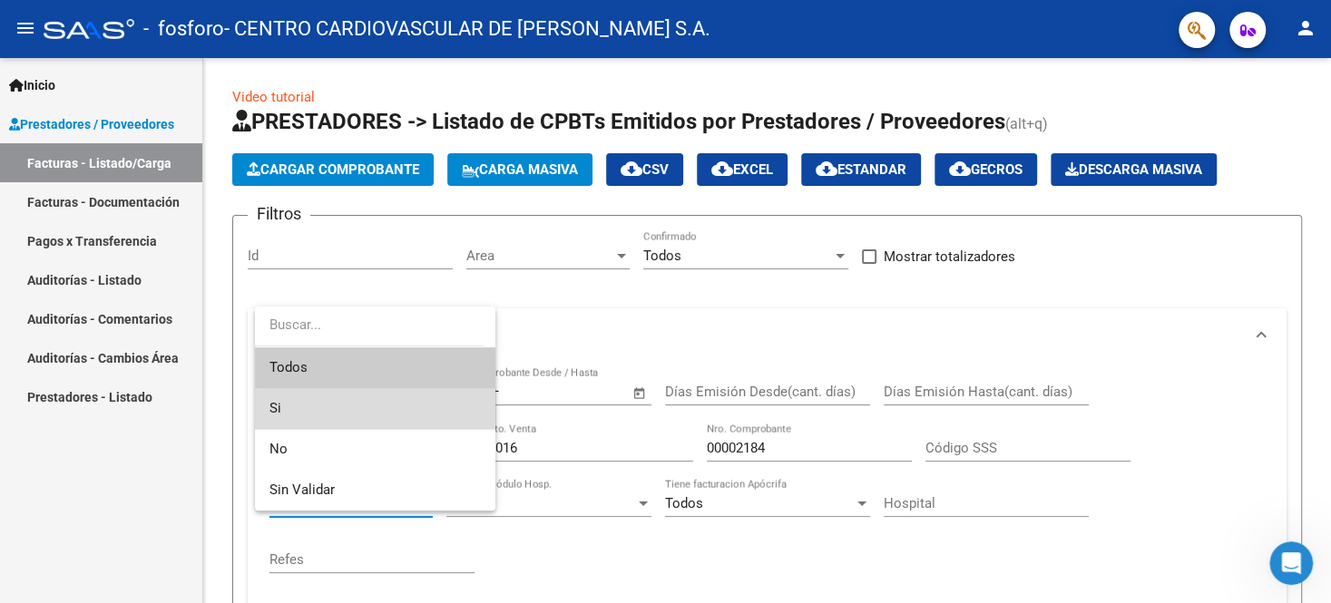
click at [406, 412] on span "Si" at bounding box center [374, 408] width 211 height 41
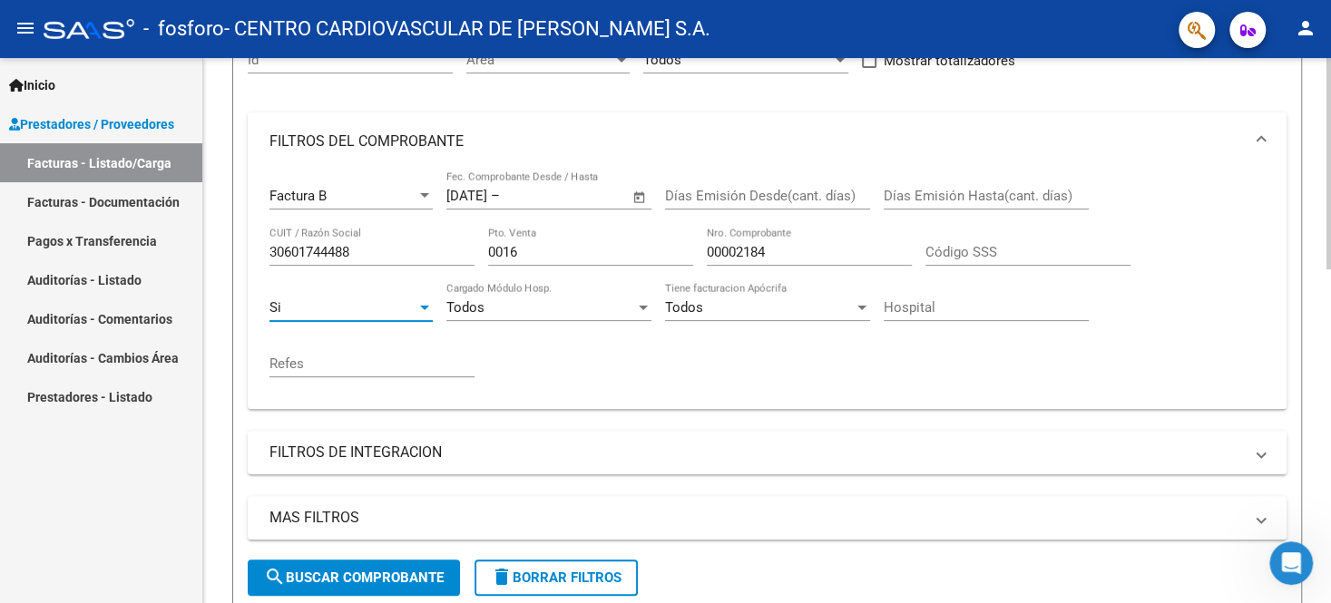
scroll to position [200, 0]
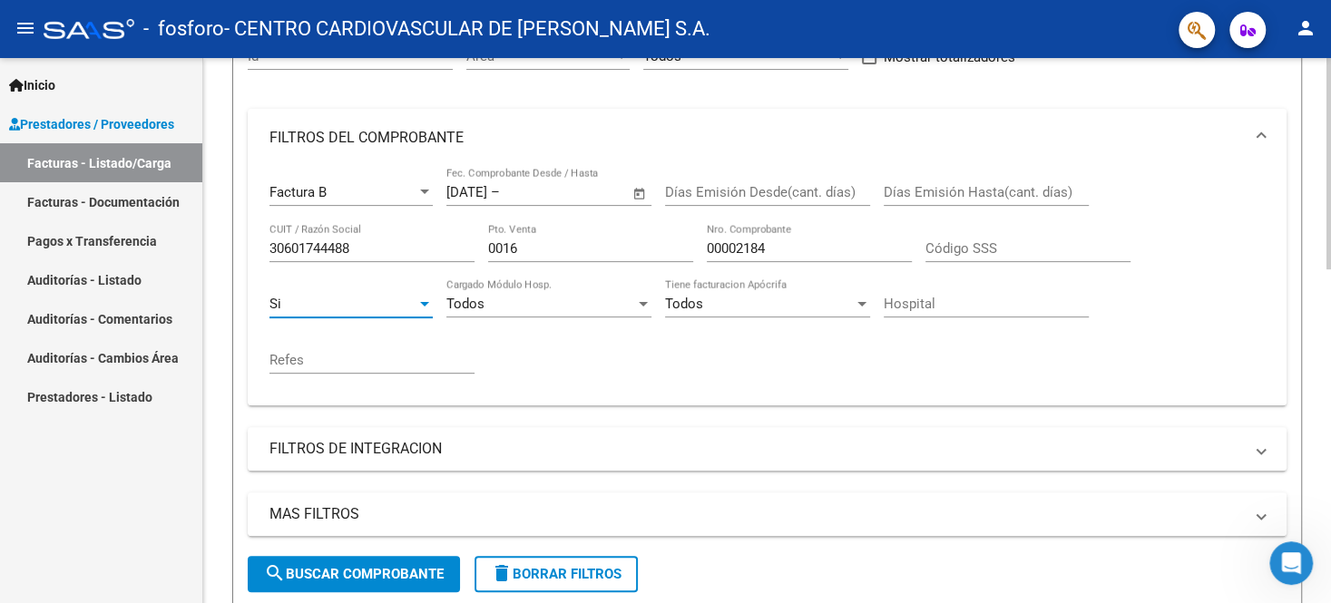
click at [369, 547] on span "search Buscar Comprobante" at bounding box center [354, 574] width 180 height 16
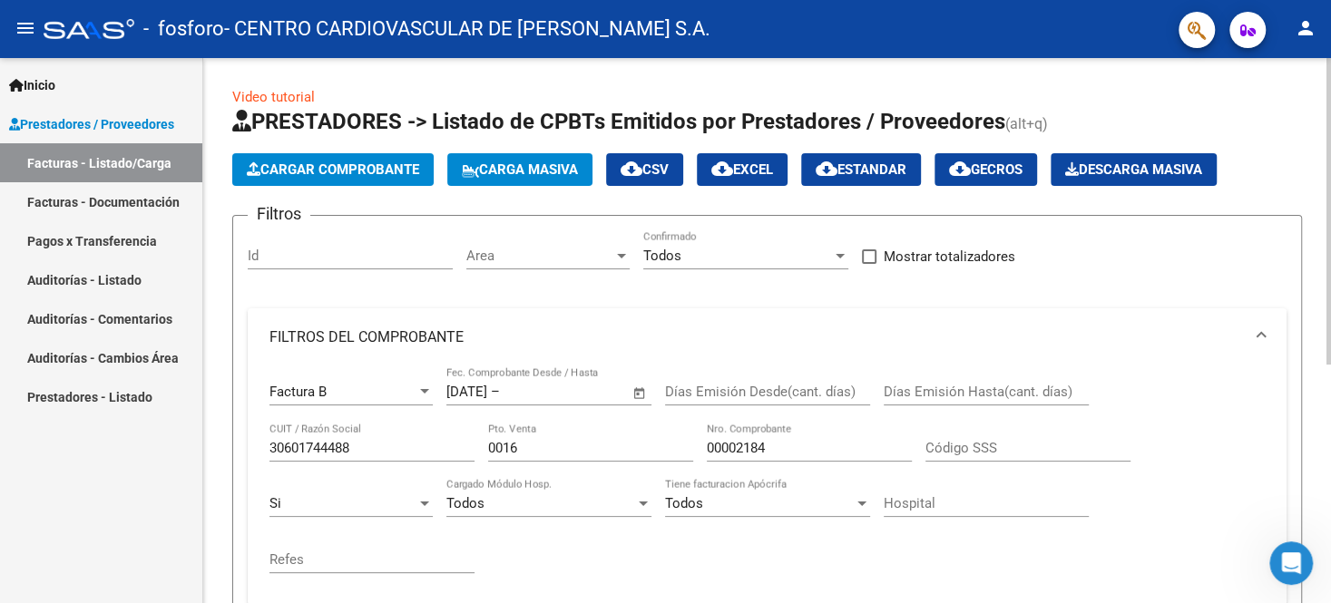
scroll to position [0, 0]
click at [532, 177] on span "Carga Masiva" at bounding box center [520, 169] width 116 height 16
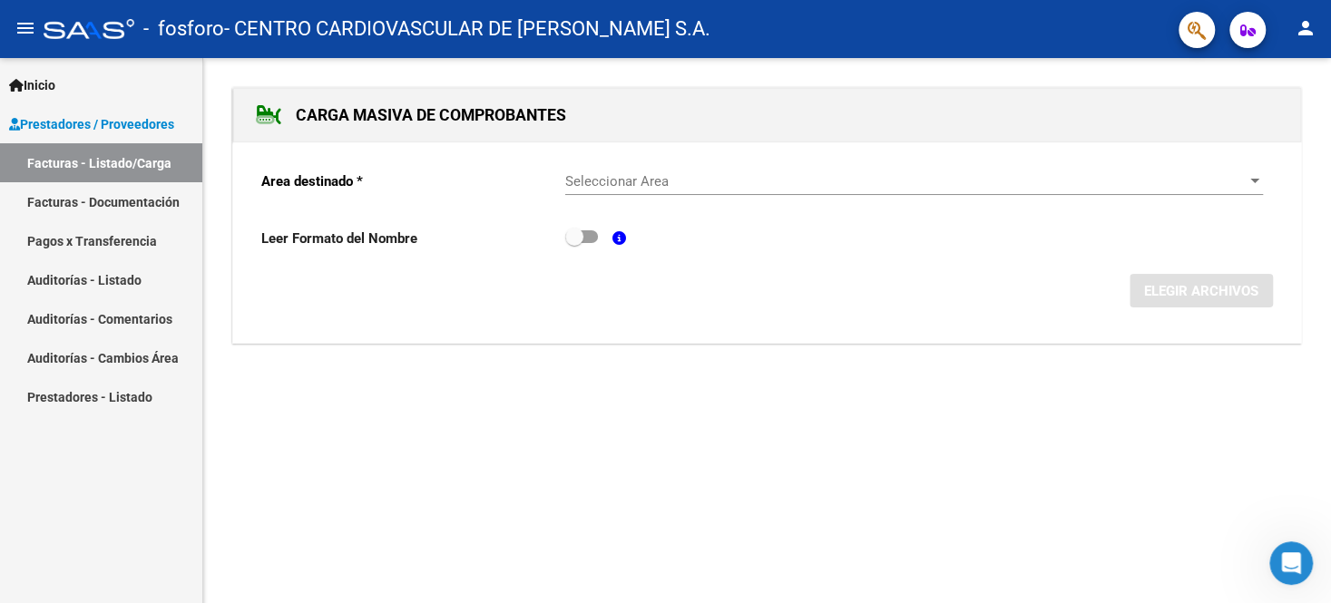
click at [45, 206] on link "Facturas - Documentación" at bounding box center [101, 201] width 202 height 39
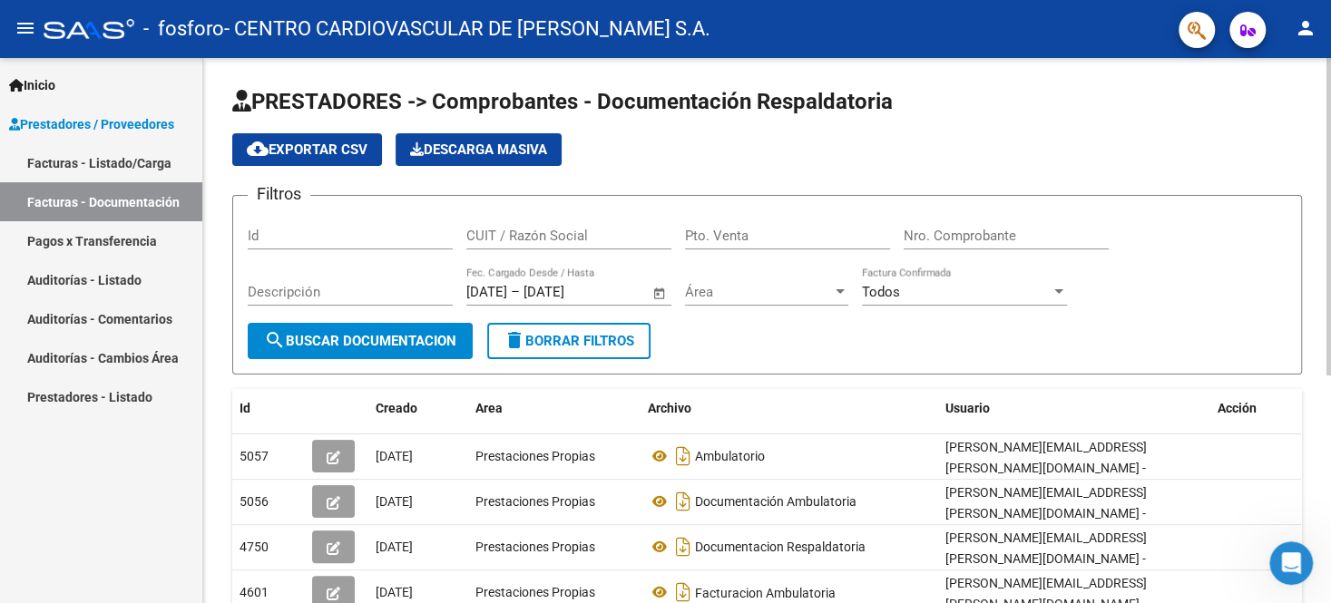
click at [139, 163] on link "Facturas - Listado/Carga" at bounding box center [101, 162] width 202 height 39
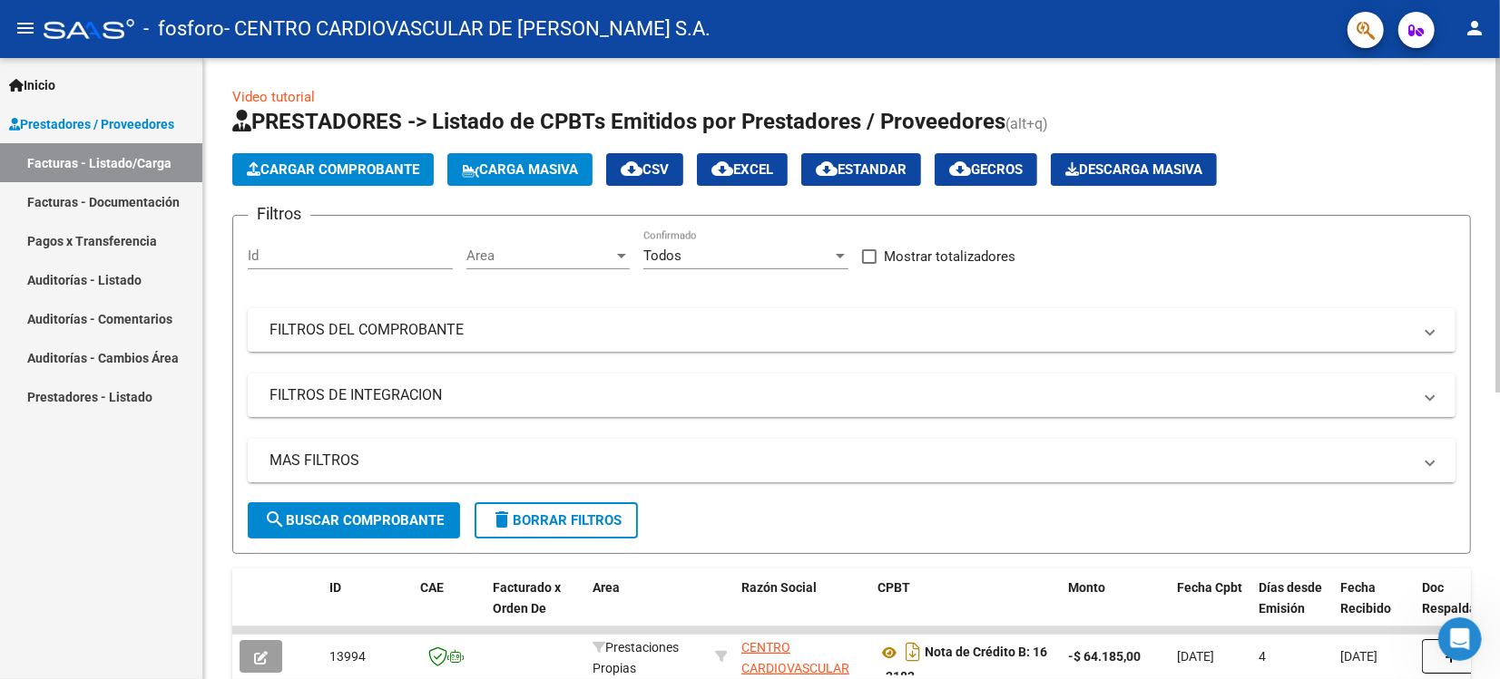
click at [972, 457] on mat-panel-title "MAS FILTROS" at bounding box center [840, 461] width 1142 height 20
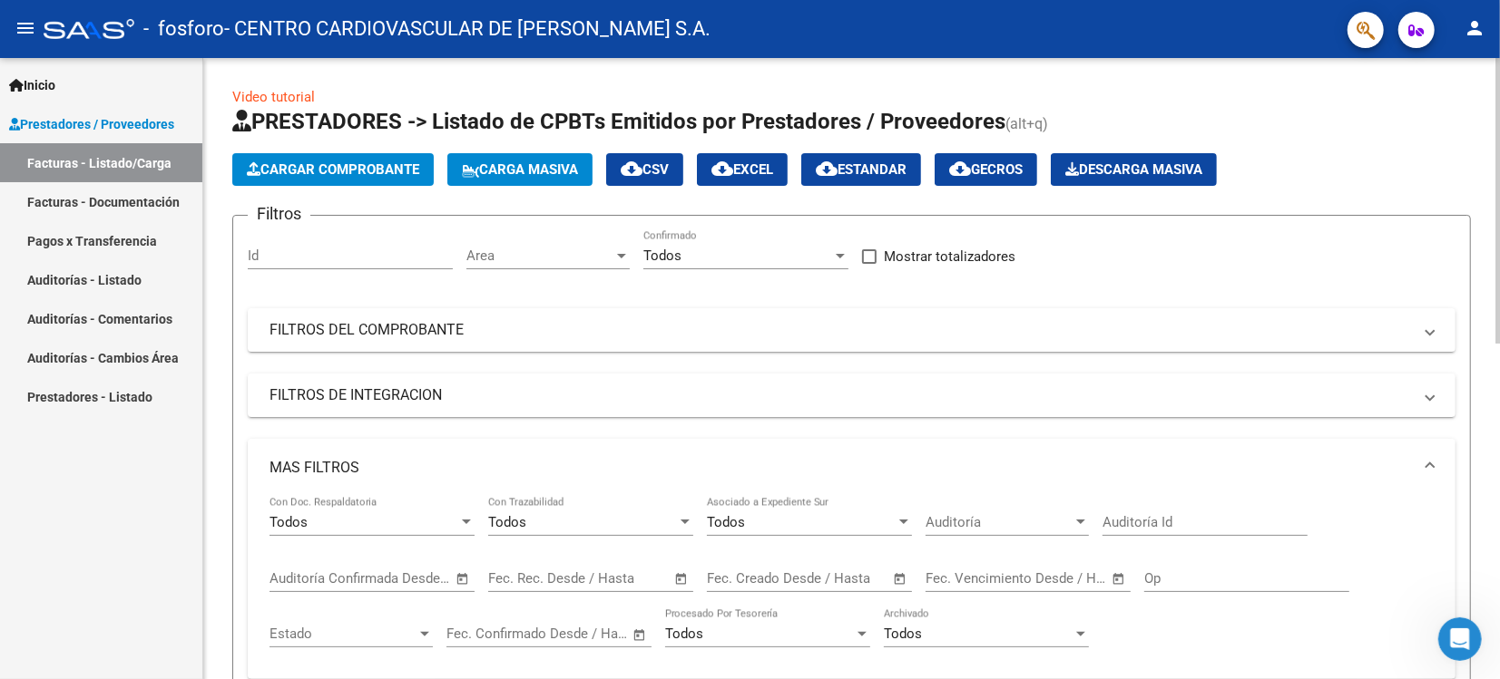
click at [337, 167] on span "Cargar Comprobante" at bounding box center [333, 169] width 172 height 16
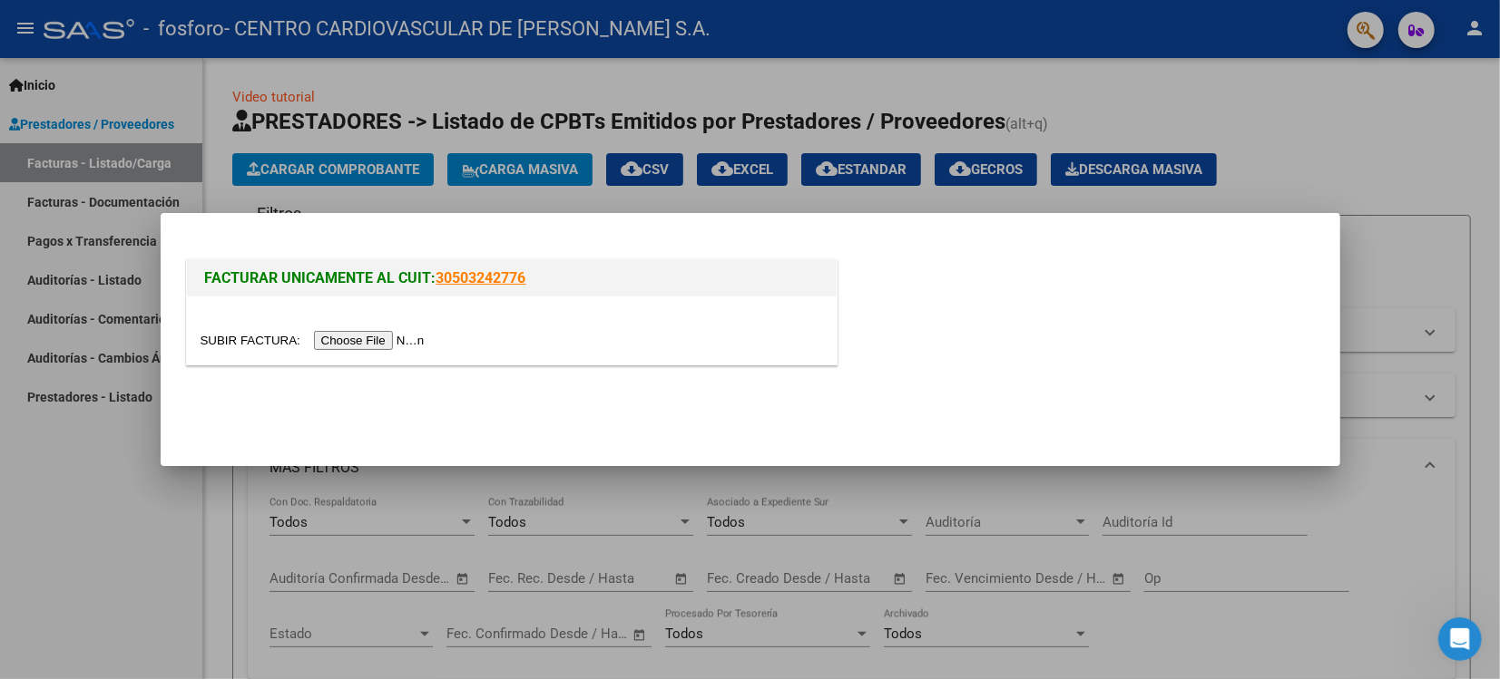
click at [106, 488] on div at bounding box center [750, 339] width 1500 height 679
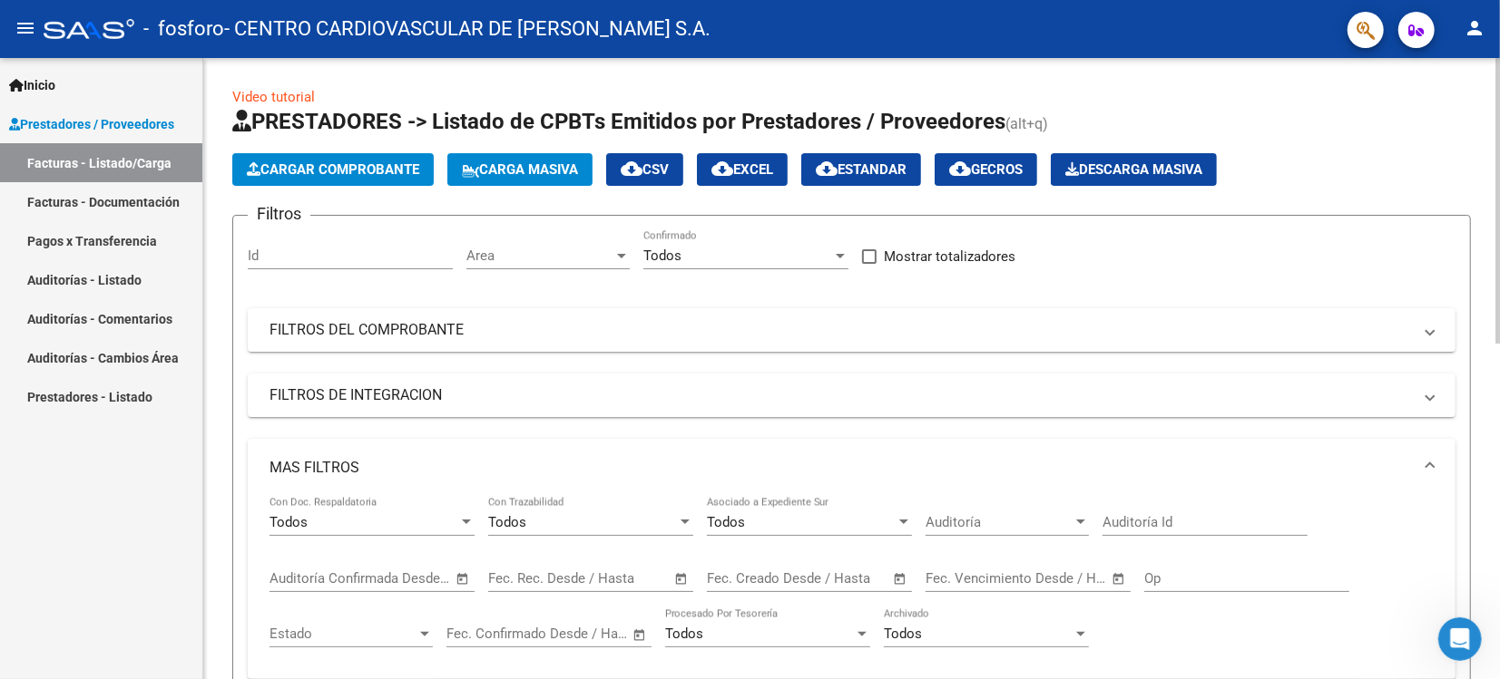
click at [280, 174] on span "Cargar Comprobante" at bounding box center [333, 169] width 172 height 16
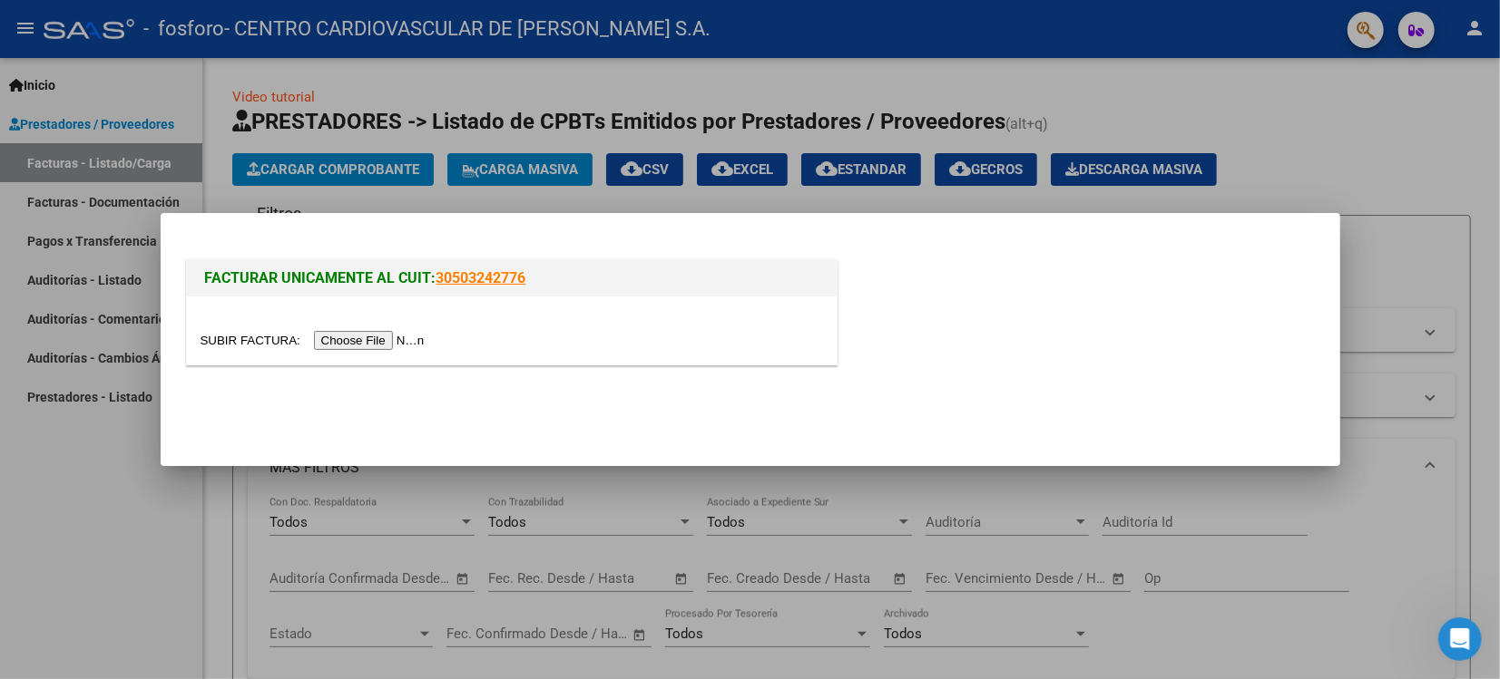
click at [240, 342] on input "file" at bounding box center [315, 340] width 230 height 19
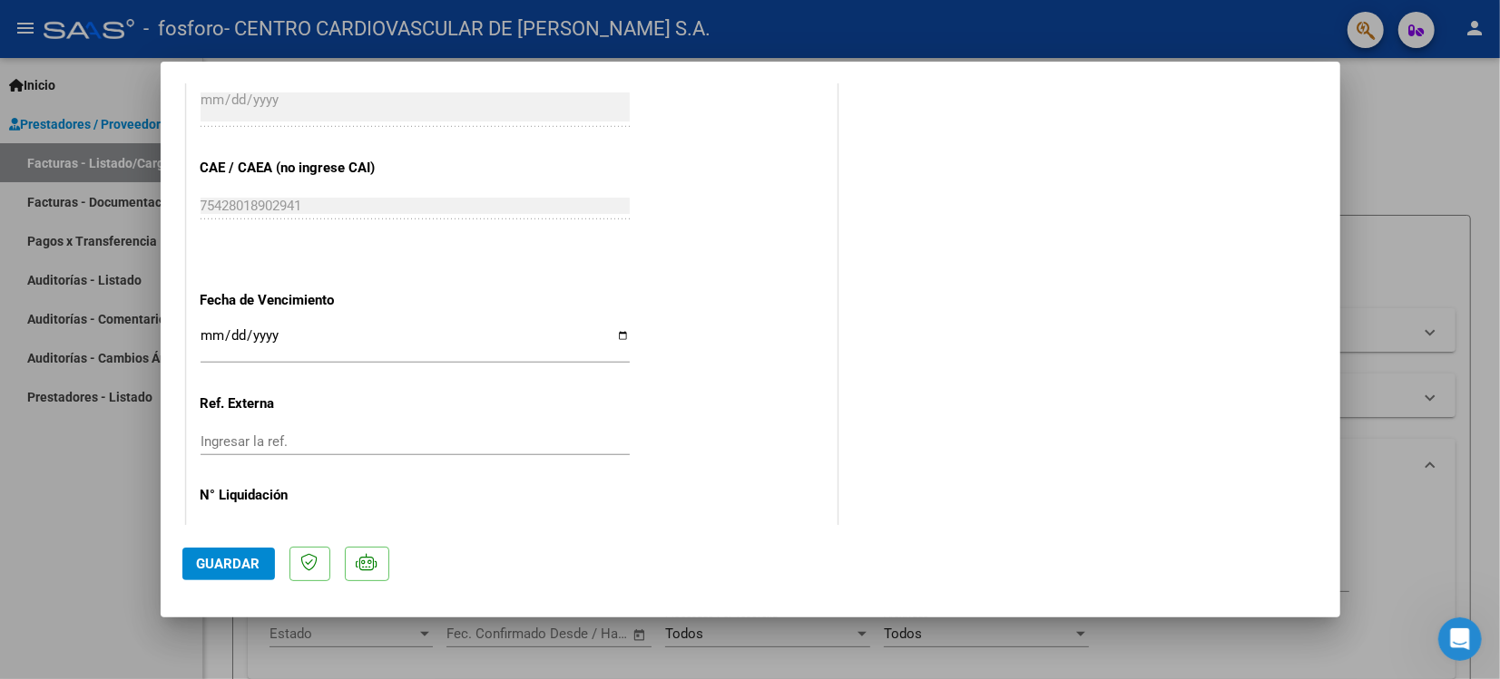
scroll to position [985, 0]
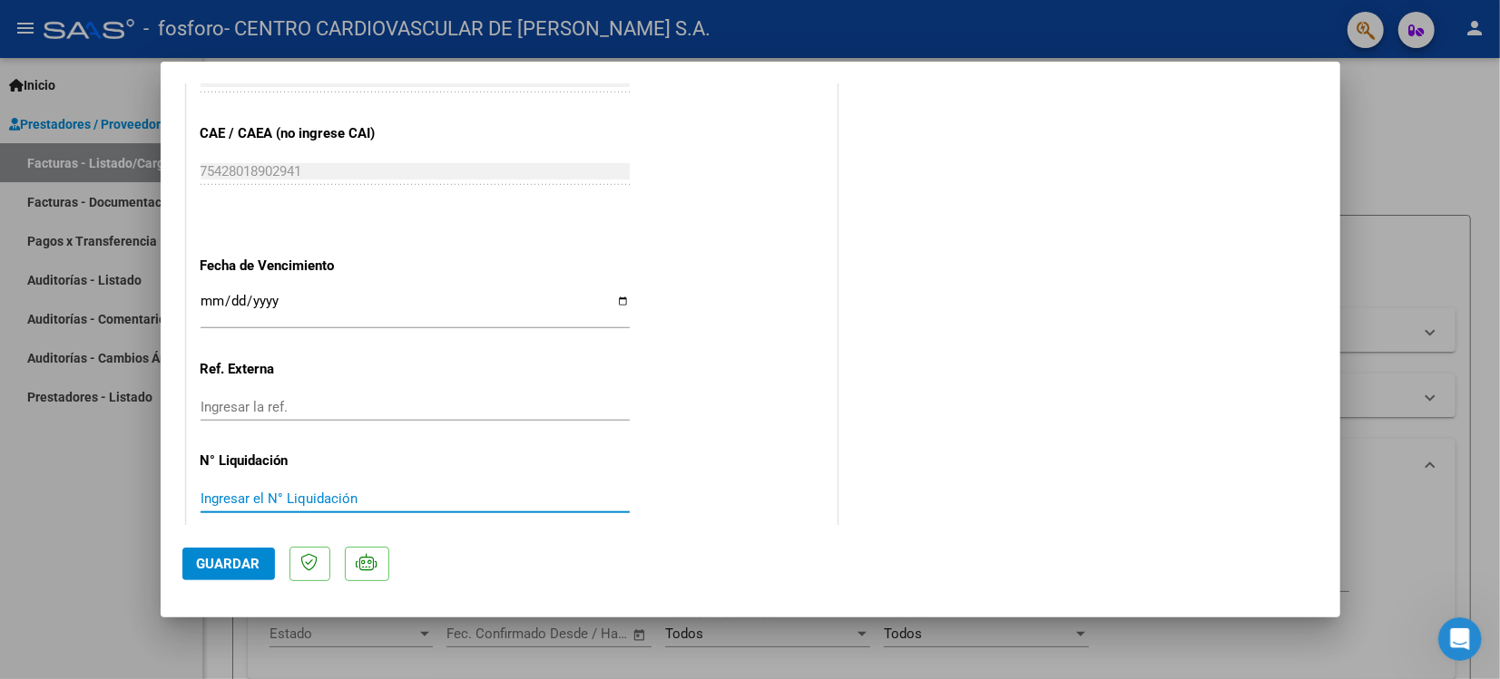
click at [282, 491] on input "Ingresar el N° Liquidación" at bounding box center [414, 499] width 429 height 16
type input "2511"
click at [221, 547] on span "Guardar" at bounding box center [229, 564] width 64 height 16
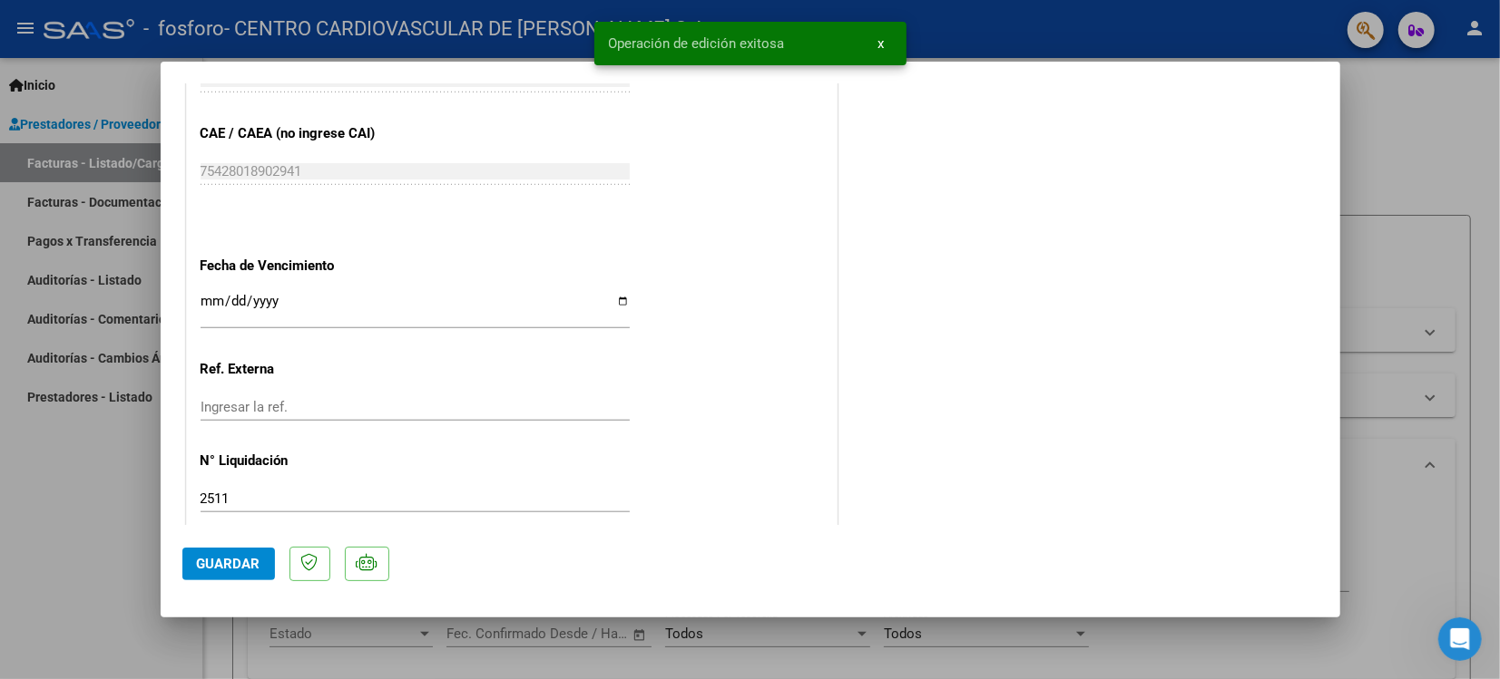
click at [1208, 151] on div at bounding box center [750, 339] width 1500 height 679
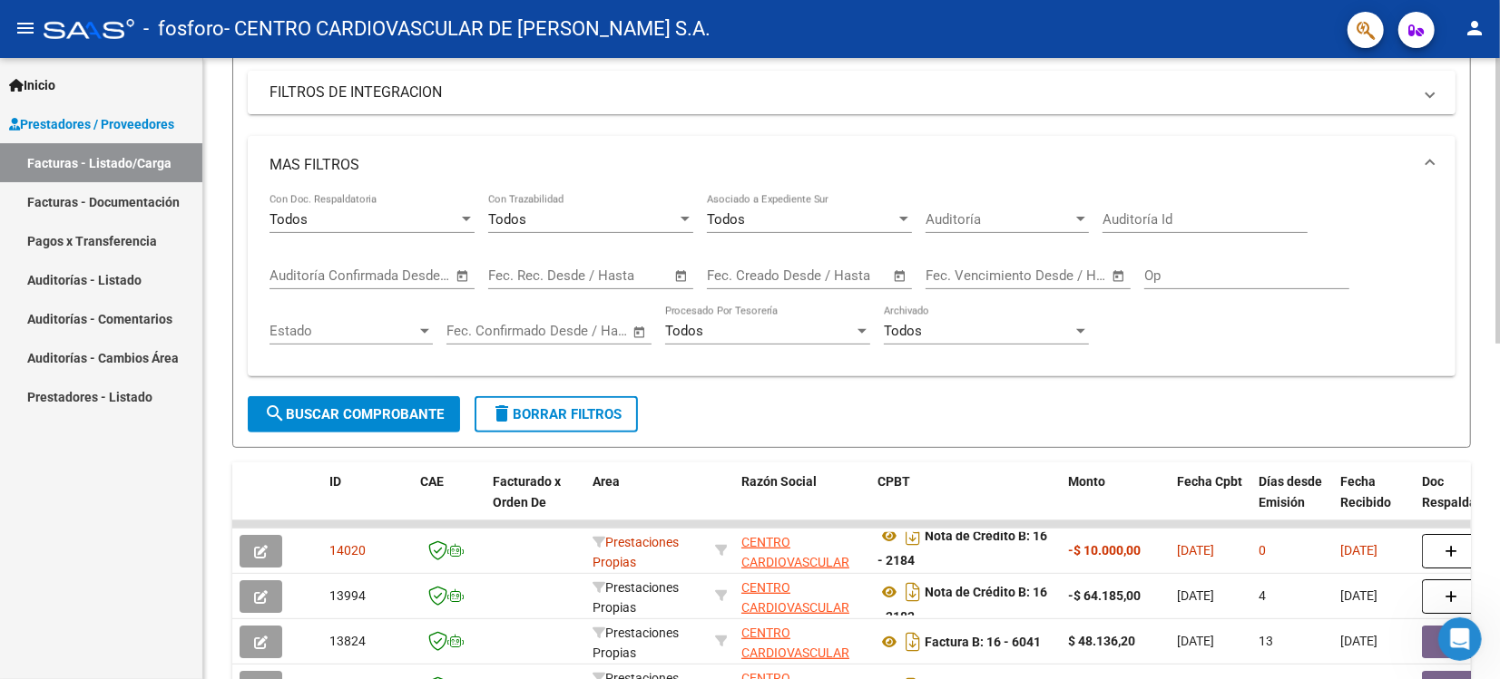
scroll to position [405, 0]
